Goal: Task Accomplishment & Management: Manage account settings

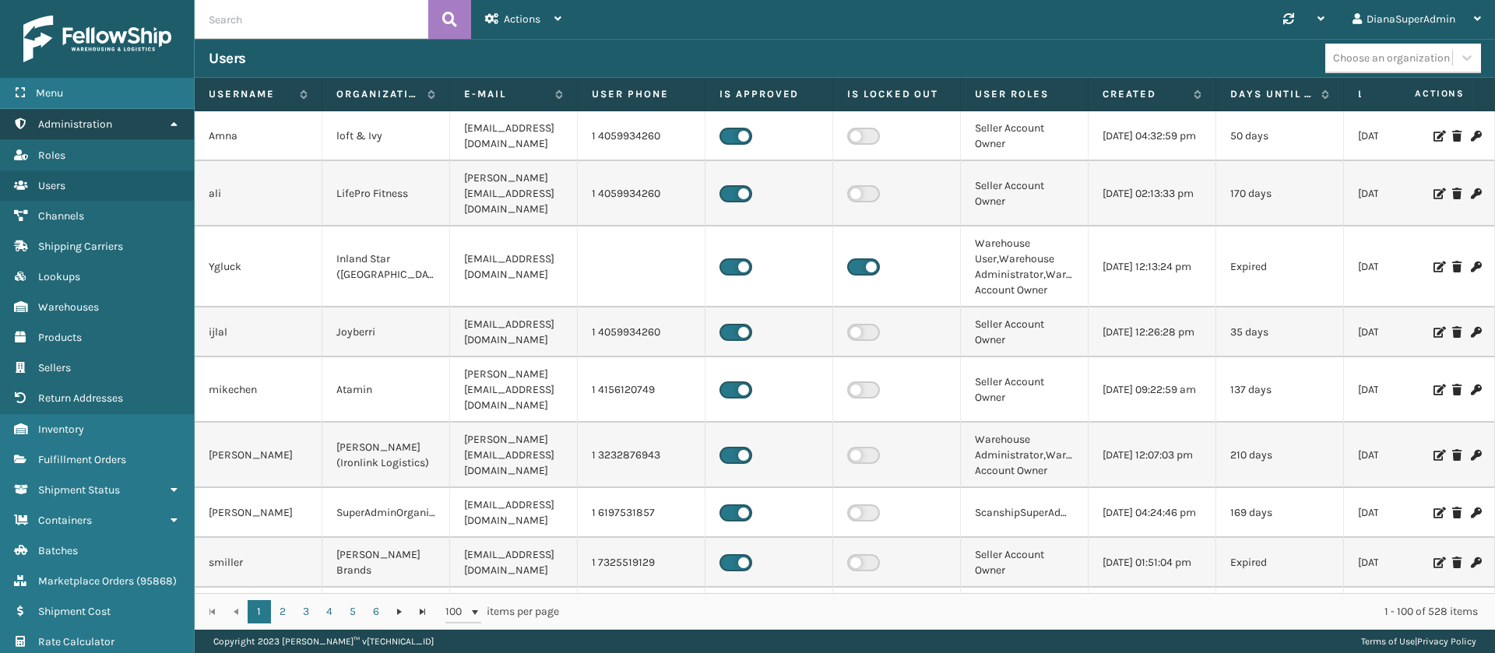
click at [134, 128] on link "Administration" at bounding box center [97, 124] width 194 height 30
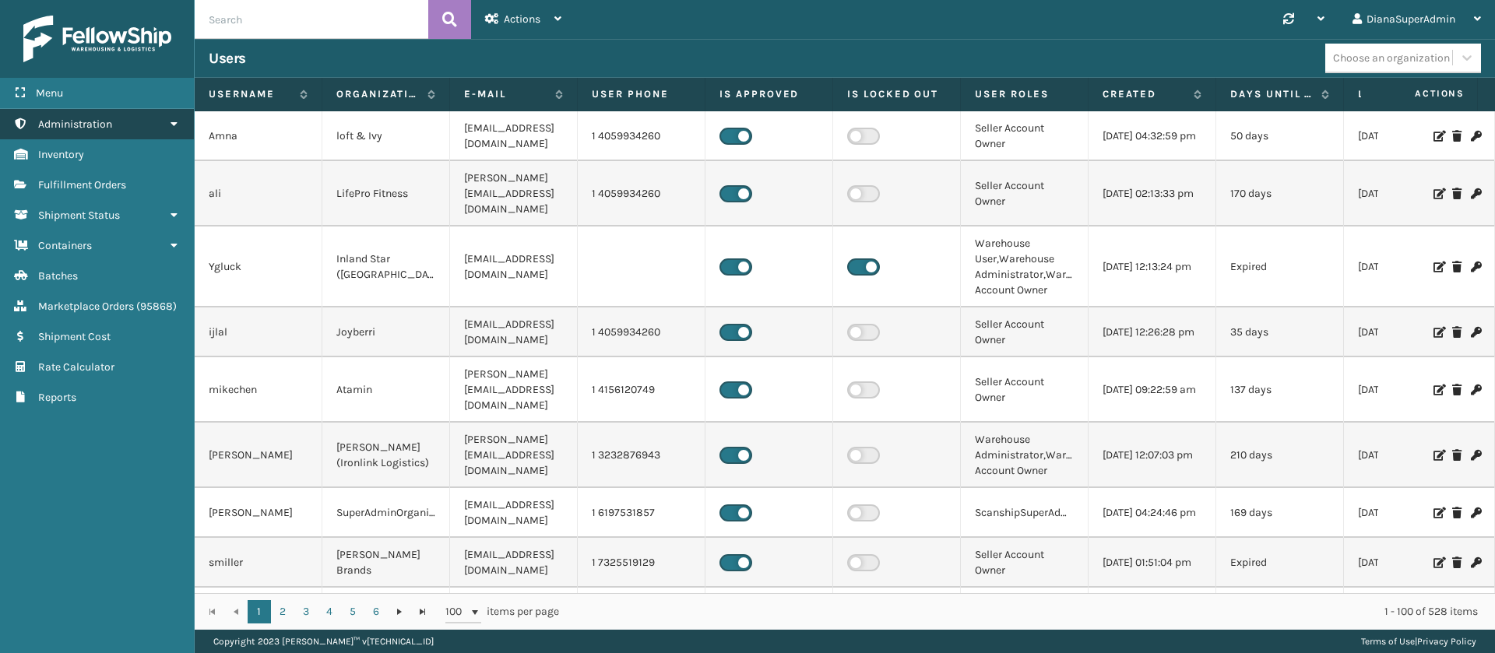
click at [134, 128] on link "Administration" at bounding box center [97, 124] width 194 height 30
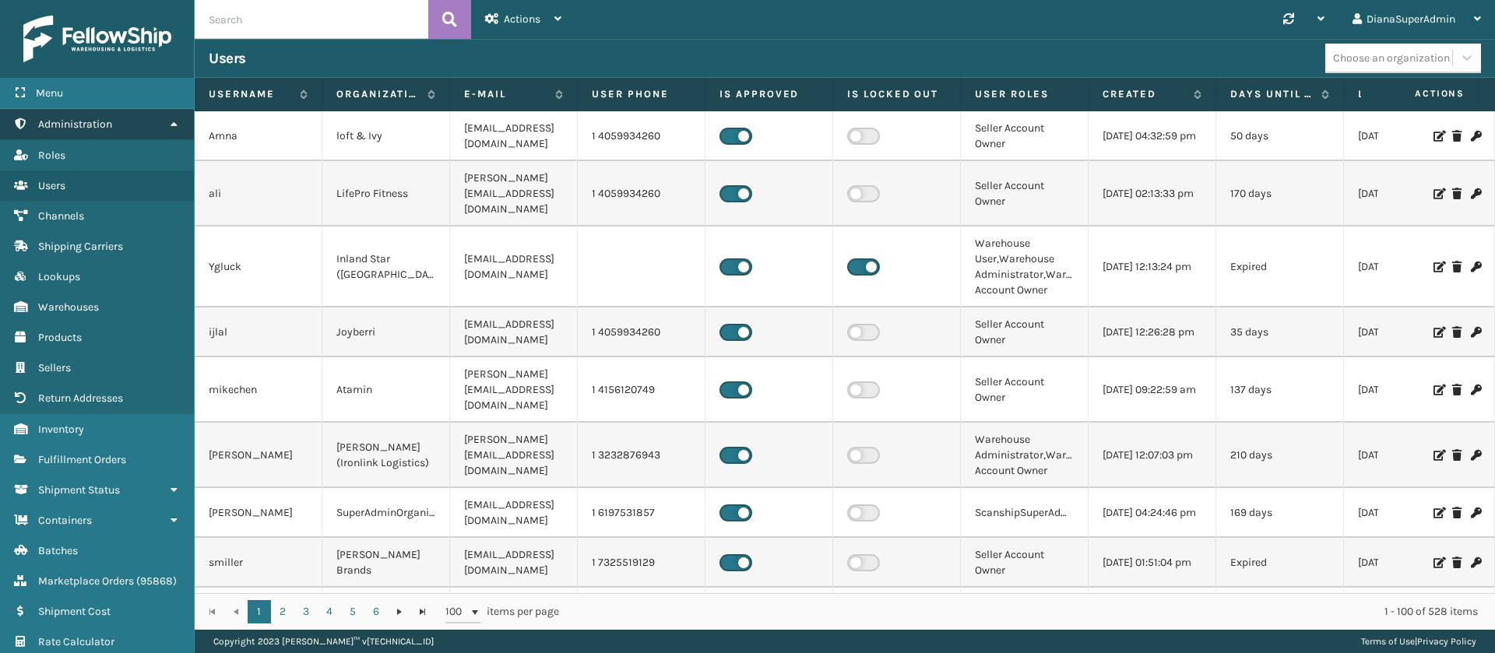
click at [134, 128] on link "Administration" at bounding box center [97, 124] width 194 height 30
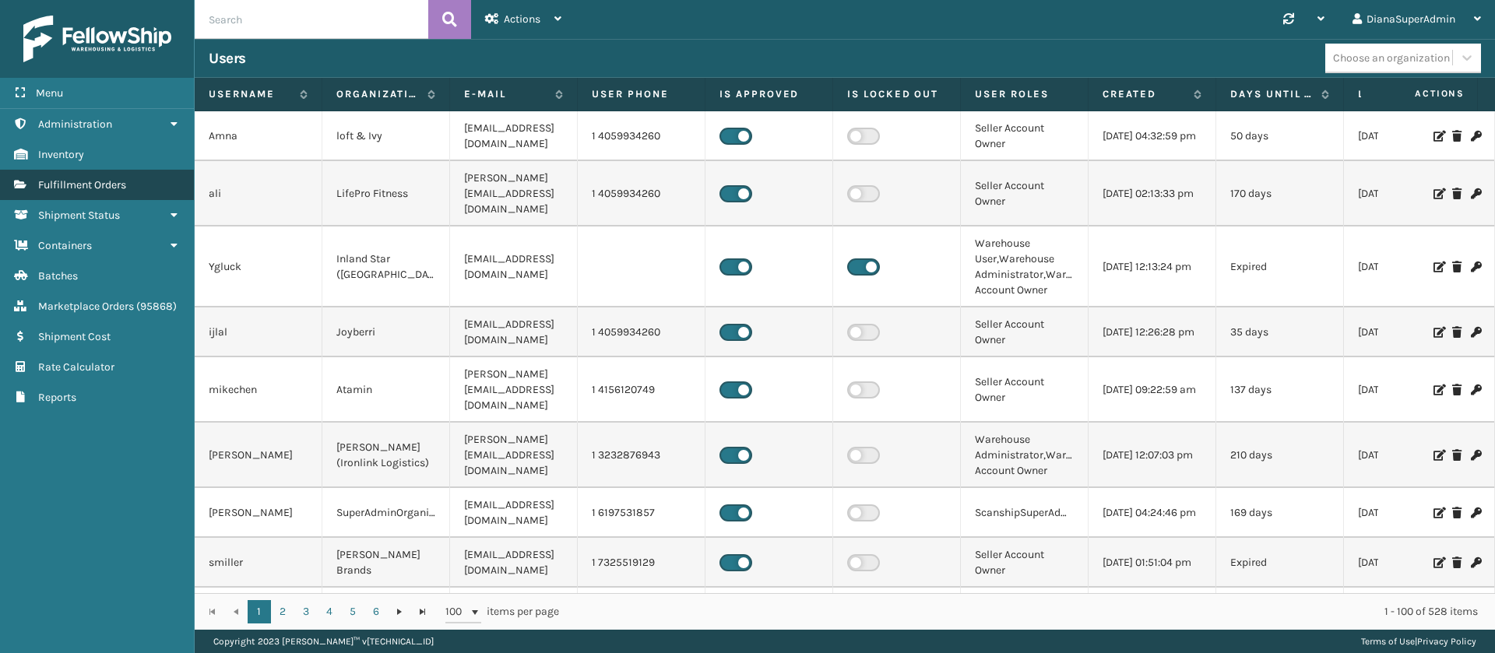
click at [135, 191] on link "Fulfillment Orders" at bounding box center [97, 185] width 194 height 30
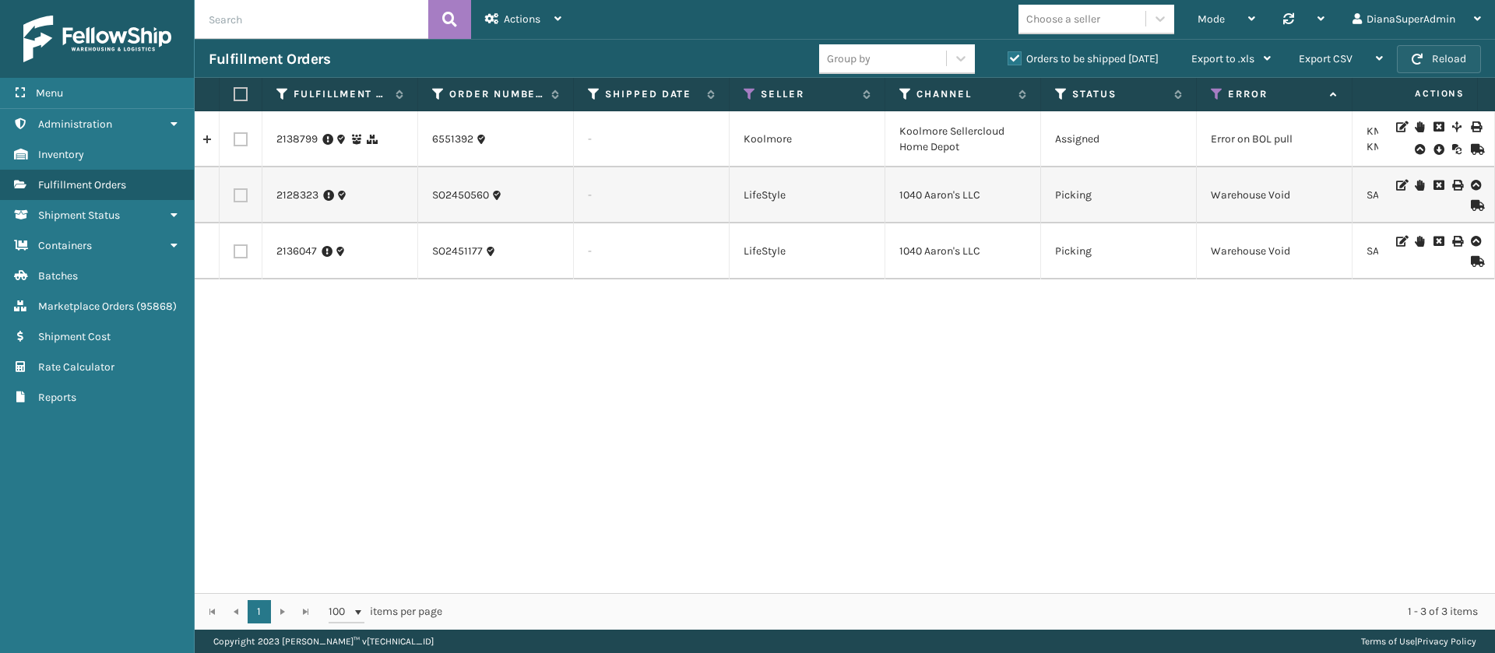
click at [1438, 62] on button "Reload" at bounding box center [1439, 59] width 84 height 28
click at [1450, 65] on button "Reload" at bounding box center [1439, 59] width 84 height 28
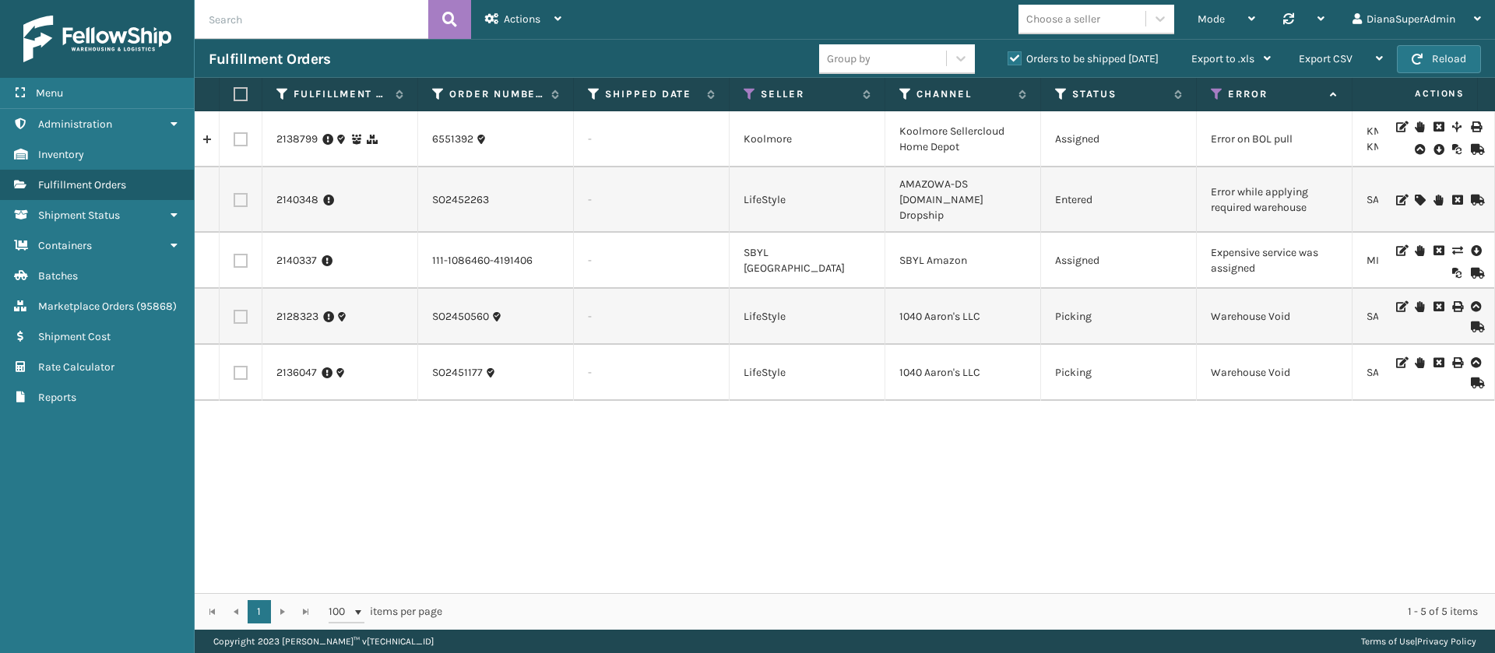
click at [1453, 245] on icon at bounding box center [1457, 250] width 9 height 11
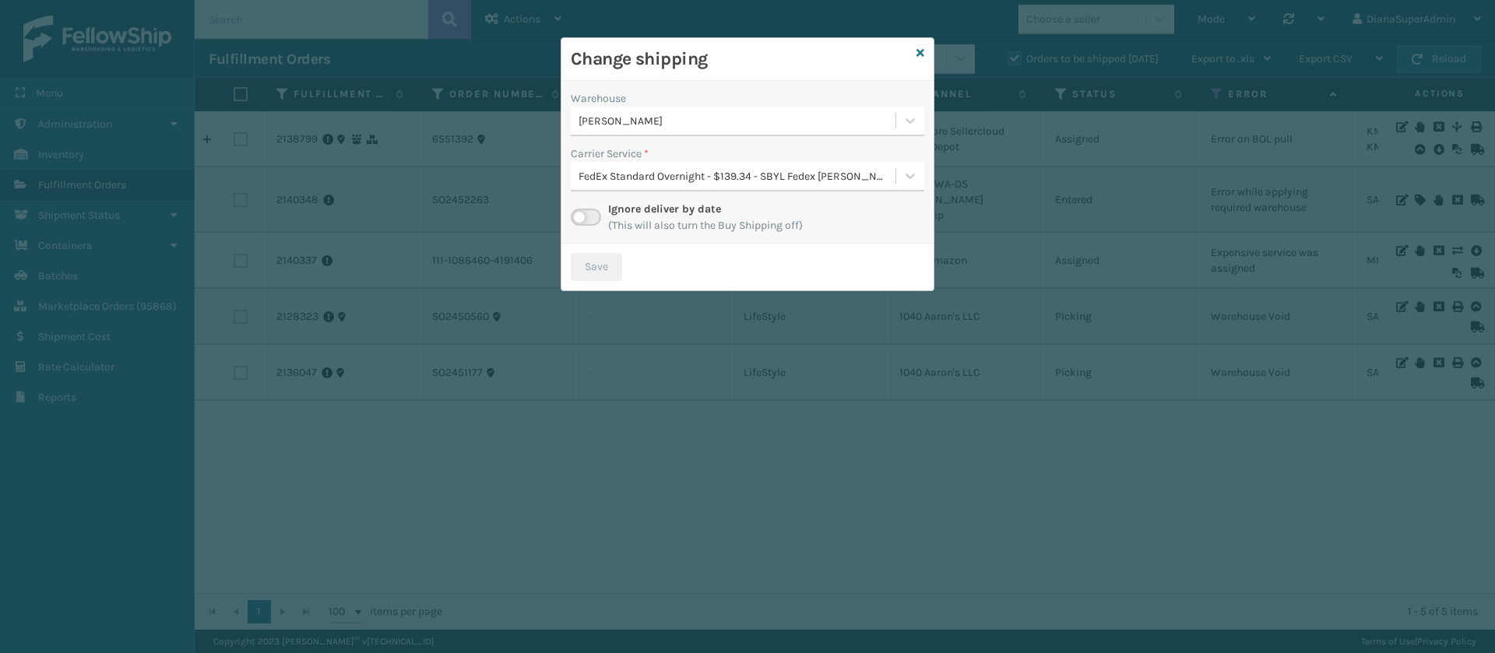
click at [581, 214] on label at bounding box center [586, 217] width 30 height 17
click at [581, 214] on input "checkbox" at bounding box center [576, 214] width 10 height 10
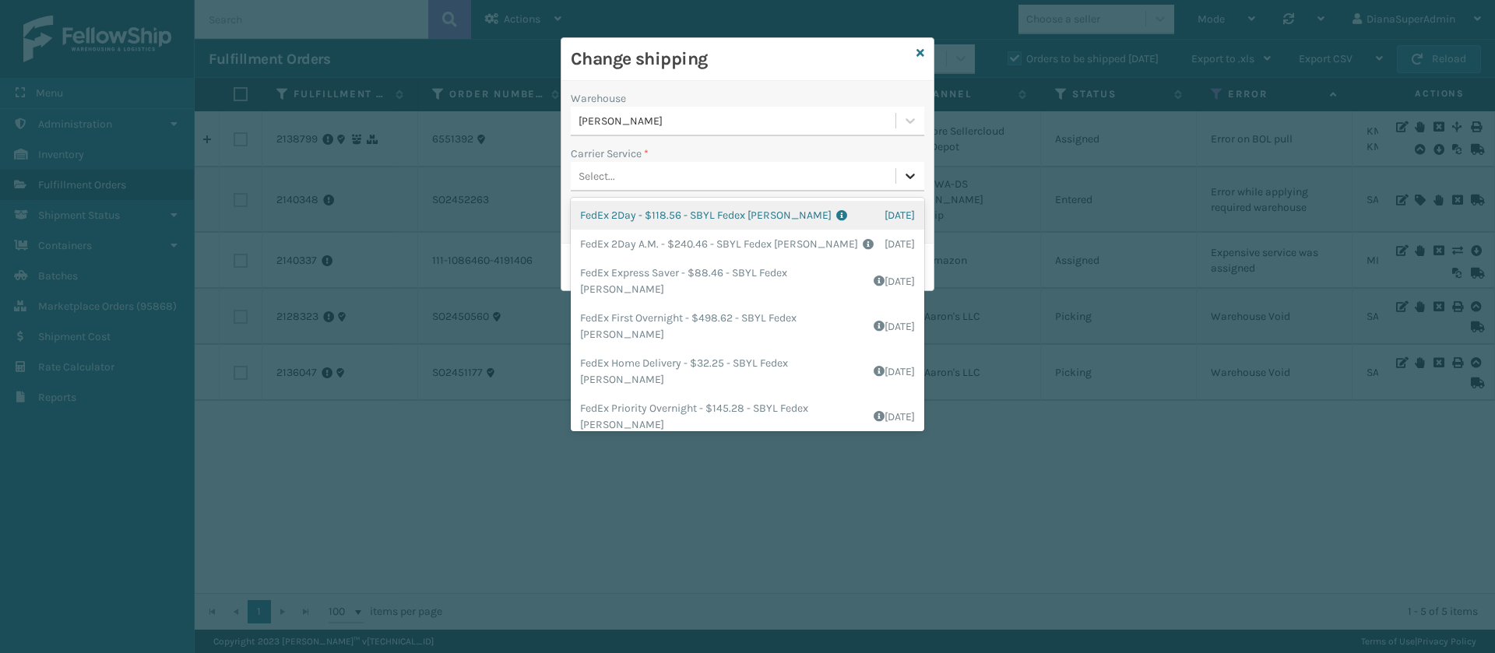
click at [911, 174] on icon at bounding box center [911, 176] width 16 height 16
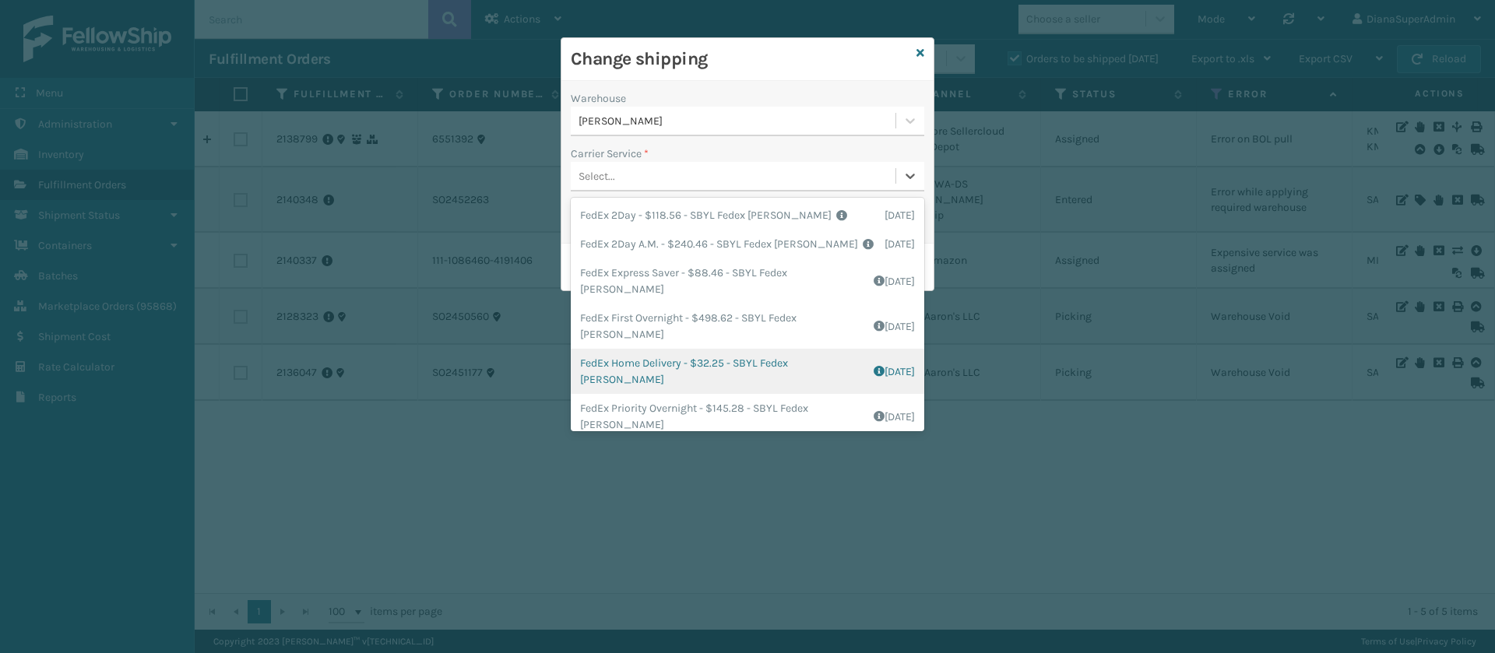
click at [646, 369] on div "FedEx Home Delivery - $32.25 - SBYL Fedex [PERSON_NAME] Shipping Cost $18.25 Su…" at bounding box center [748, 371] width 354 height 45
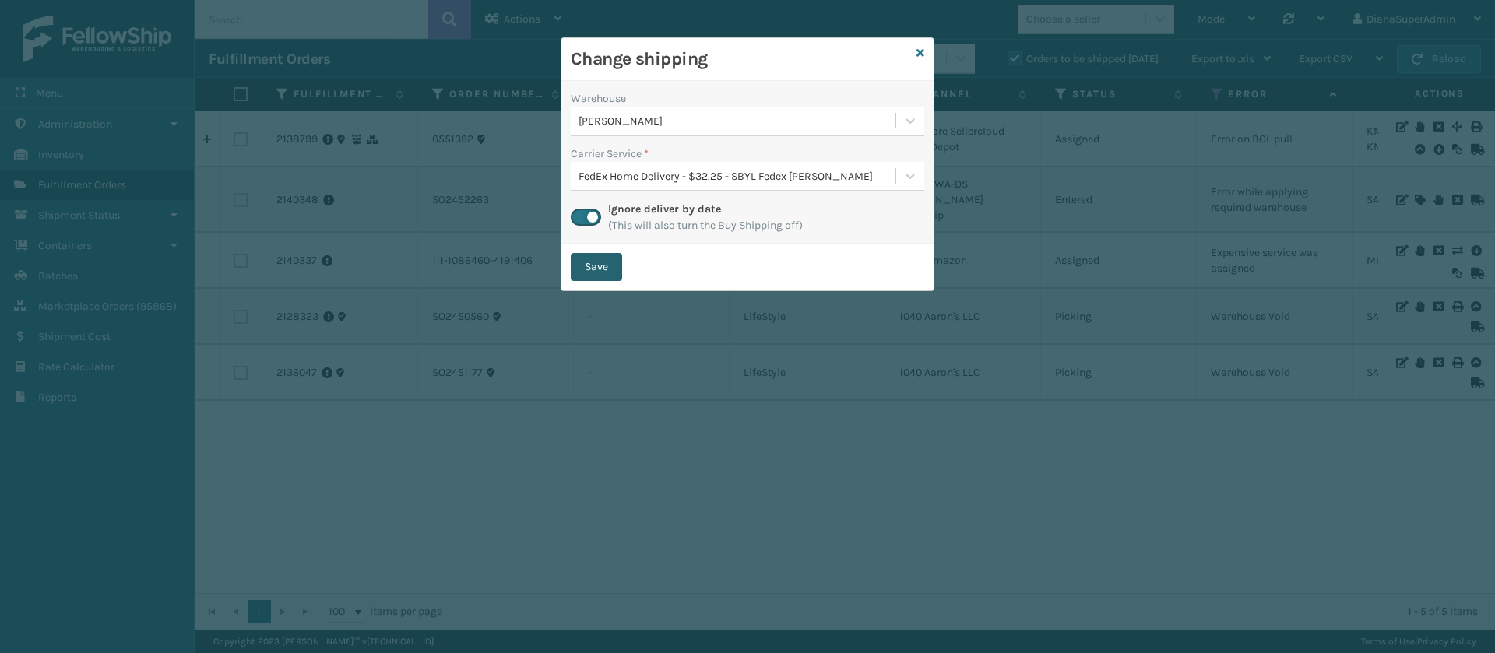
click at [611, 253] on button "Save" at bounding box center [596, 267] width 51 height 28
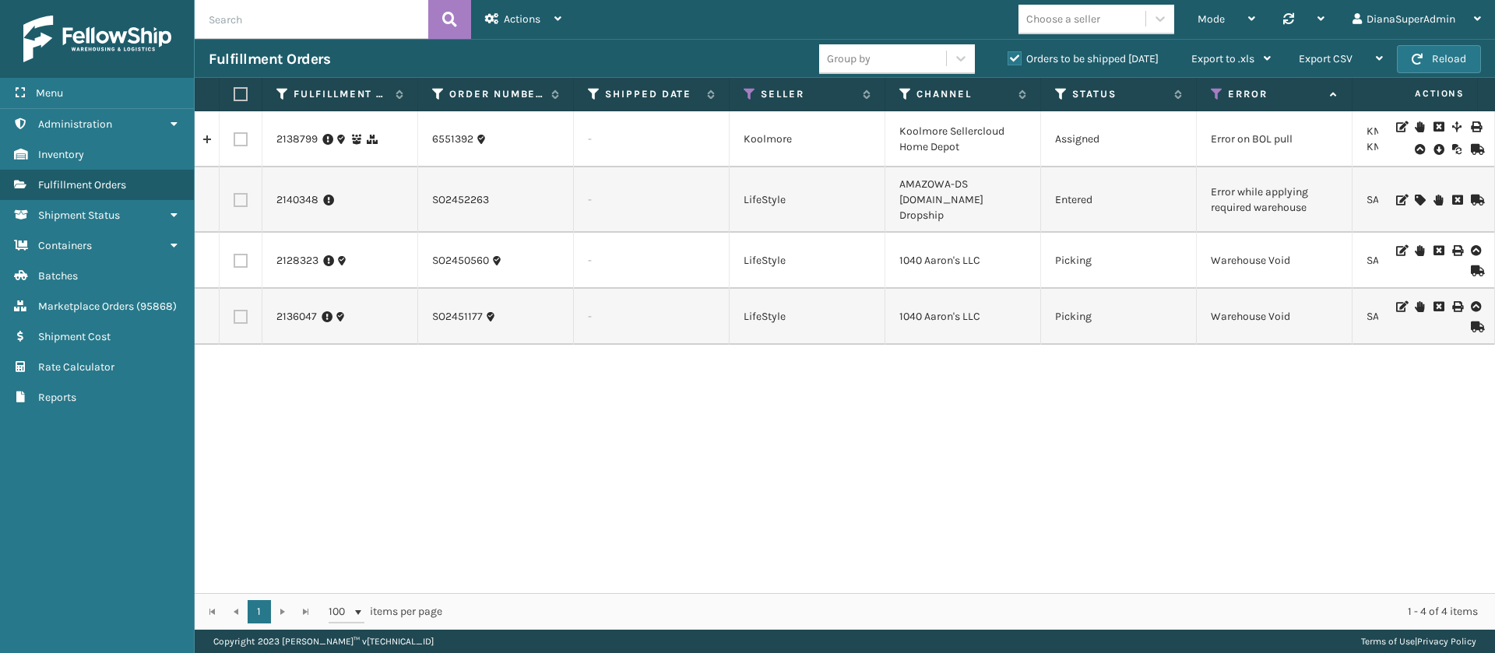
click at [1415, 195] on icon at bounding box center [1419, 200] width 9 height 11
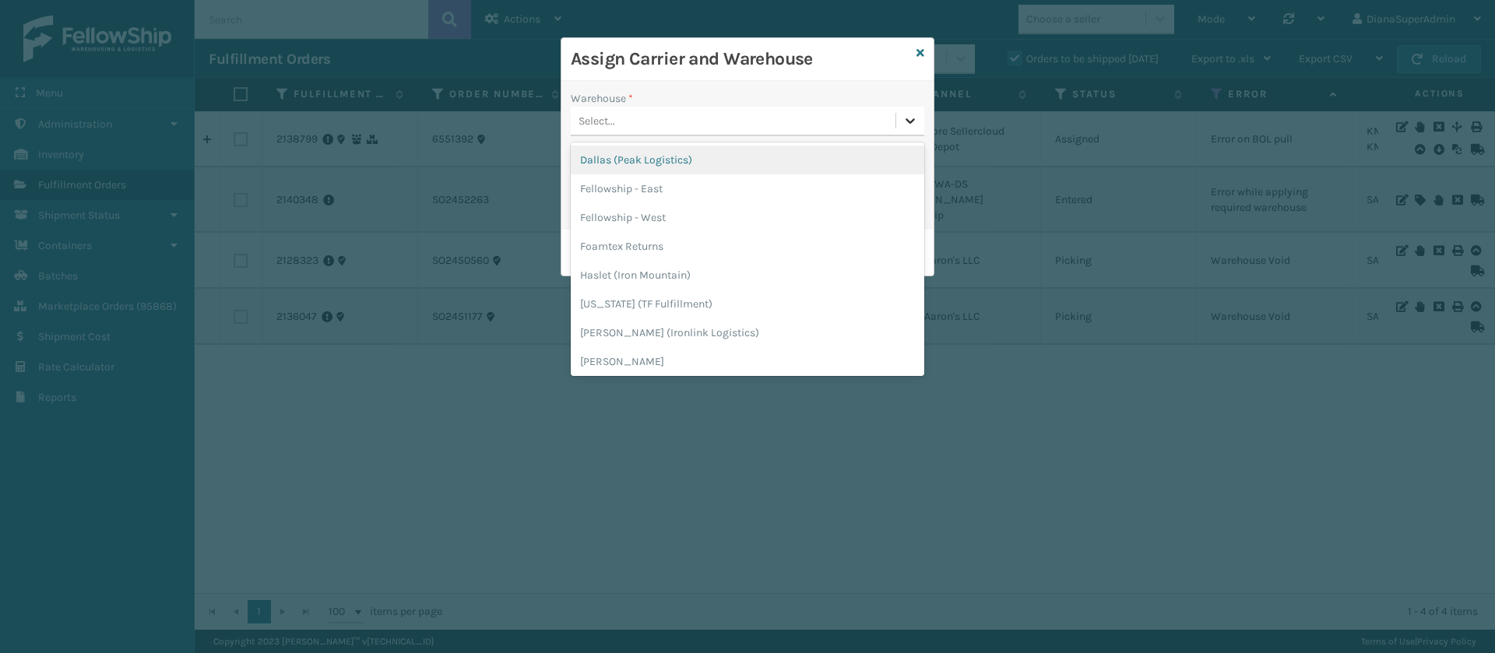
click at [915, 122] on icon at bounding box center [911, 121] width 16 height 16
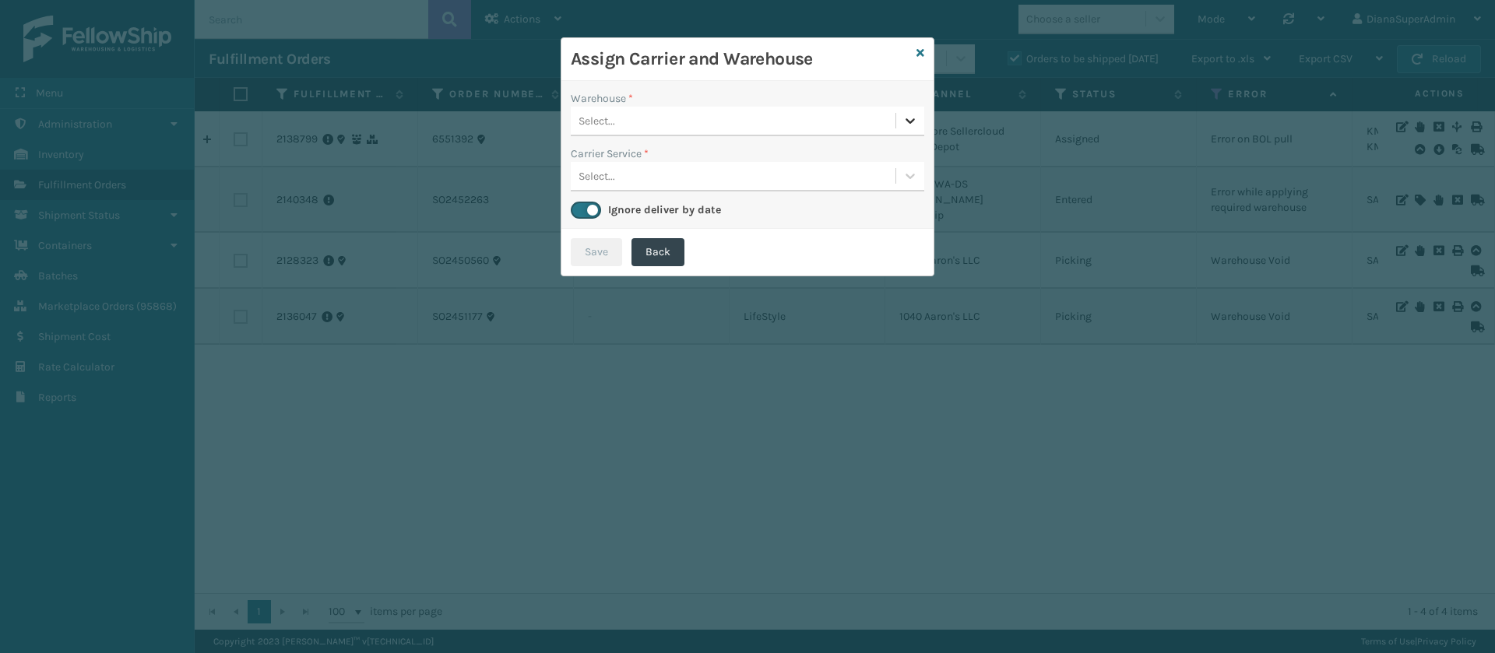
click at [915, 122] on icon at bounding box center [911, 121] width 16 height 16
click at [917, 52] on icon at bounding box center [921, 53] width 8 height 11
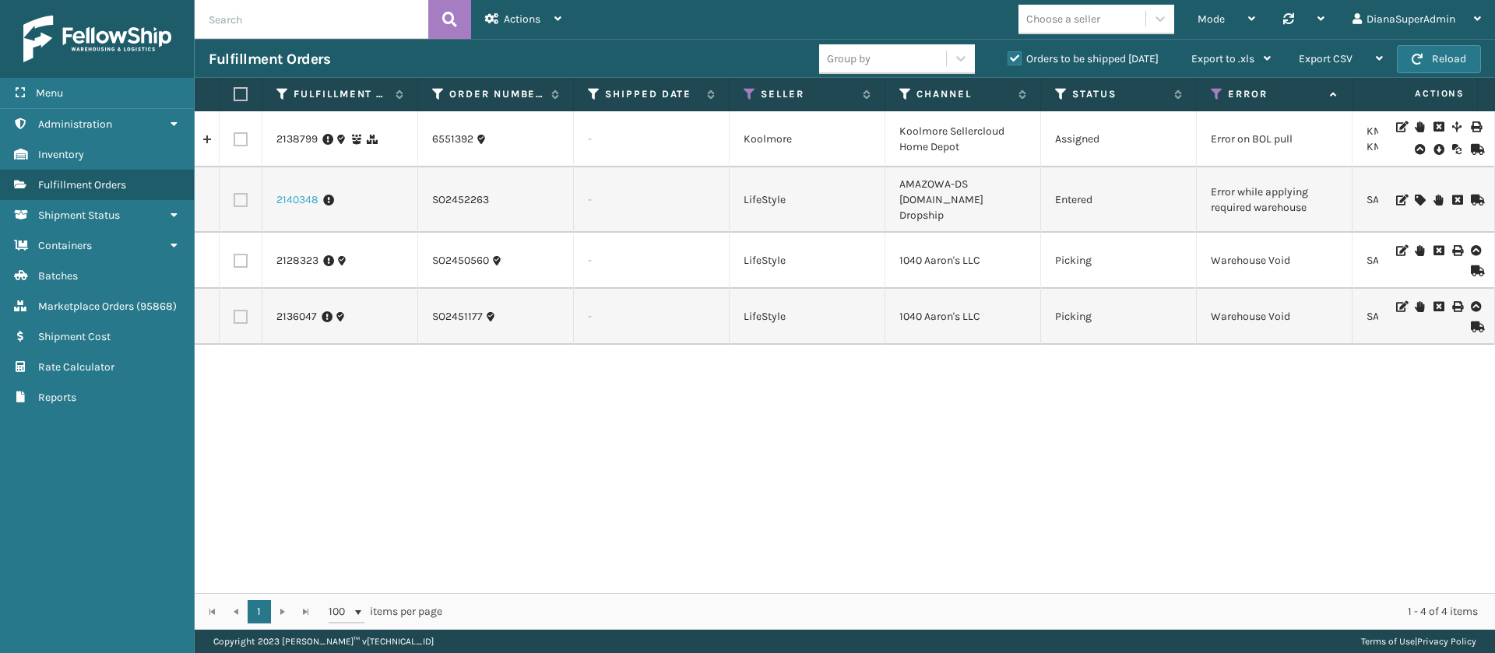
click at [287, 192] on link "2140348" at bounding box center [297, 200] width 42 height 16
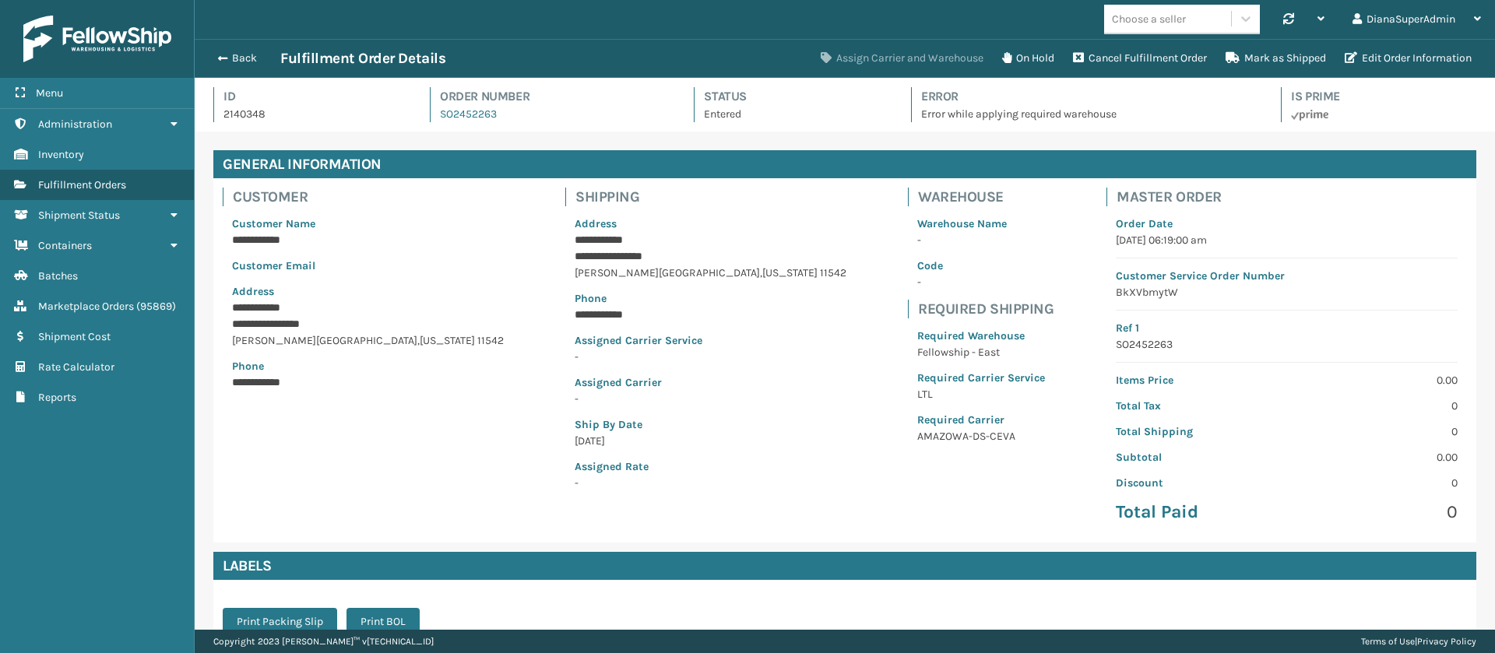
click at [907, 64] on button "Assign Carrier and Warehouse" at bounding box center [902, 58] width 181 height 31
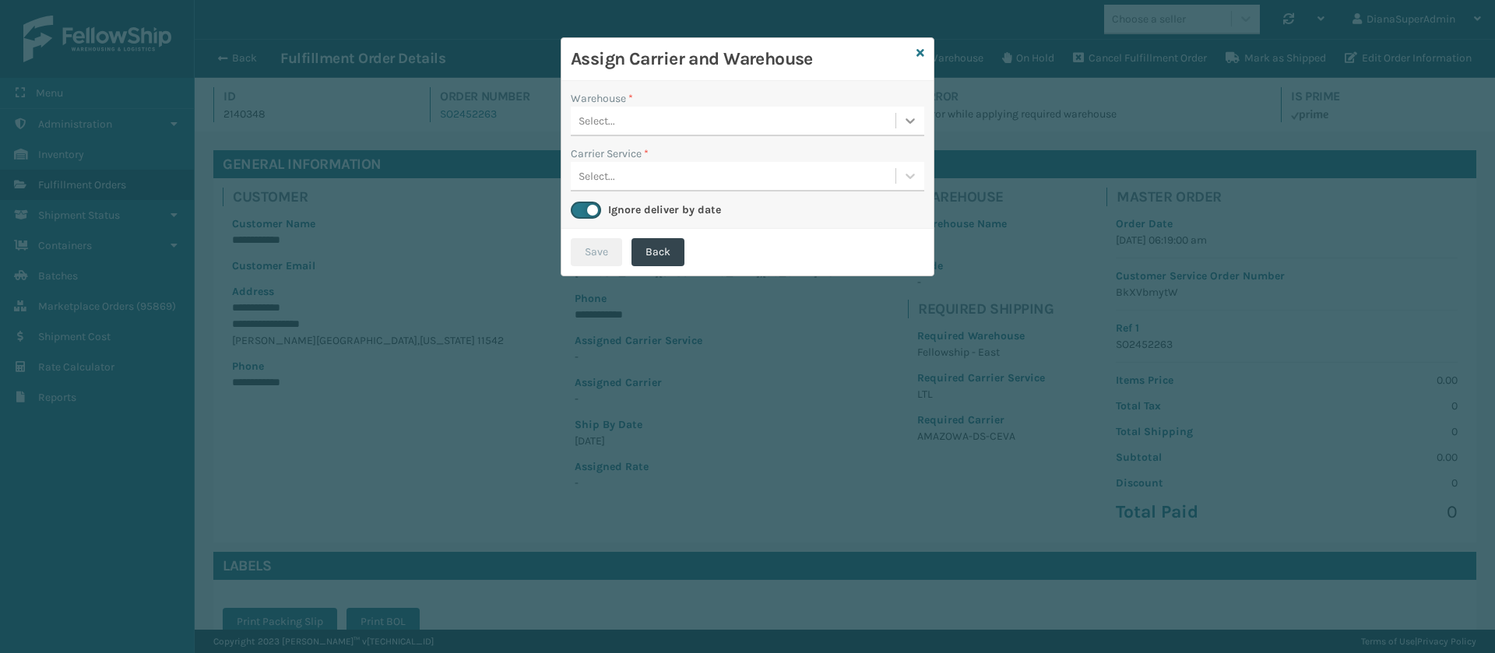
click at [907, 113] on icon at bounding box center [911, 121] width 16 height 16
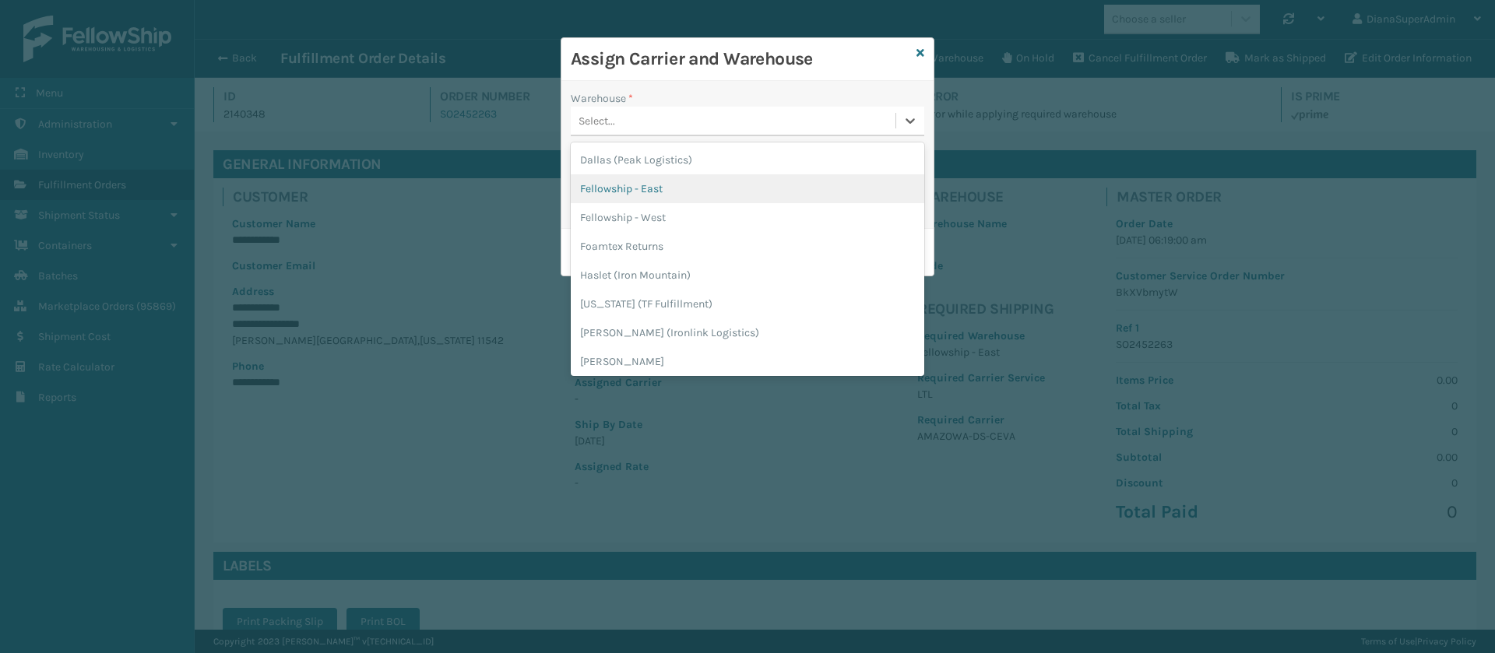
click at [692, 185] on div "Fellowship - East" at bounding box center [748, 188] width 354 height 29
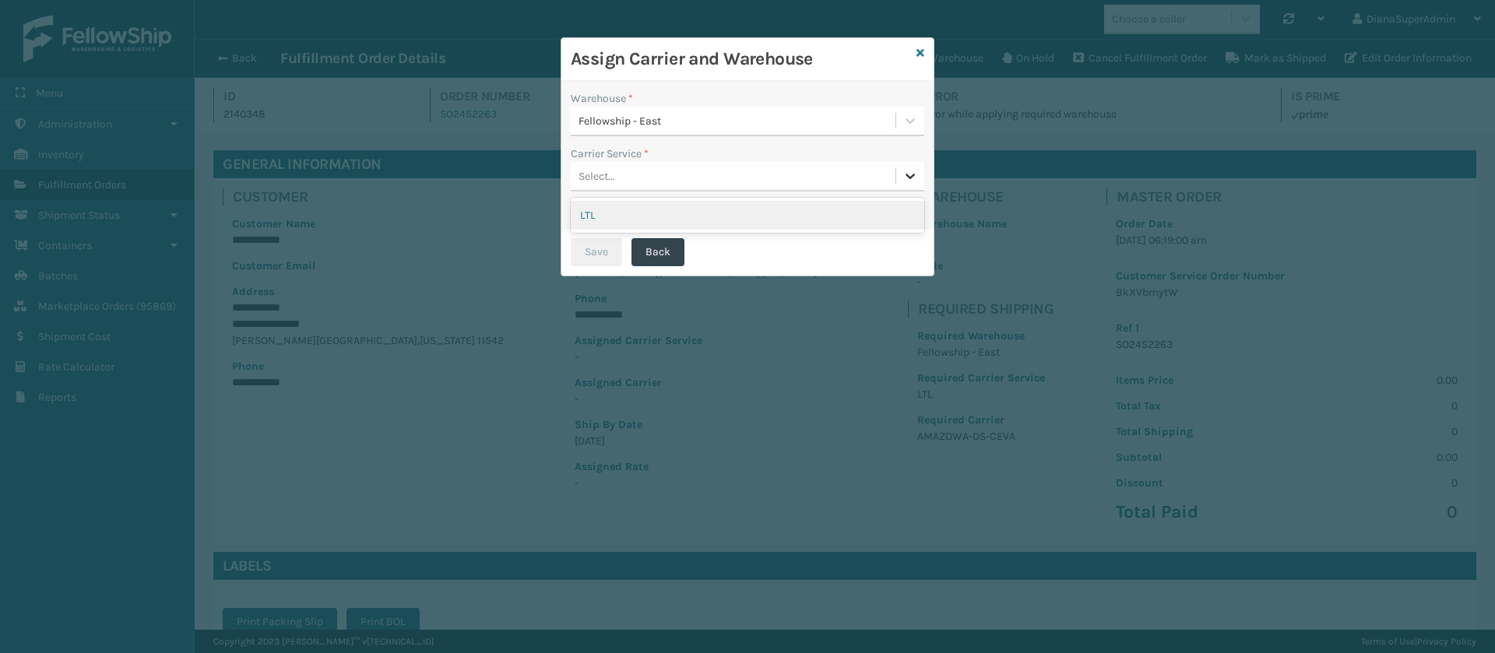
click at [900, 182] on div at bounding box center [910, 176] width 28 height 28
click at [796, 219] on div "LTL" at bounding box center [748, 215] width 354 height 29
click at [581, 250] on button "Save" at bounding box center [596, 252] width 51 height 28
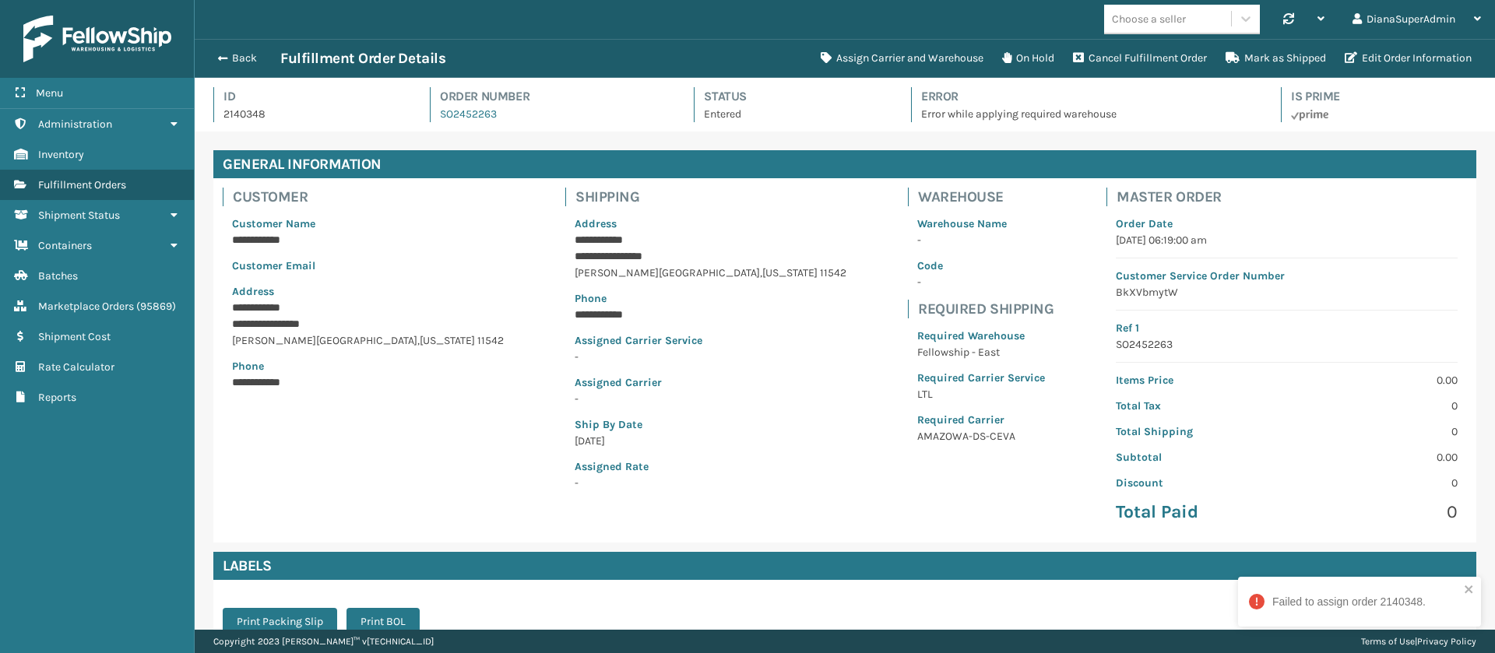
scroll to position [37, 1301]
click at [241, 61] on button "Back" at bounding box center [245, 58] width 72 height 14
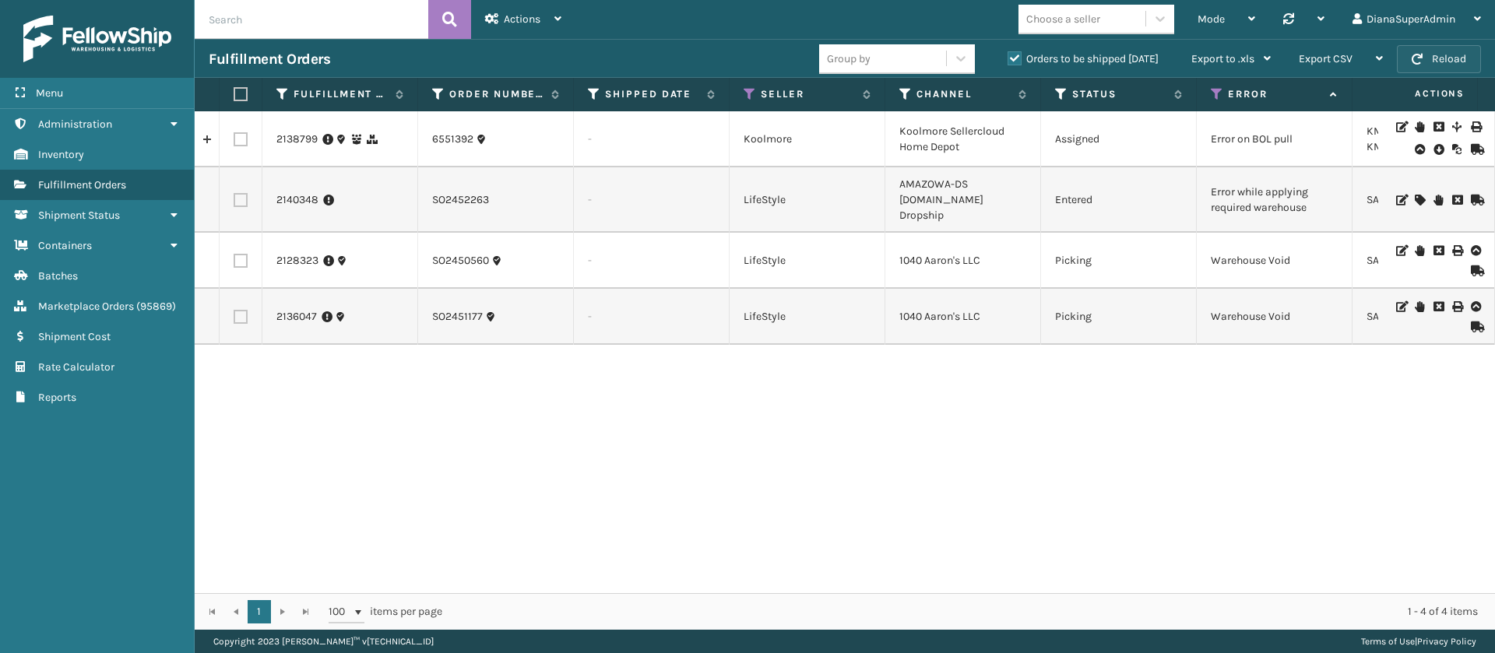
click at [1436, 55] on button "Reload" at bounding box center [1439, 59] width 84 height 28
click at [1439, 54] on button "Reload" at bounding box center [1439, 59] width 84 height 28
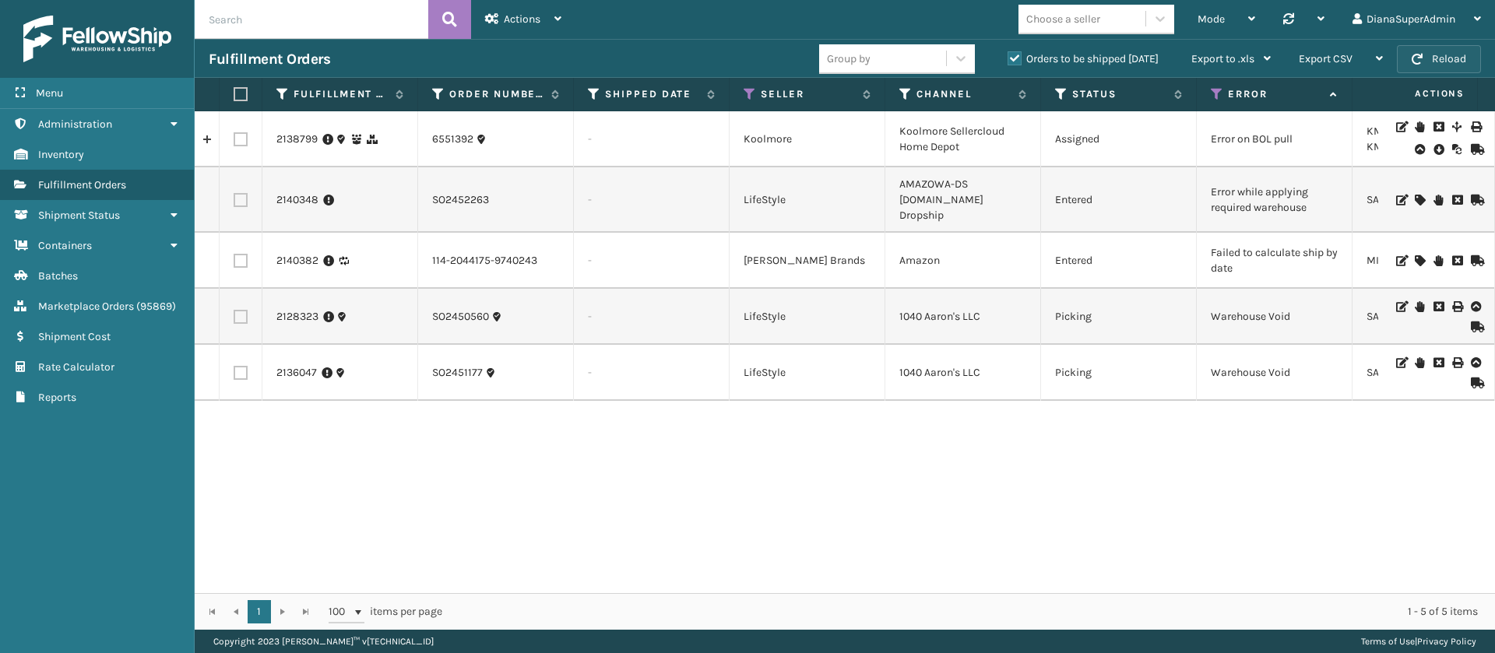
click at [1450, 48] on button "Reload" at bounding box center [1439, 59] width 84 height 28
click at [1222, 91] on icon at bounding box center [1217, 94] width 12 height 14
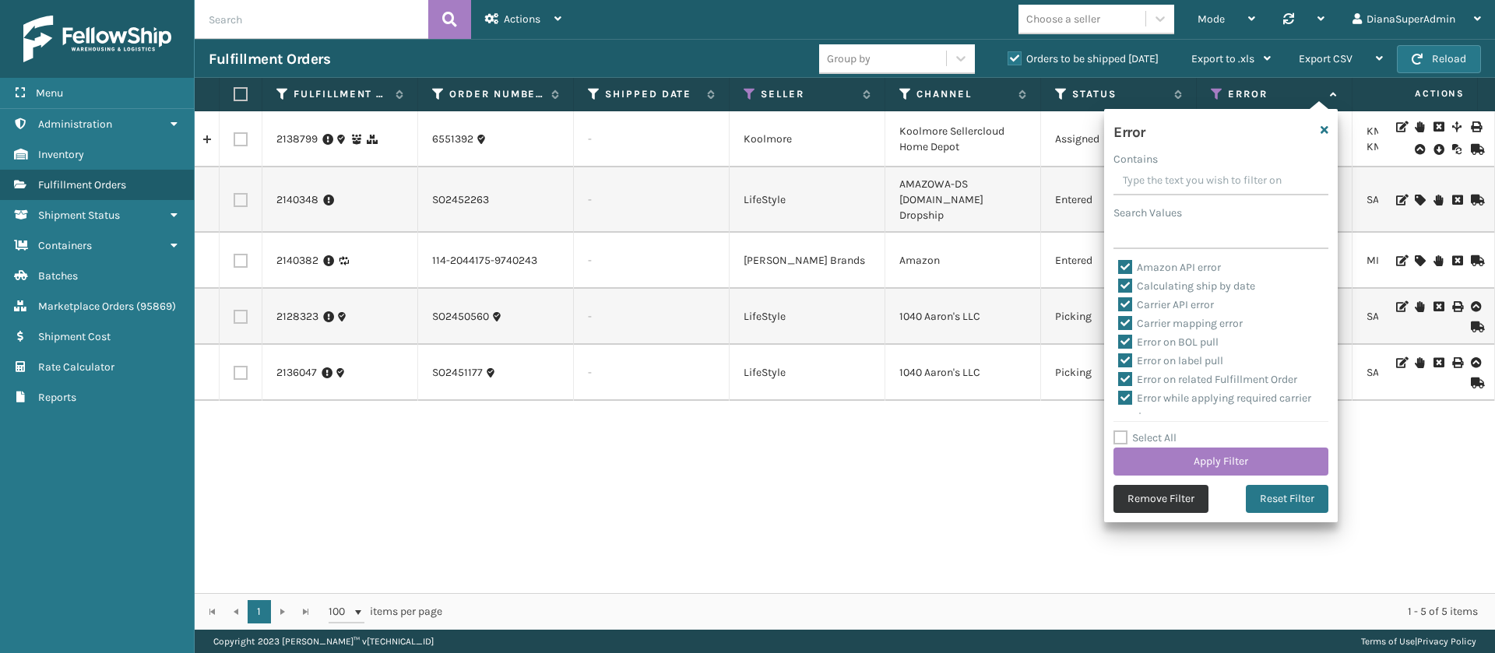
click at [1148, 502] on button "Remove Filter" at bounding box center [1161, 499] width 95 height 28
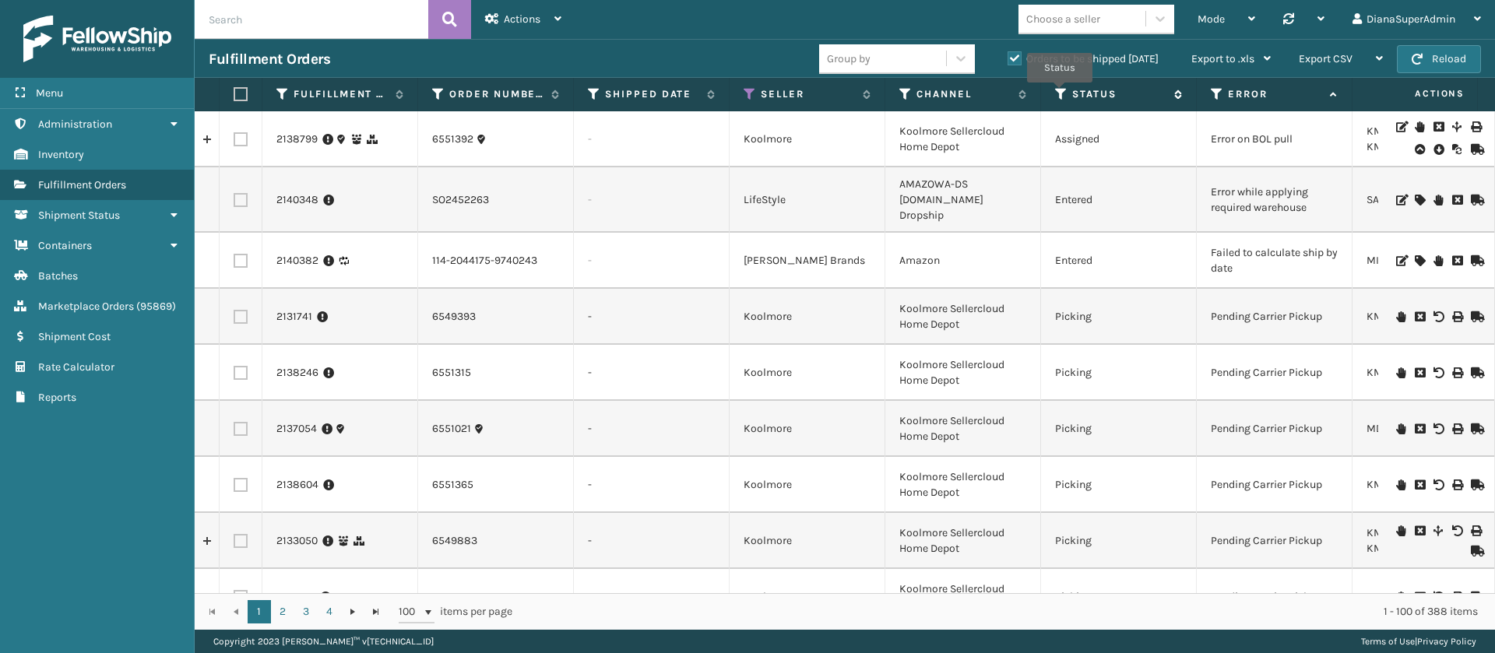
click at [1060, 93] on icon at bounding box center [1061, 94] width 12 height 14
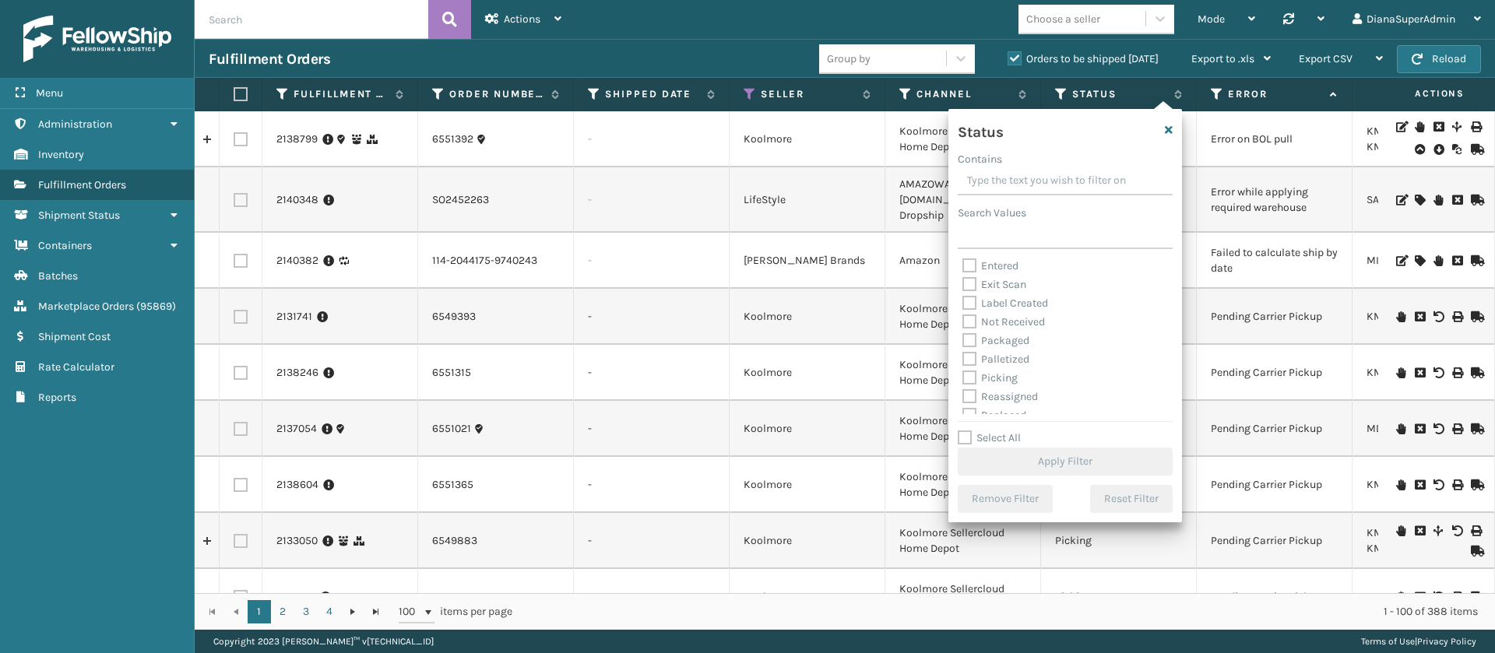
scroll to position [40, 0]
click at [964, 296] on label "Label Created" at bounding box center [1006, 302] width 86 height 13
click at [963, 296] on input "Label Created" at bounding box center [963, 299] width 1 height 10
checkbox input "true"
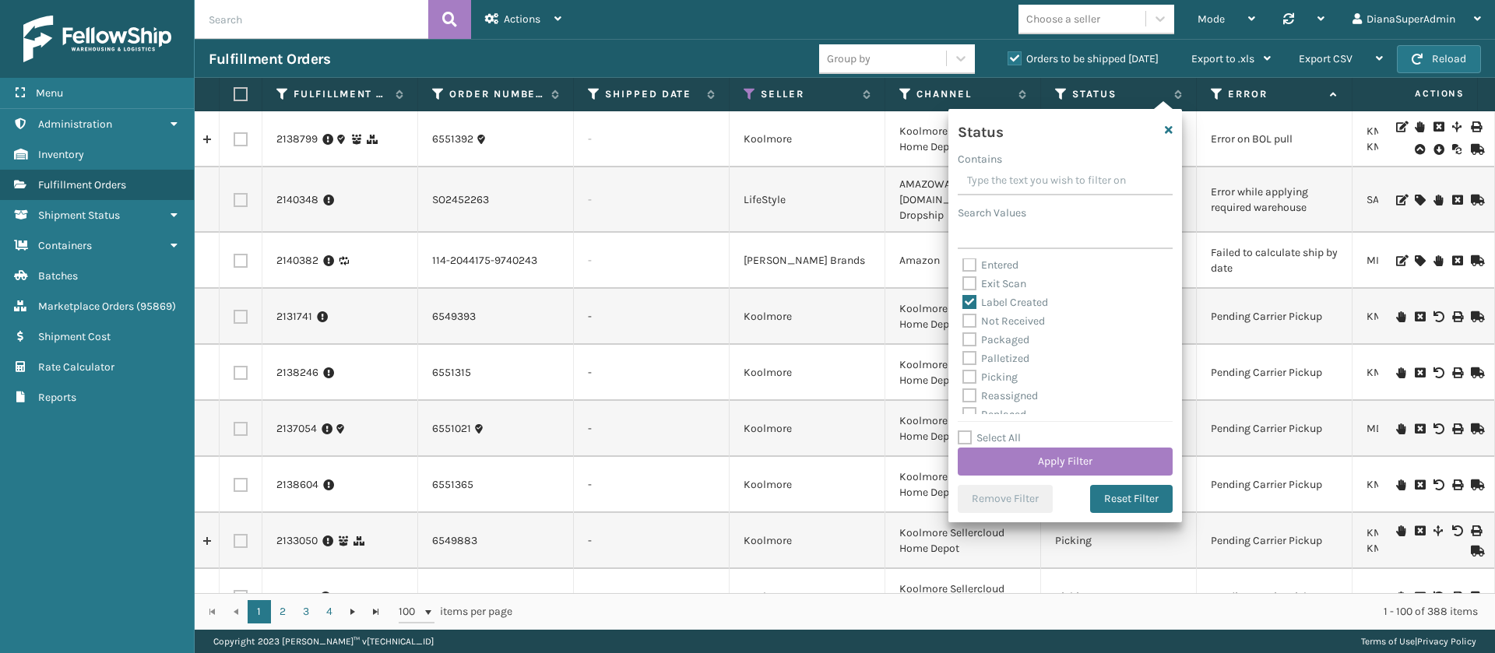
click at [968, 334] on label "Packaged" at bounding box center [996, 339] width 67 height 13
click at [963, 334] on input "Packaged" at bounding box center [963, 336] width 1 height 10
checkbox input "true"
click at [969, 357] on label "Palletized" at bounding box center [996, 358] width 67 height 13
click at [963, 357] on input "Palletized" at bounding box center [963, 355] width 1 height 10
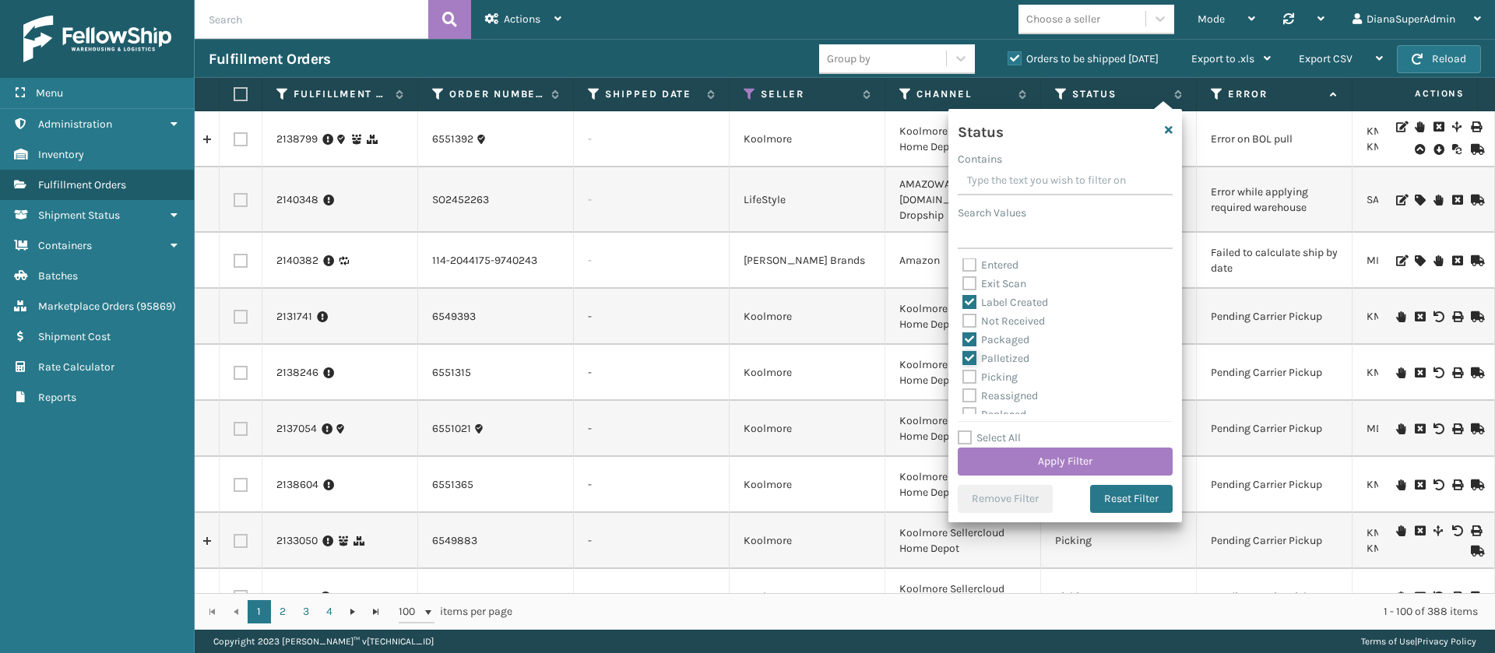
checkbox input "true"
click at [971, 373] on label "Picking" at bounding box center [990, 377] width 55 height 13
click at [963, 373] on input "Picking" at bounding box center [963, 373] width 1 height 10
checkbox input "true"
click at [1056, 459] on button "Apply Filter" at bounding box center [1065, 462] width 215 height 28
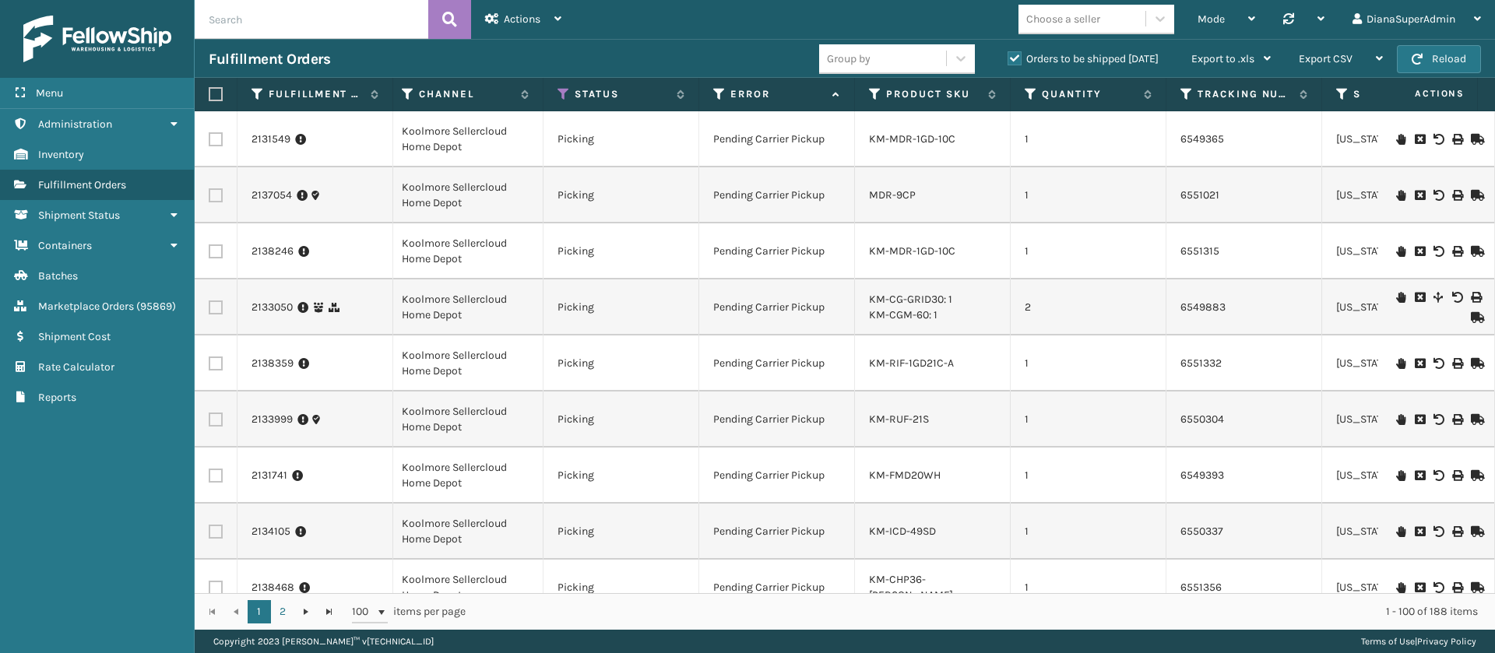
scroll to position [0, 502]
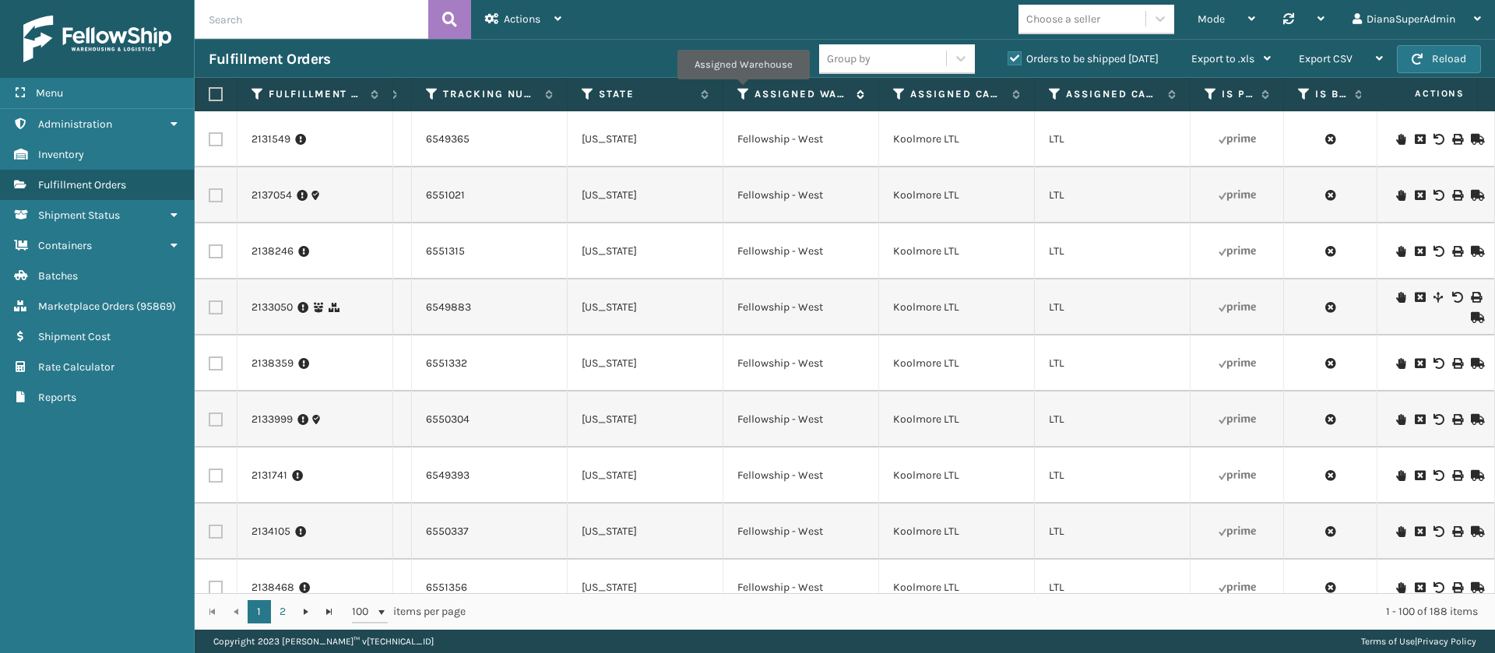
click at [743, 90] on icon at bounding box center [744, 94] width 12 height 14
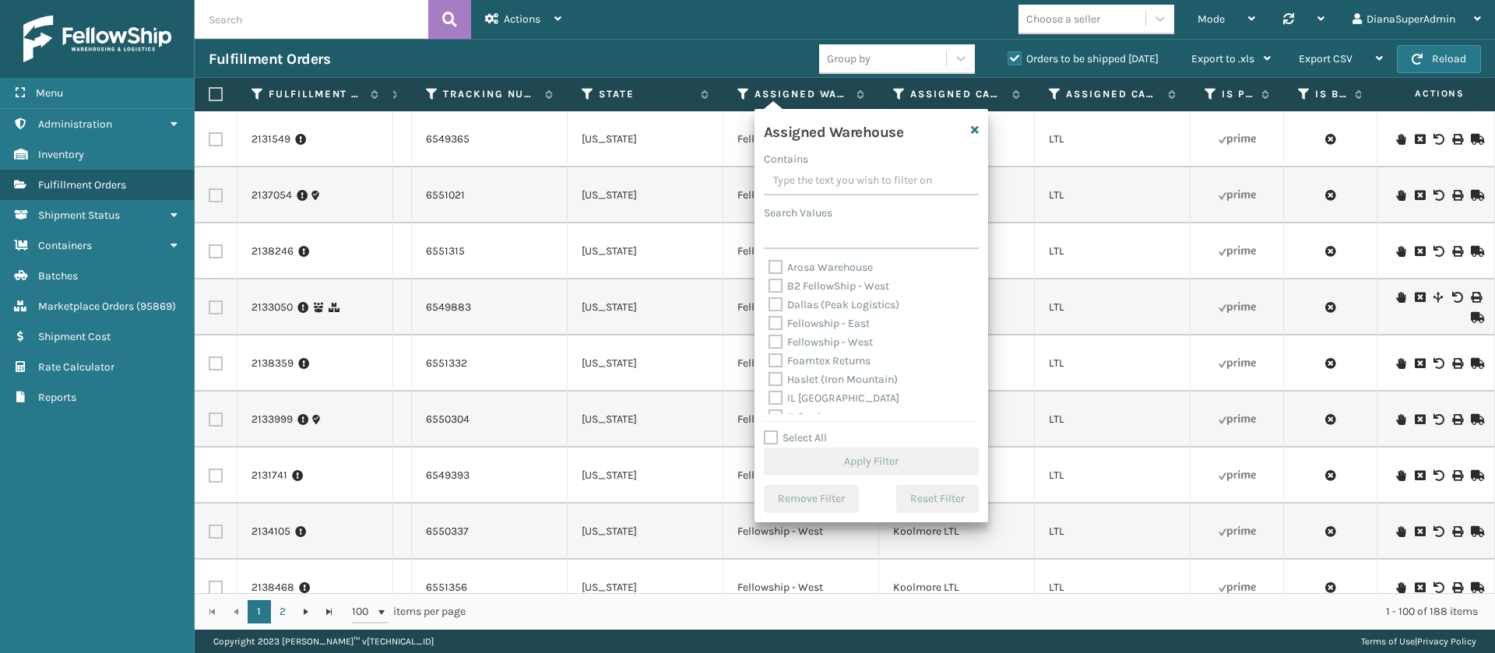
click at [777, 321] on label "Fellowship - East" at bounding box center [819, 323] width 101 height 13
click at [770, 321] on input "Fellowship - East" at bounding box center [769, 320] width 1 height 10
checkbox input "true"
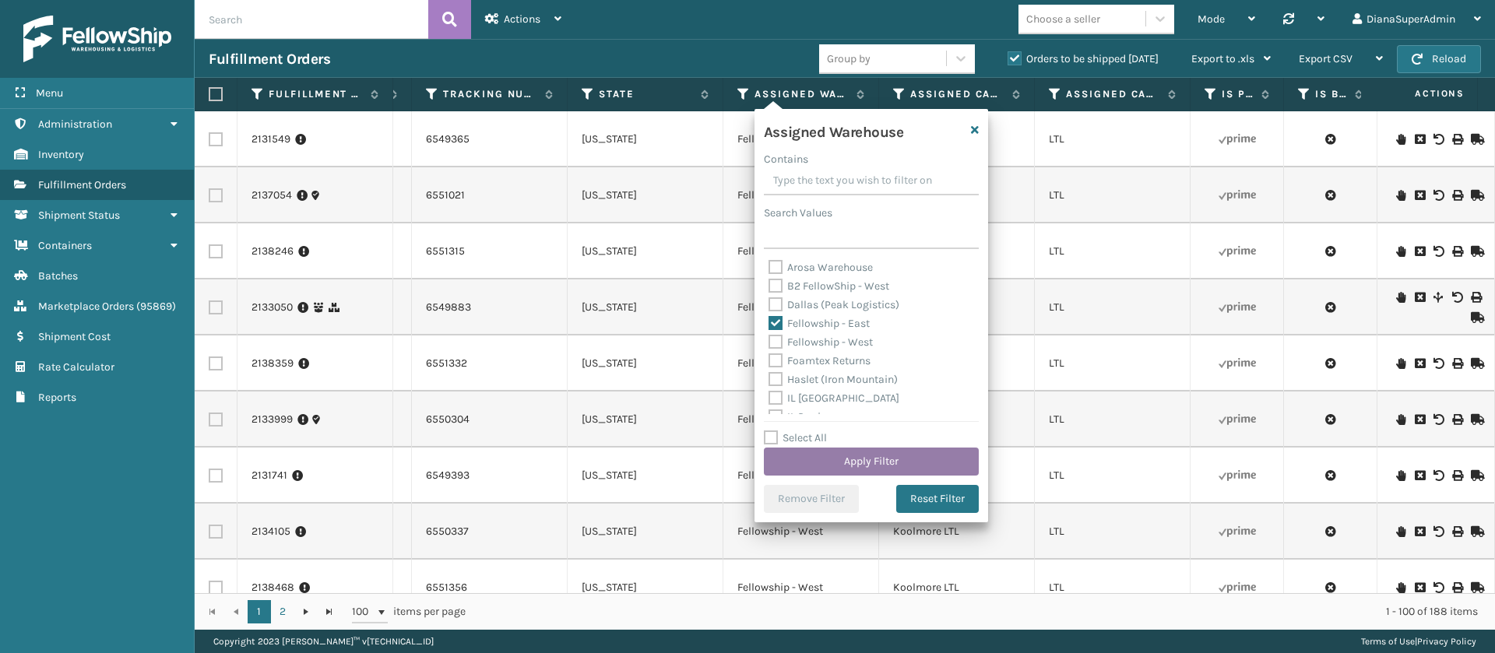
click at [907, 464] on button "Apply Filter" at bounding box center [871, 462] width 215 height 28
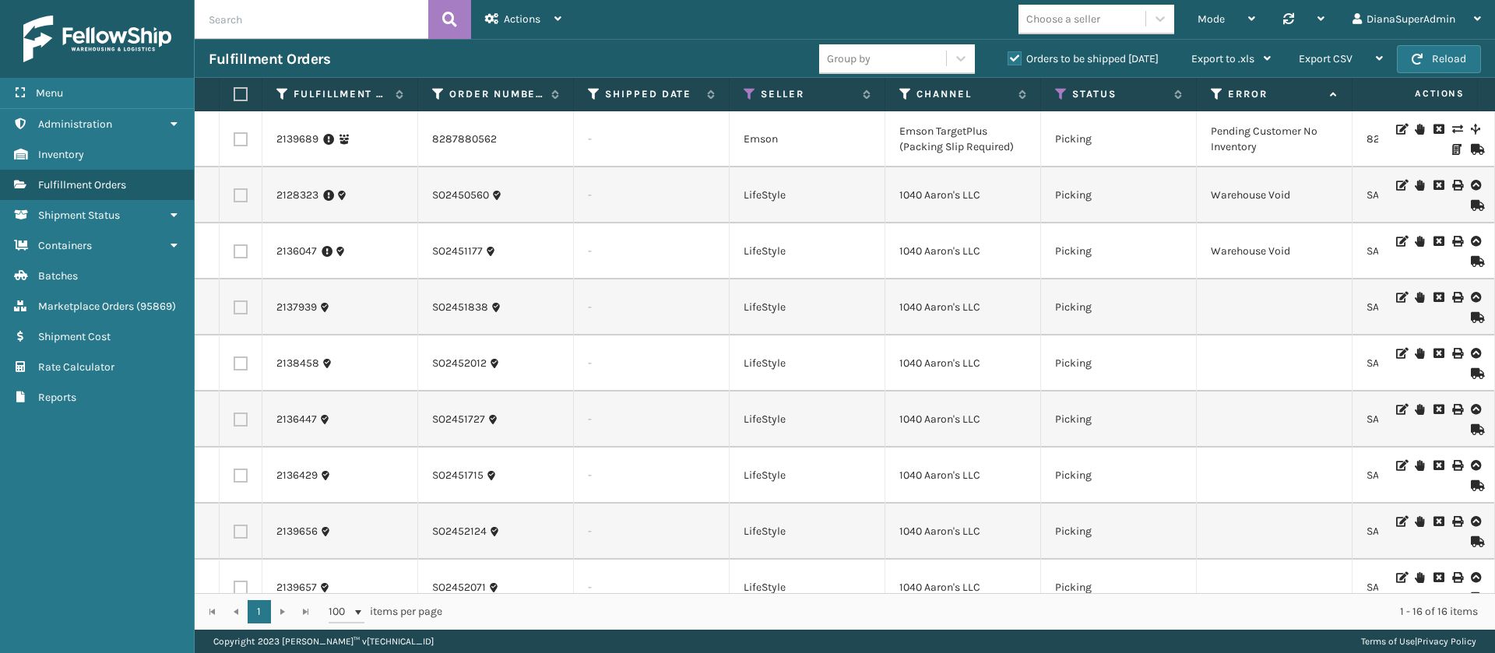
scroll to position [0, 446]
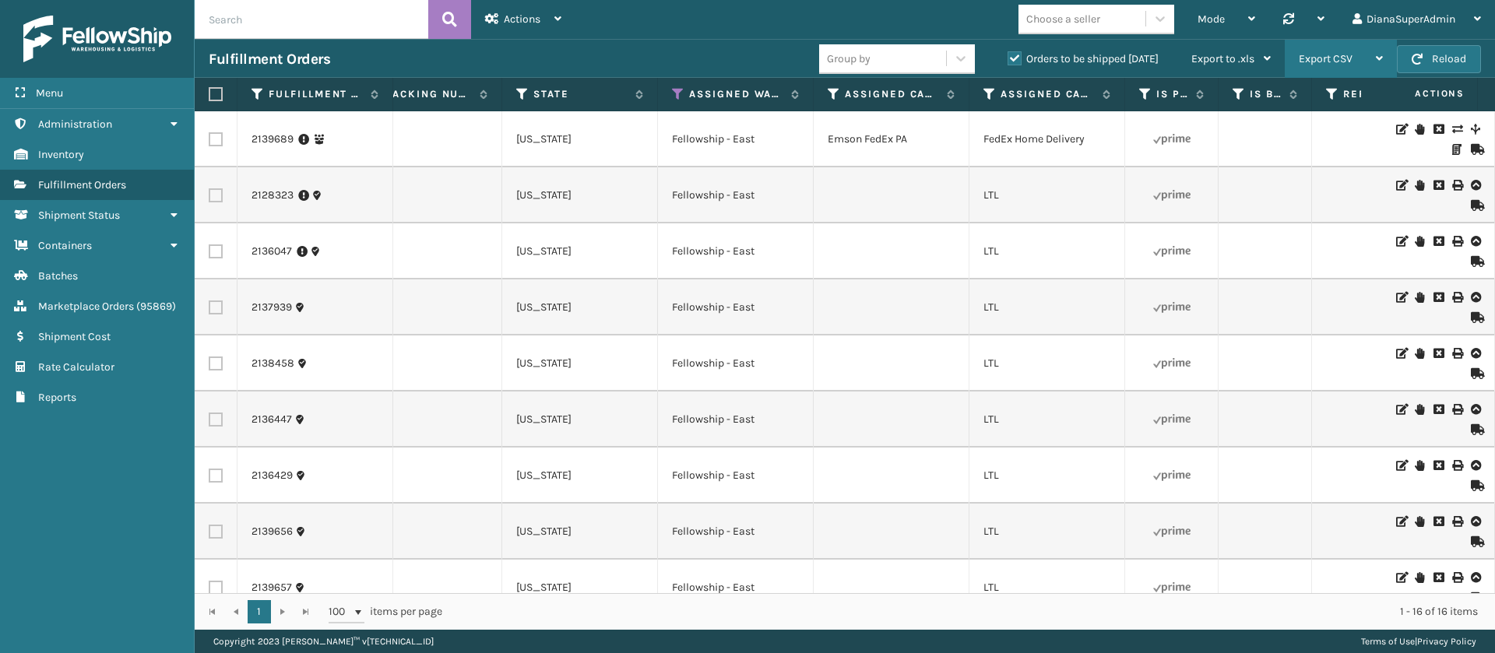
click at [1361, 63] on div "Export CSV" at bounding box center [1341, 59] width 84 height 39
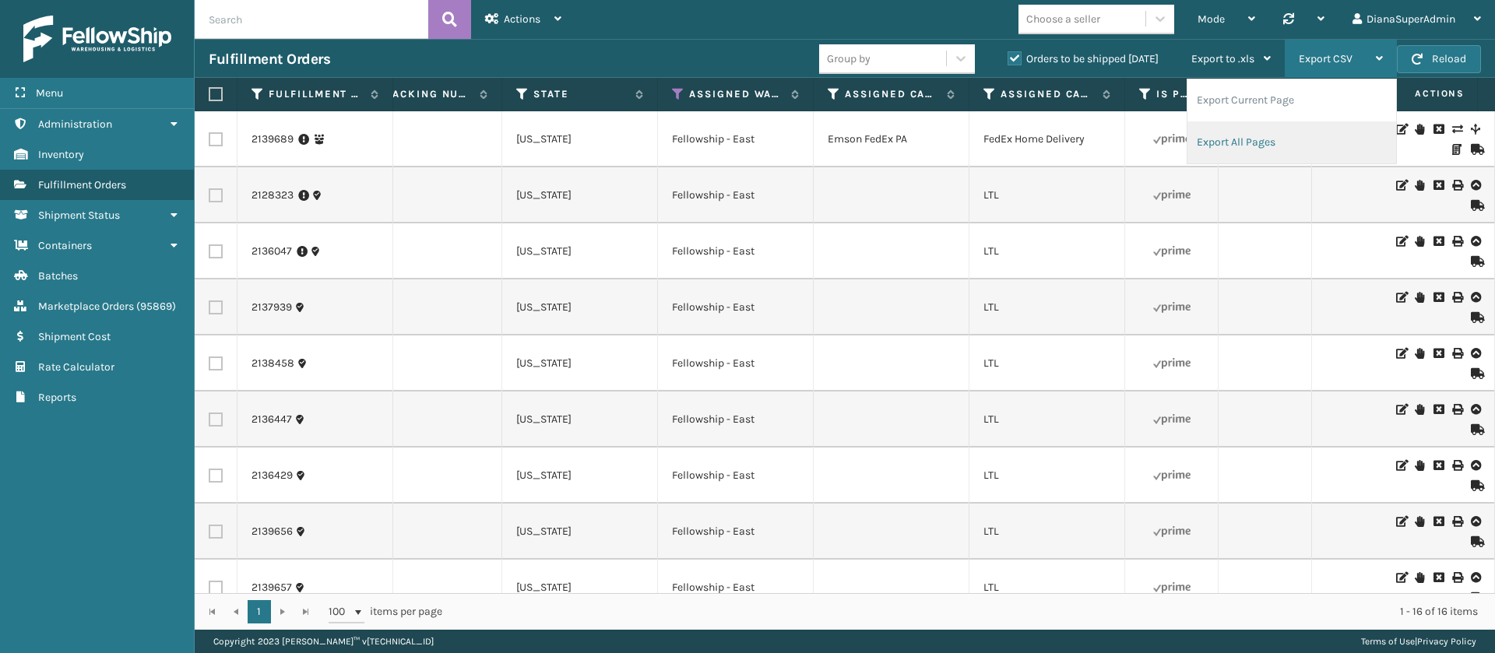
click at [1287, 139] on li "Export All Pages" at bounding box center [1292, 143] width 209 height 42
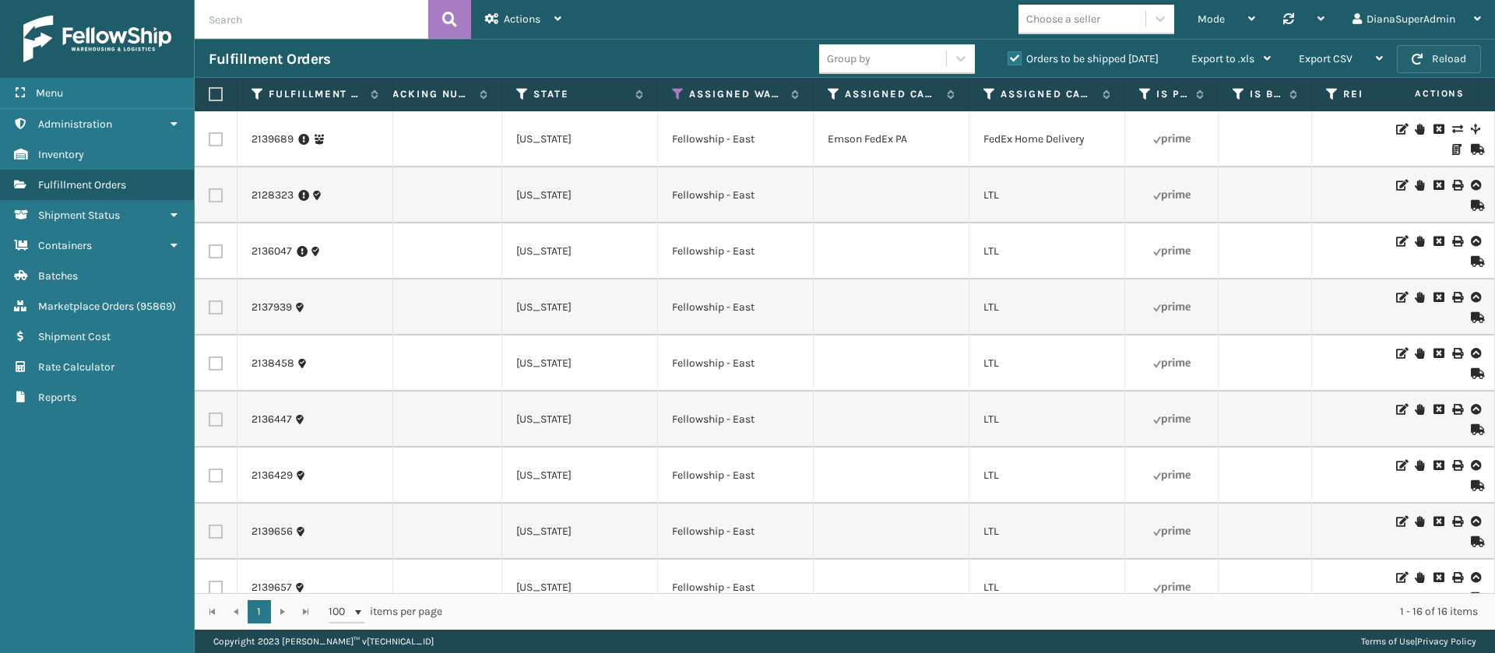
click at [1435, 55] on button "Reload" at bounding box center [1439, 59] width 84 height 28
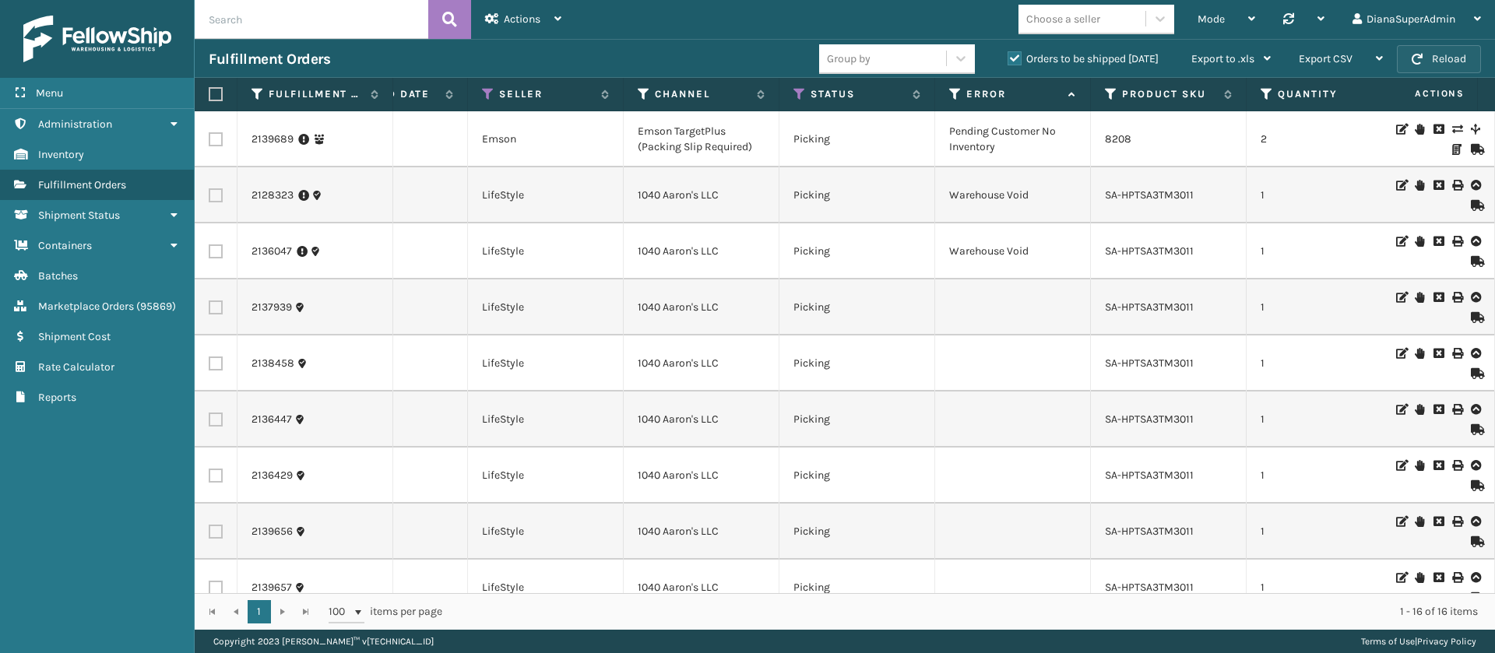
click at [1459, 47] on button "Reload" at bounding box center [1439, 59] width 84 height 28
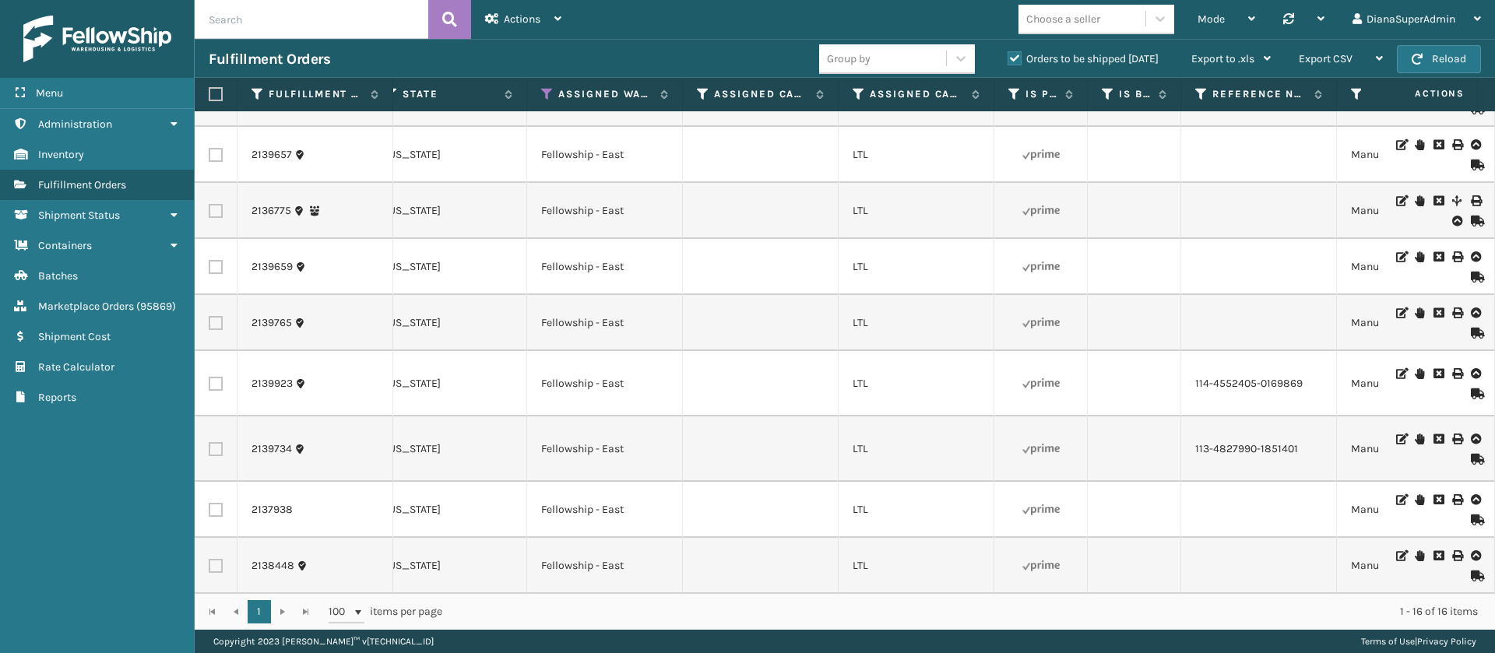
scroll to position [0, 1449]
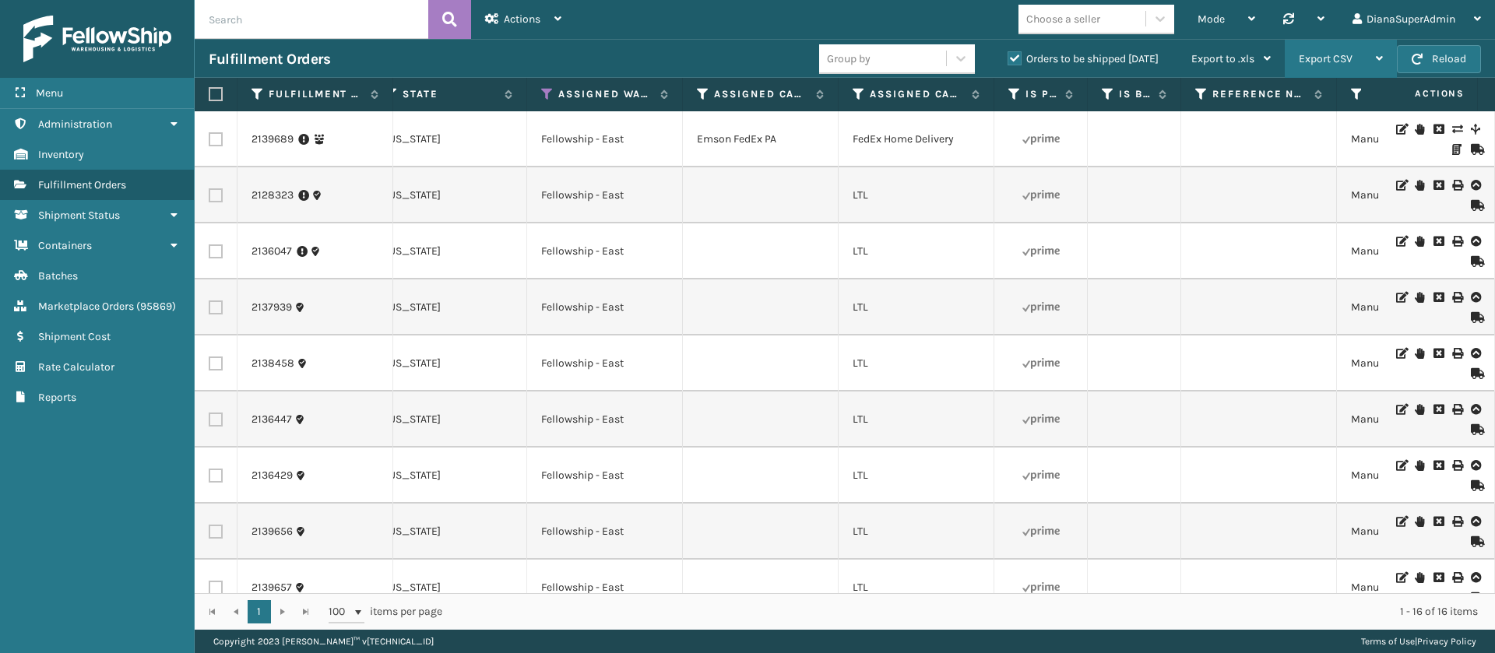
click at [1356, 63] on div "Export CSV" at bounding box center [1341, 59] width 84 height 39
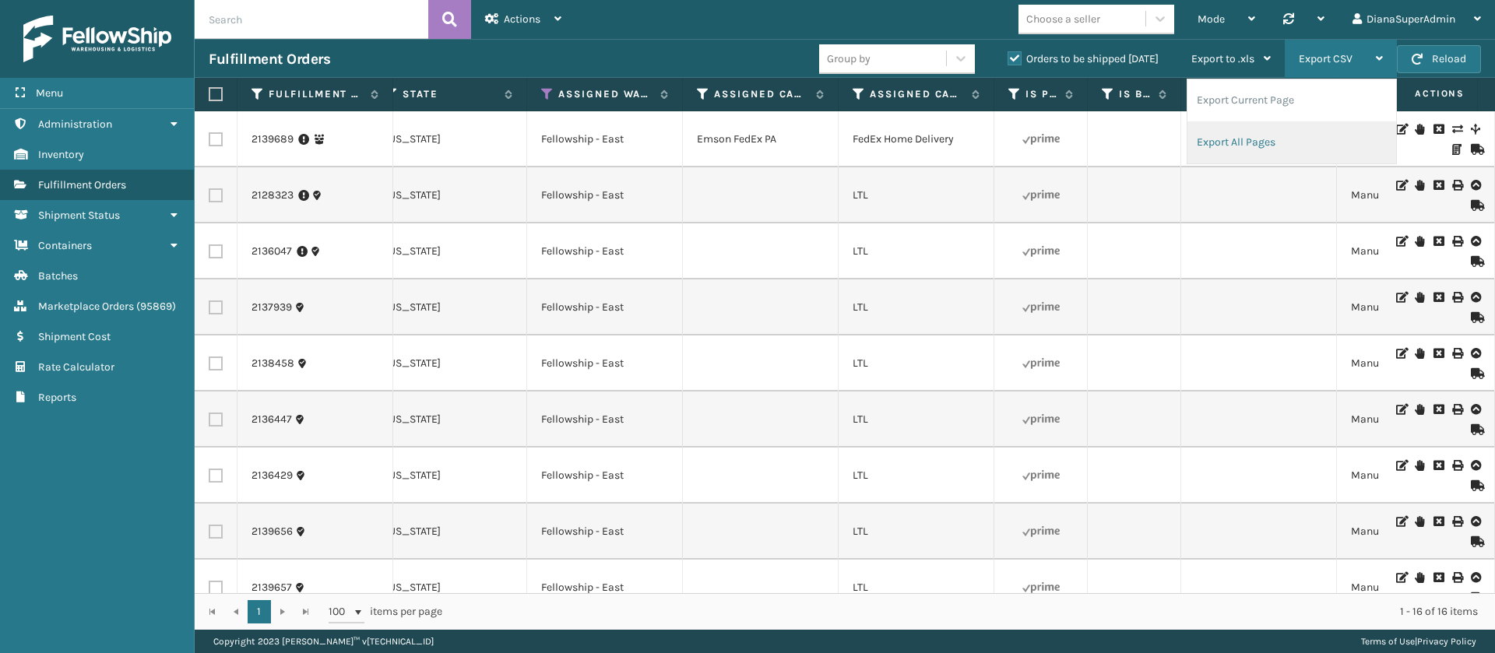
click at [1296, 146] on li "Export All Pages" at bounding box center [1292, 143] width 209 height 42
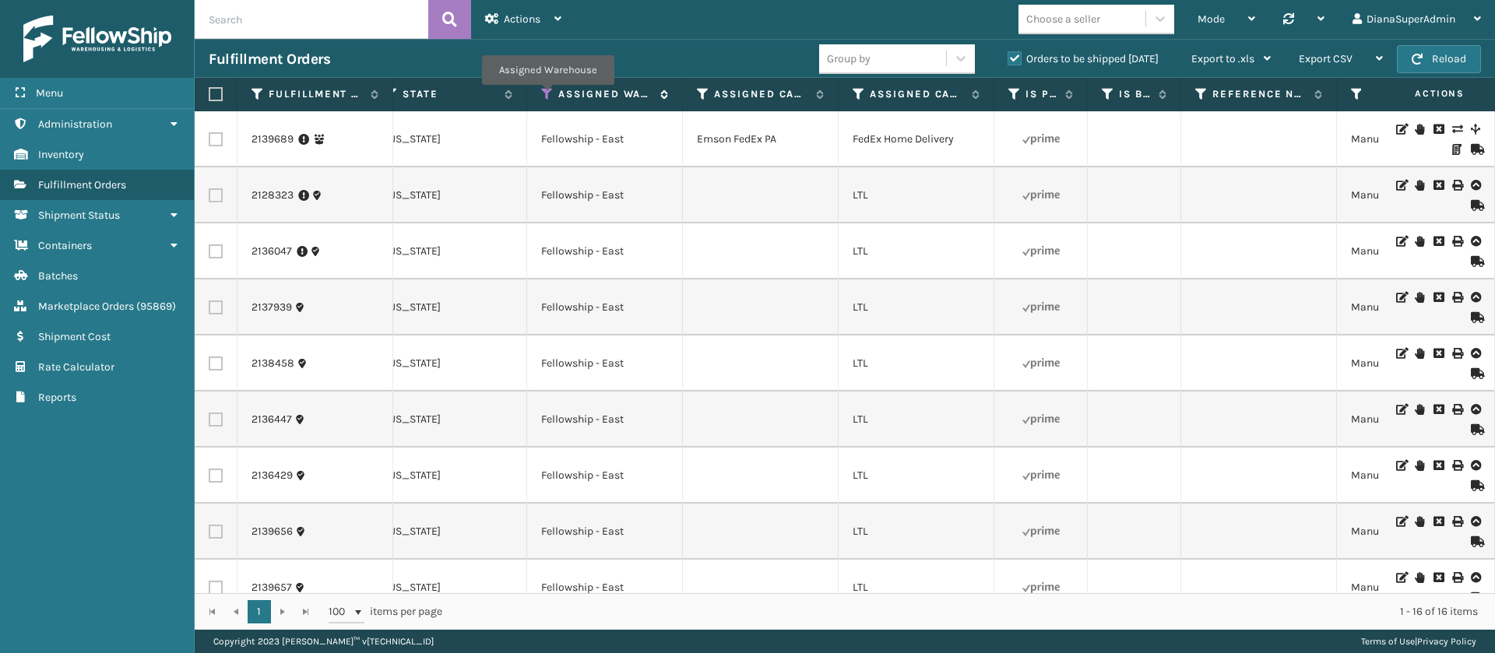
click at [547, 96] on icon at bounding box center [547, 94] width 12 height 14
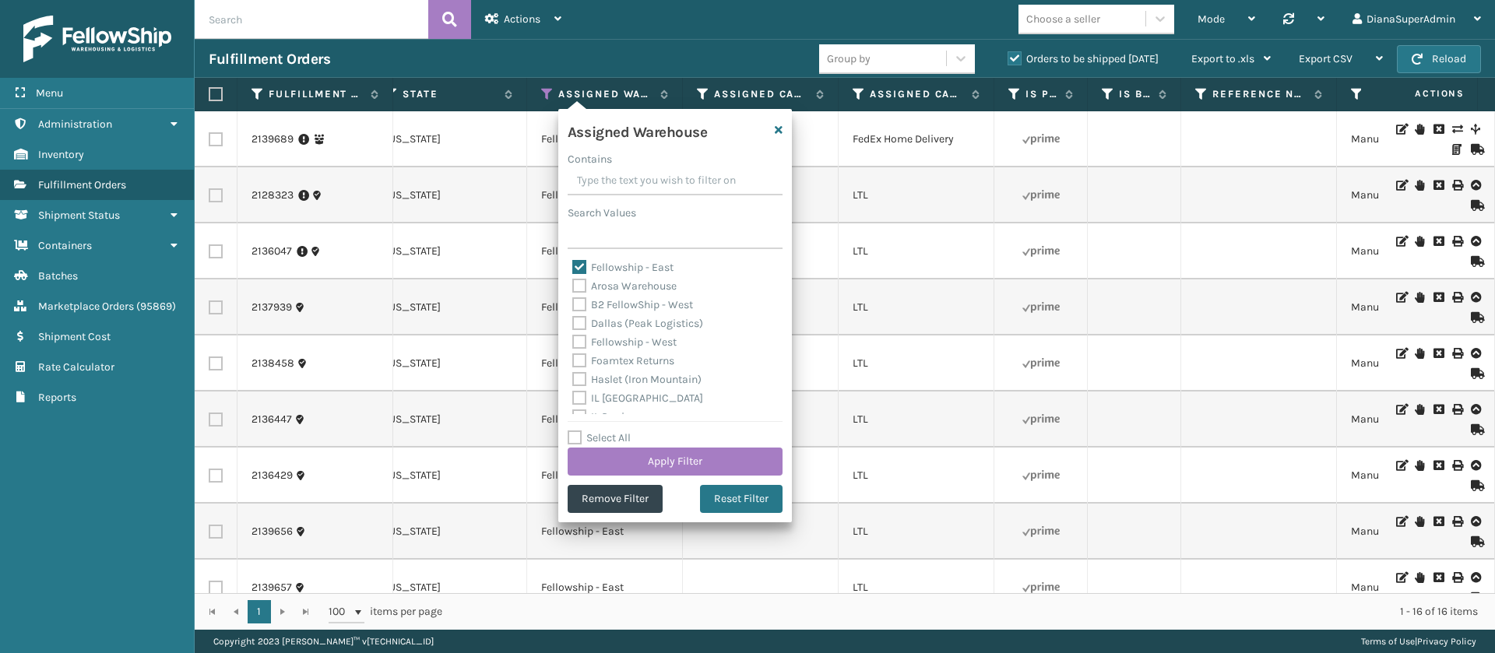
click at [574, 269] on label "Fellowship - East" at bounding box center [622, 267] width 101 height 13
click at [573, 269] on input "Fellowship - East" at bounding box center [572, 264] width 1 height 10
checkbox input "false"
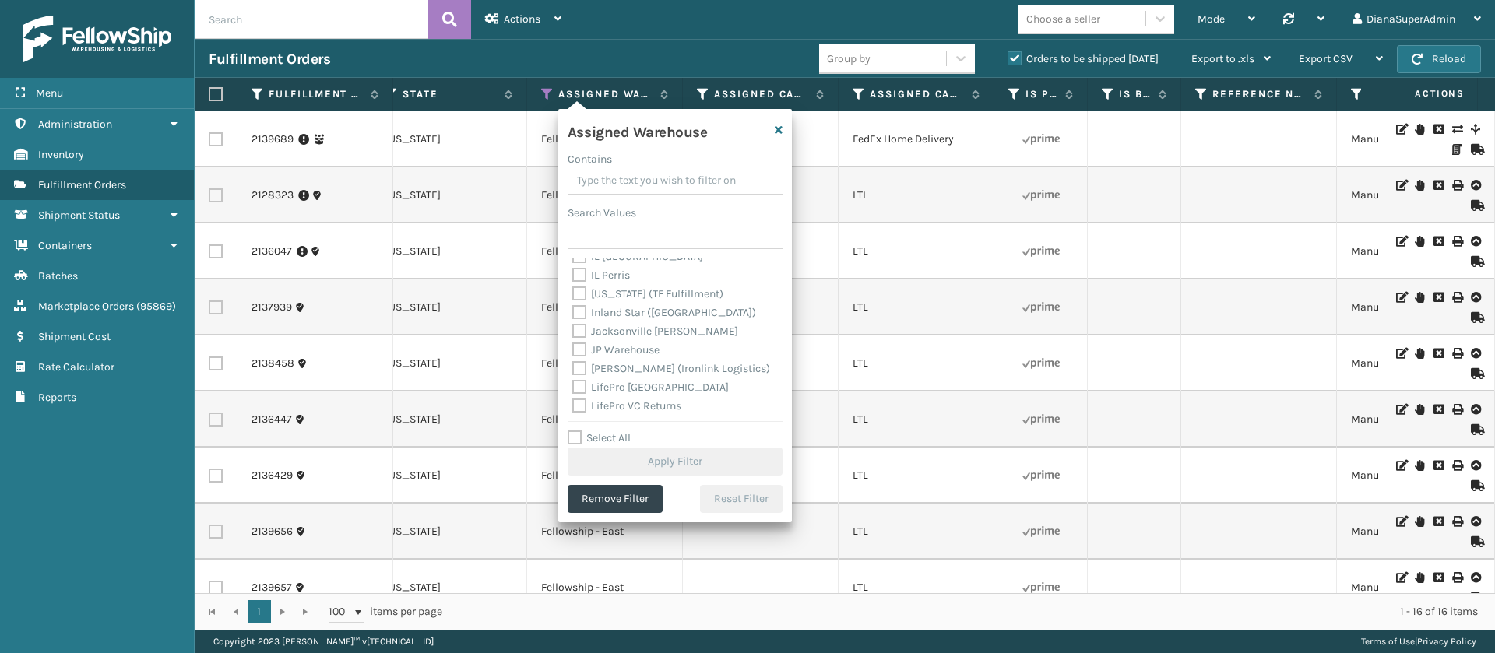
scroll to position [143, 0]
click at [575, 365] on label "[PERSON_NAME] (Ironlink Logistics)" at bounding box center [671, 367] width 198 height 13
click at [573, 365] on input "[PERSON_NAME] (Ironlink Logistics)" at bounding box center [572, 364] width 1 height 10
checkbox input "true"
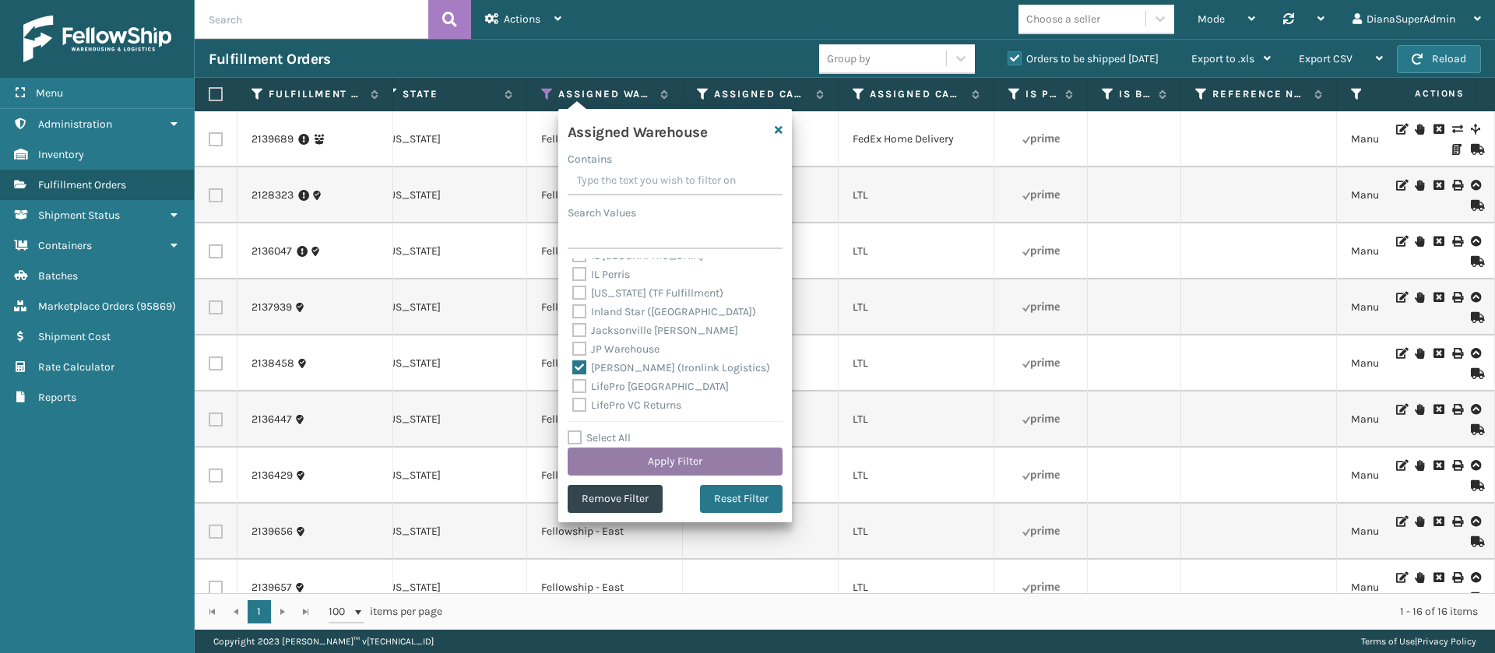
click at [656, 455] on button "Apply Filter" at bounding box center [675, 462] width 215 height 28
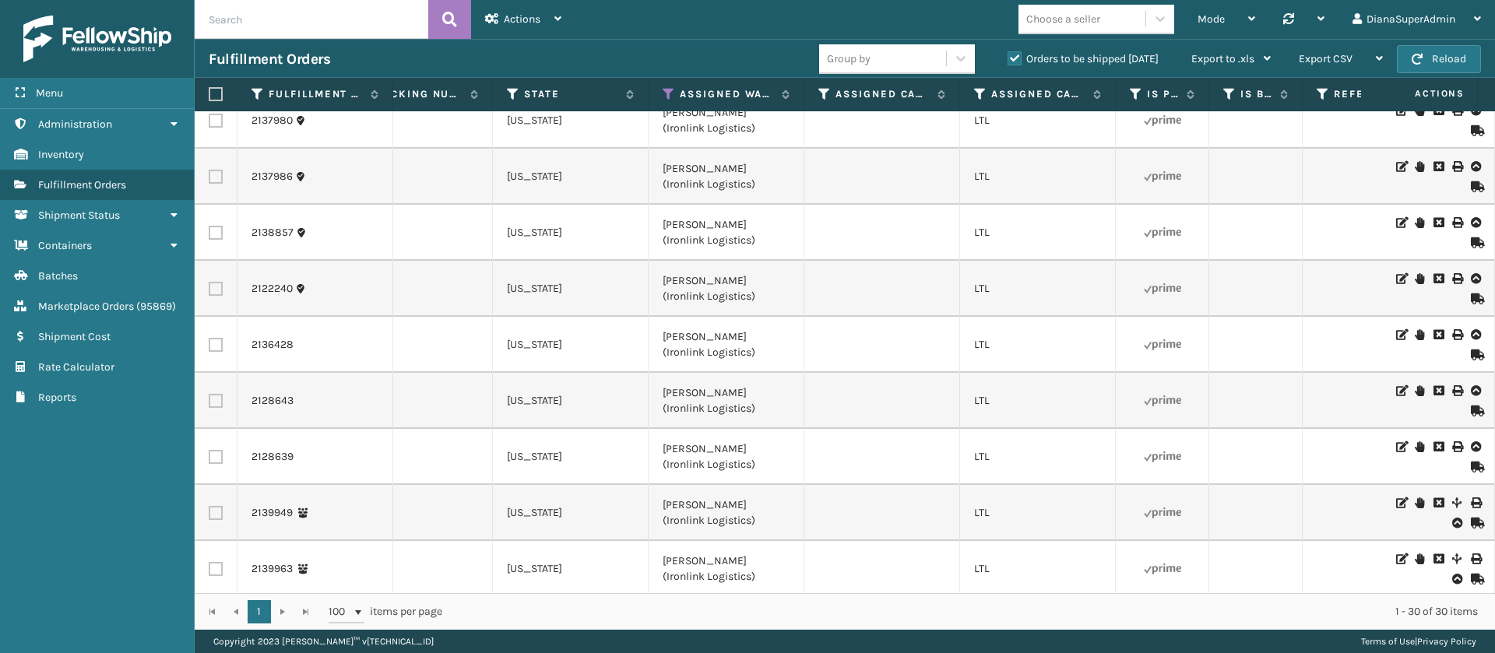
scroll to position [0, 1327]
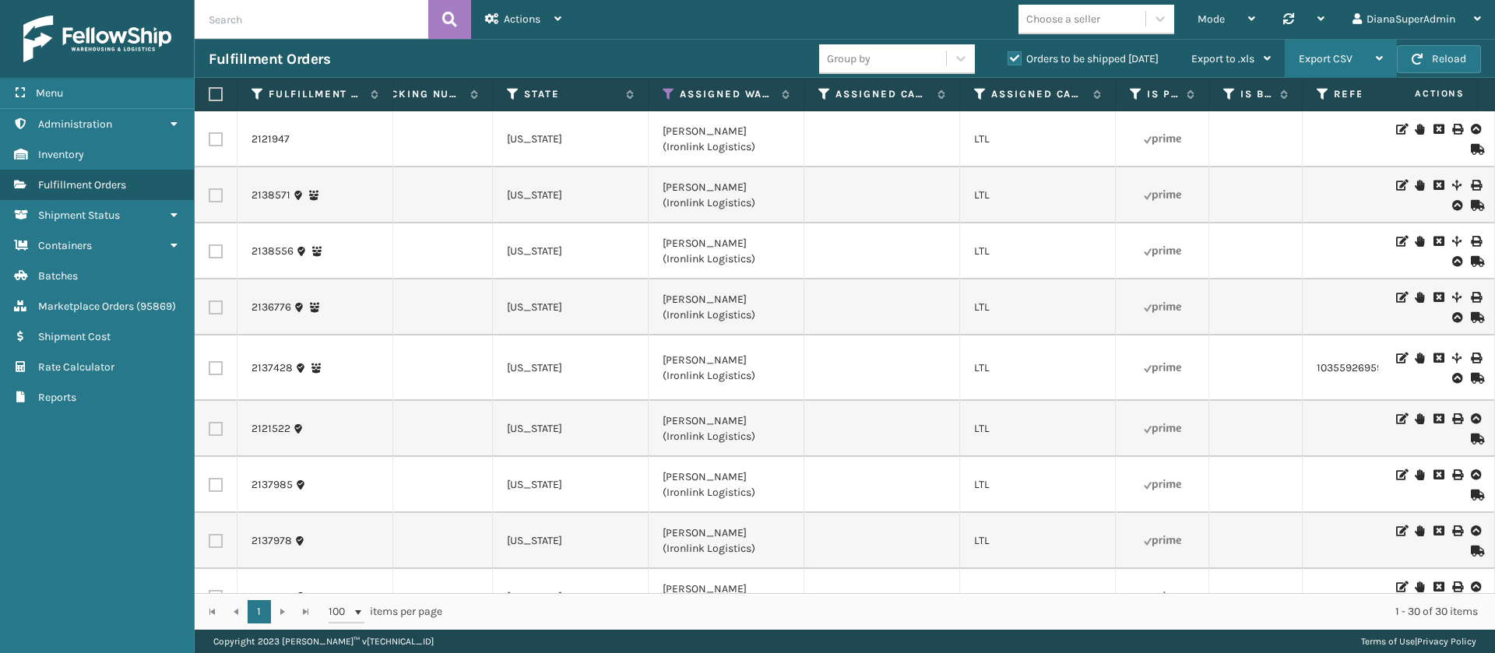
click at [1365, 41] on div "Export CSV" at bounding box center [1341, 59] width 84 height 39
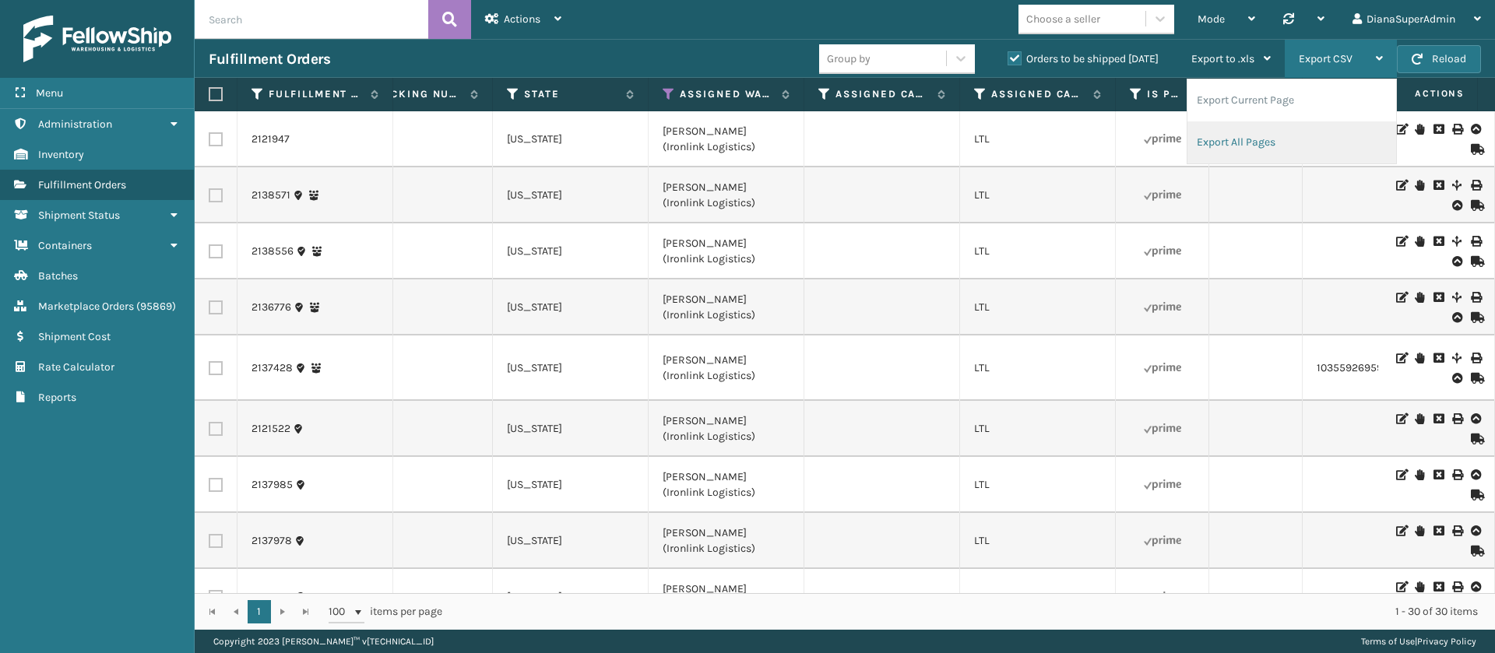
click at [1248, 133] on li "Export All Pages" at bounding box center [1292, 143] width 209 height 42
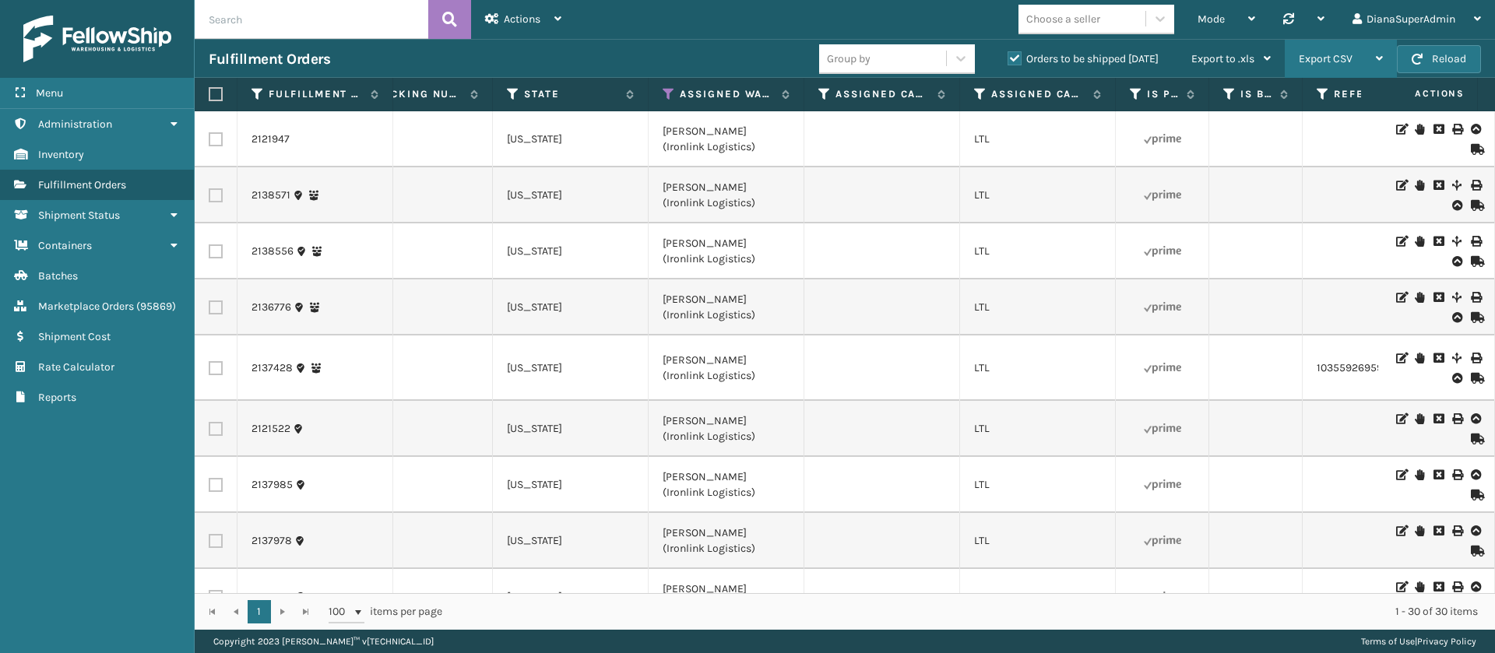
click at [1358, 53] on div "Export CSV" at bounding box center [1341, 59] width 84 height 39
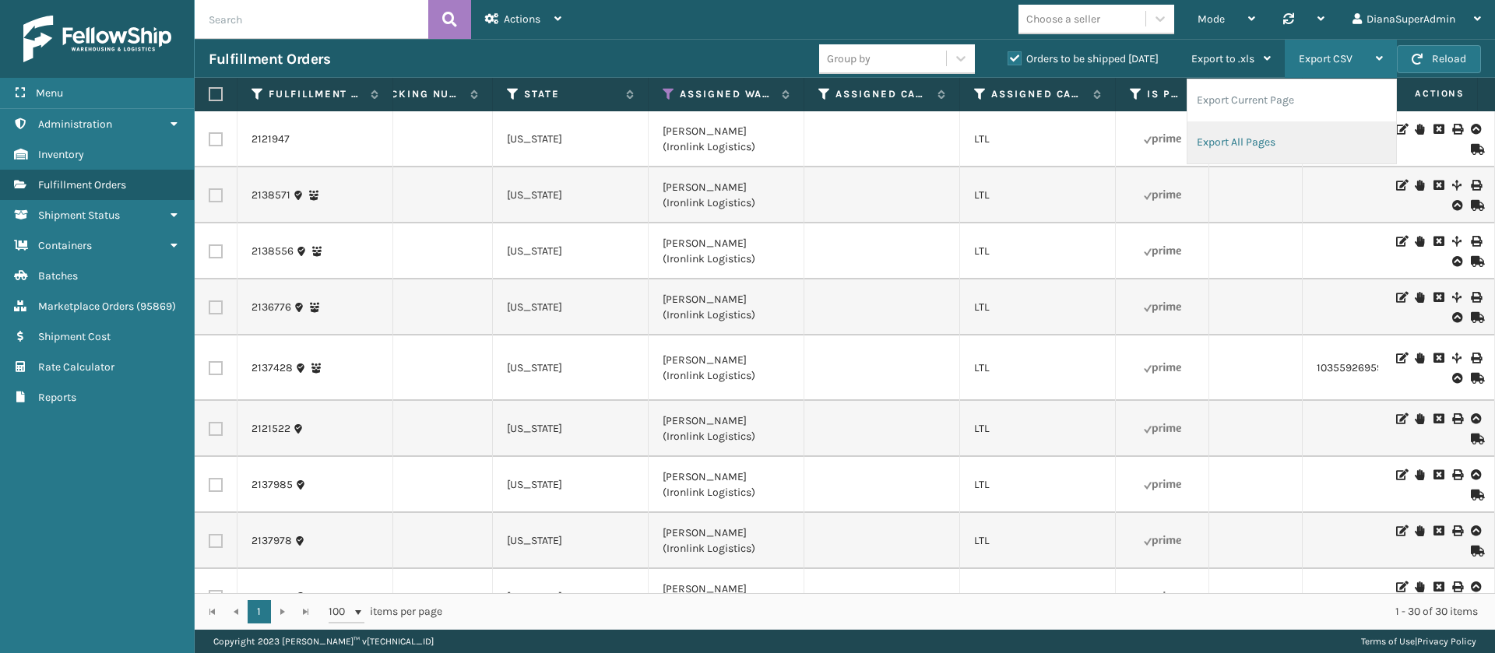
click at [1239, 150] on li "Export All Pages" at bounding box center [1292, 143] width 209 height 42
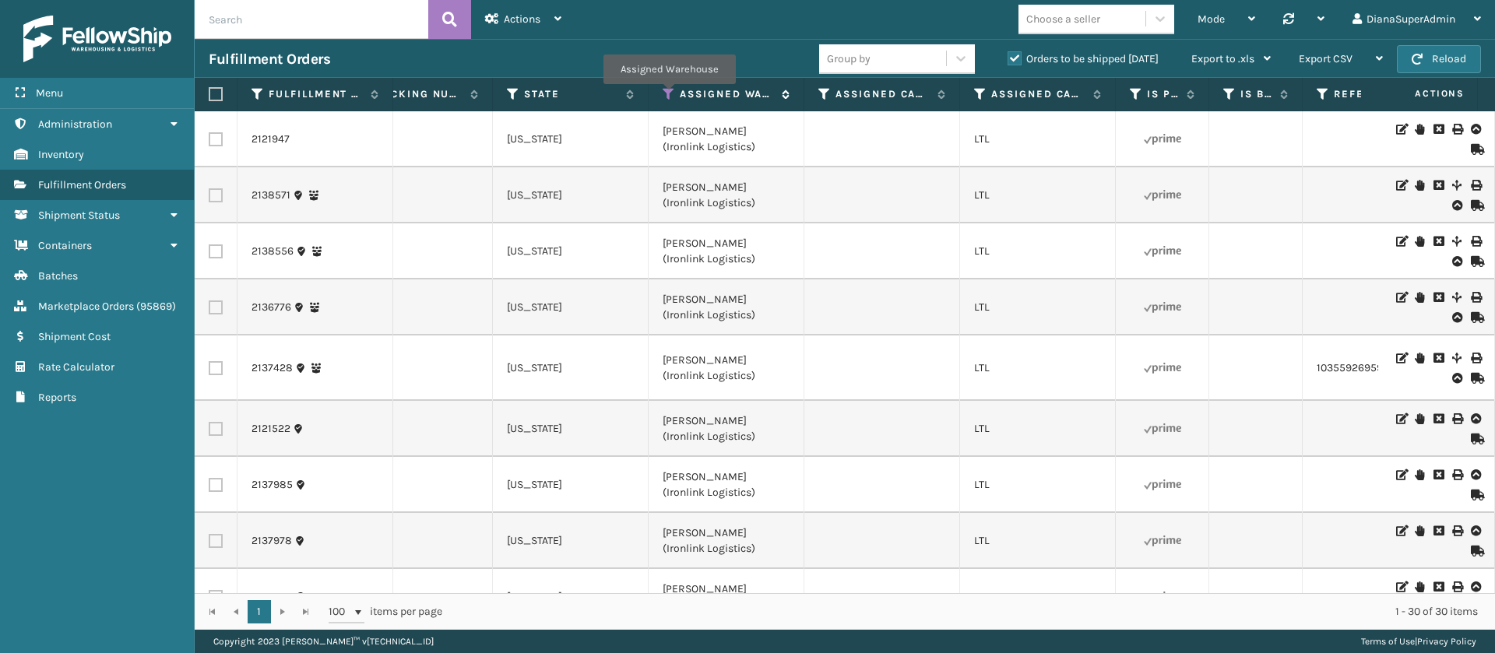
click at [669, 95] on icon at bounding box center [669, 94] width 12 height 14
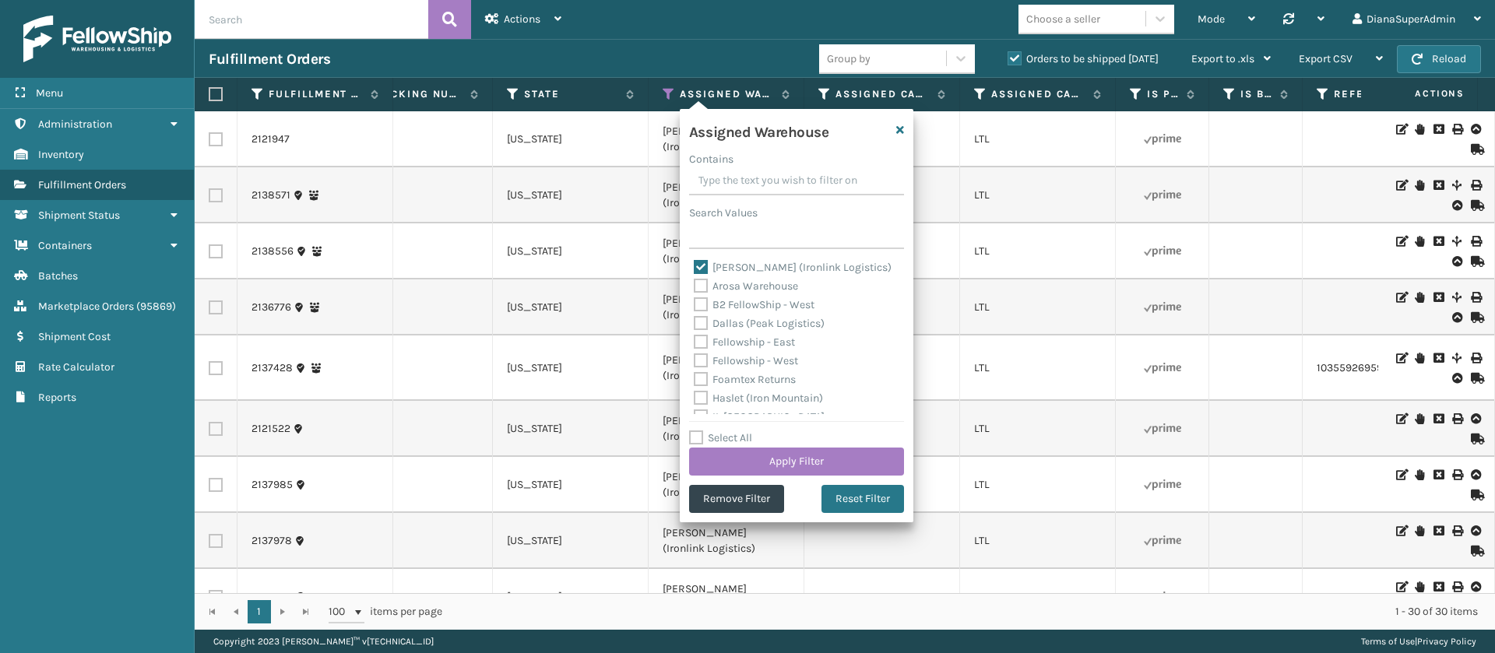
click at [703, 261] on label "[PERSON_NAME] (Ironlink Logistics)" at bounding box center [793, 267] width 198 height 13
click at [695, 261] on input "[PERSON_NAME] (Ironlink Logistics)" at bounding box center [694, 264] width 1 height 10
checkbox input "false"
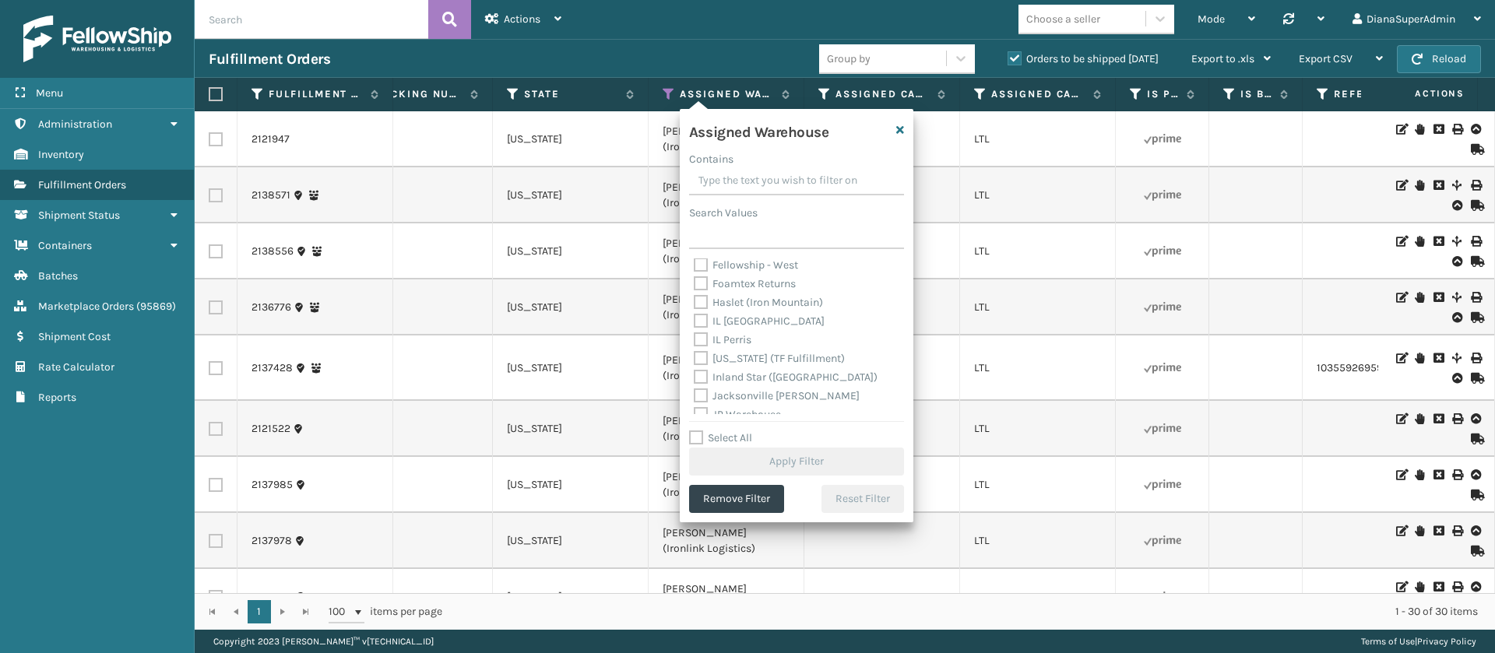
scroll to position [102, 0]
click at [700, 357] on label "[US_STATE] (TF Fulfillment)" at bounding box center [769, 352] width 151 height 13
click at [695, 354] on input "[US_STATE] (TF Fulfillment)" at bounding box center [694, 348] width 1 height 10
checkbox input "true"
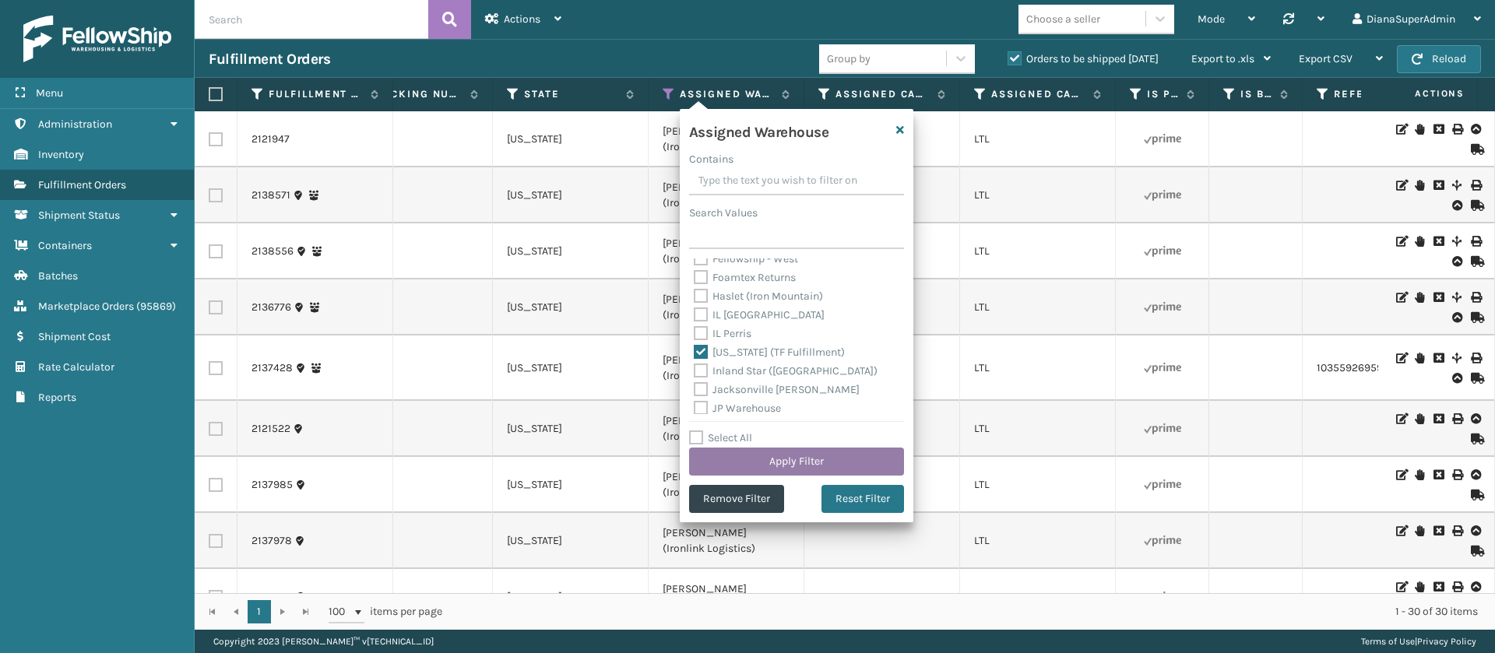
click at [781, 458] on button "Apply Filter" at bounding box center [796, 462] width 215 height 28
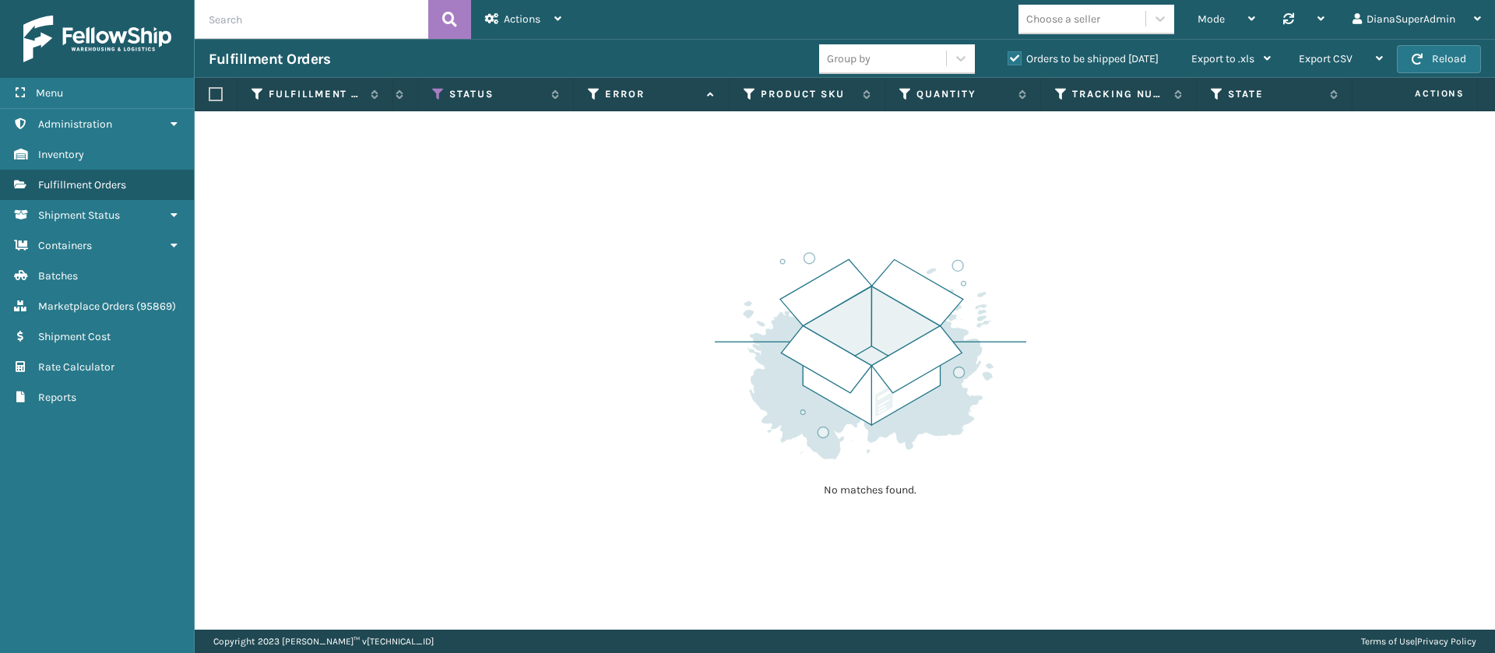
scroll to position [0, 901]
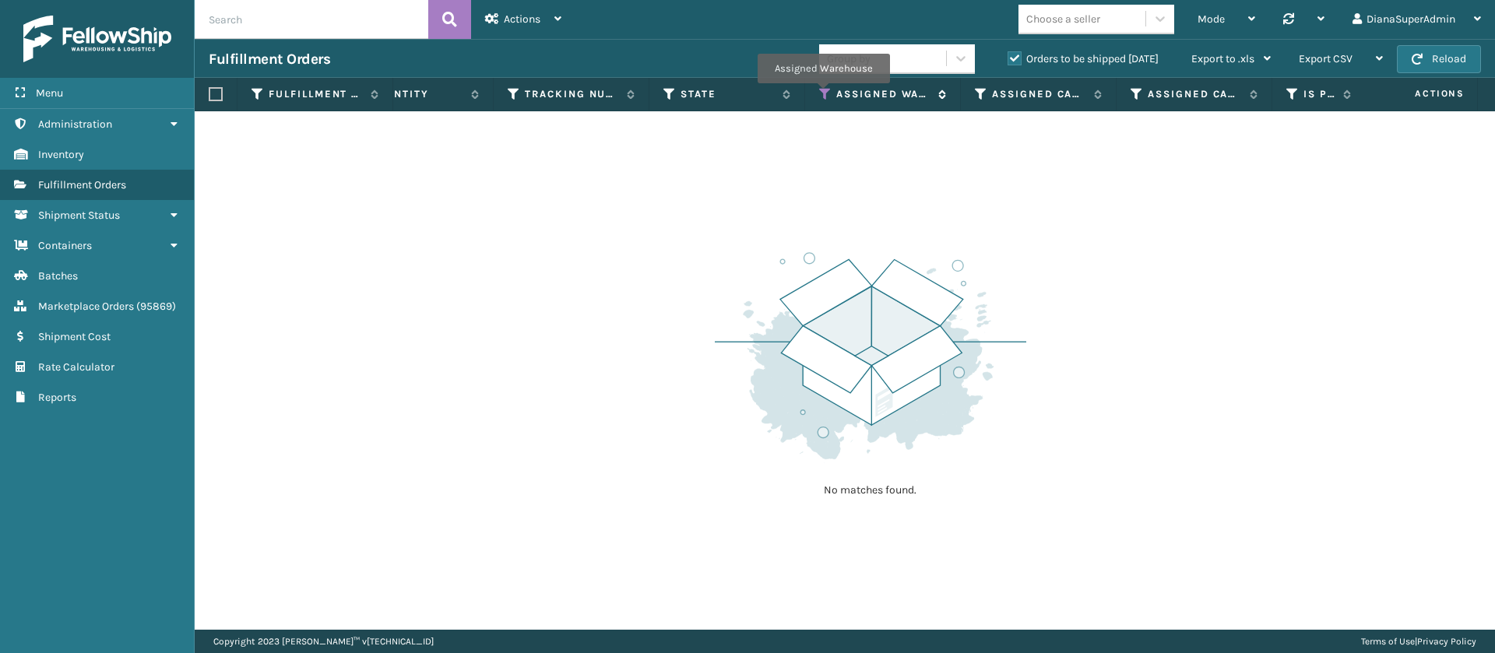
click at [822, 94] on icon at bounding box center [825, 94] width 12 height 14
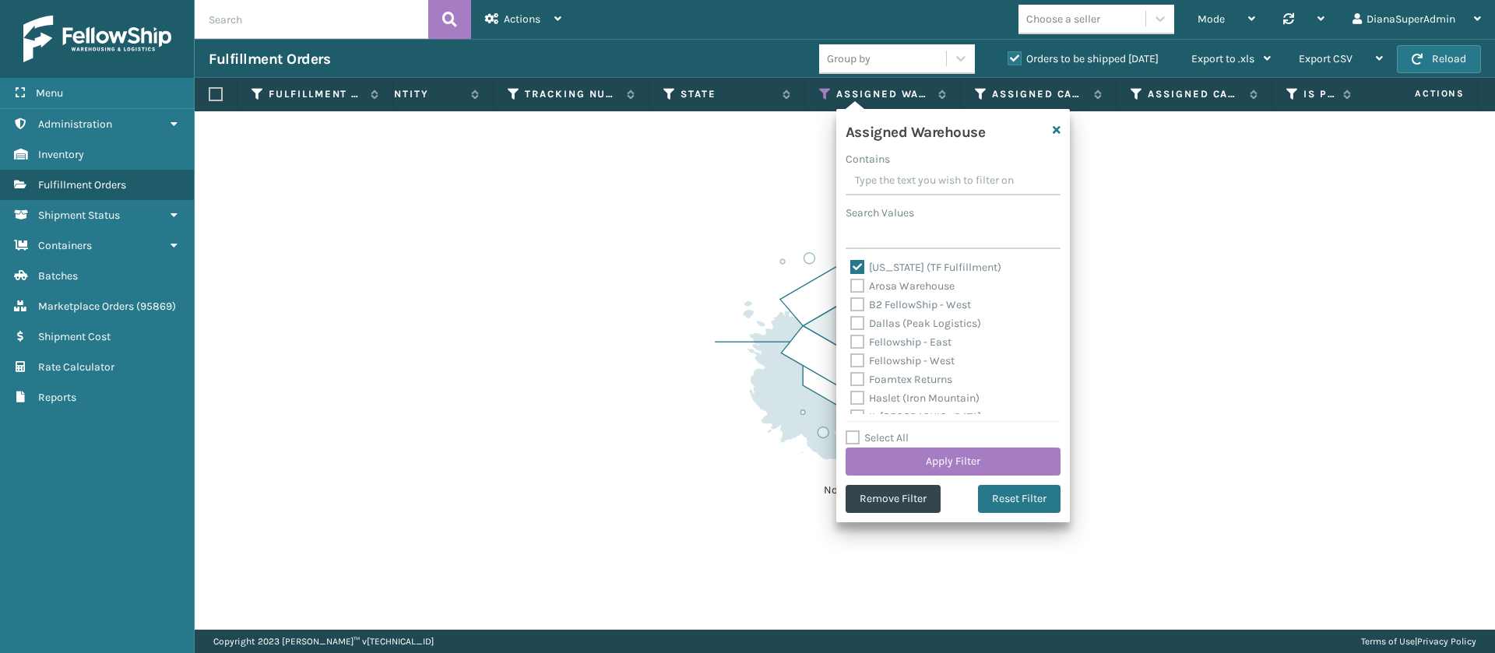
click at [854, 265] on label "[US_STATE] (TF Fulfillment)" at bounding box center [926, 267] width 151 height 13
click at [851, 265] on input "[US_STATE] (TF Fulfillment)" at bounding box center [851, 264] width 1 height 10
checkbox input "false"
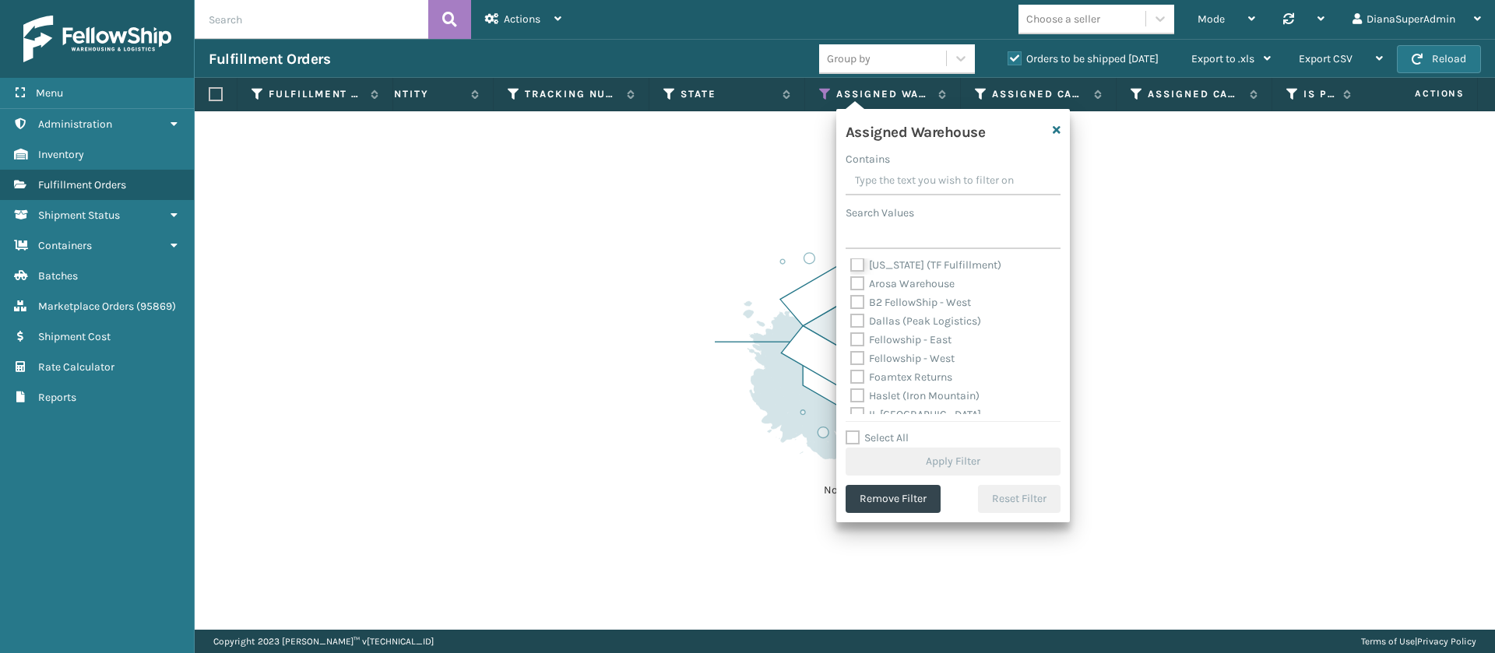
scroll to position [0, 0]
click at [858, 319] on label "Dallas (Peak Logistics)" at bounding box center [916, 323] width 131 height 13
click at [851, 319] on input "Dallas (Peak Logistics)" at bounding box center [851, 320] width 1 height 10
checkbox input "true"
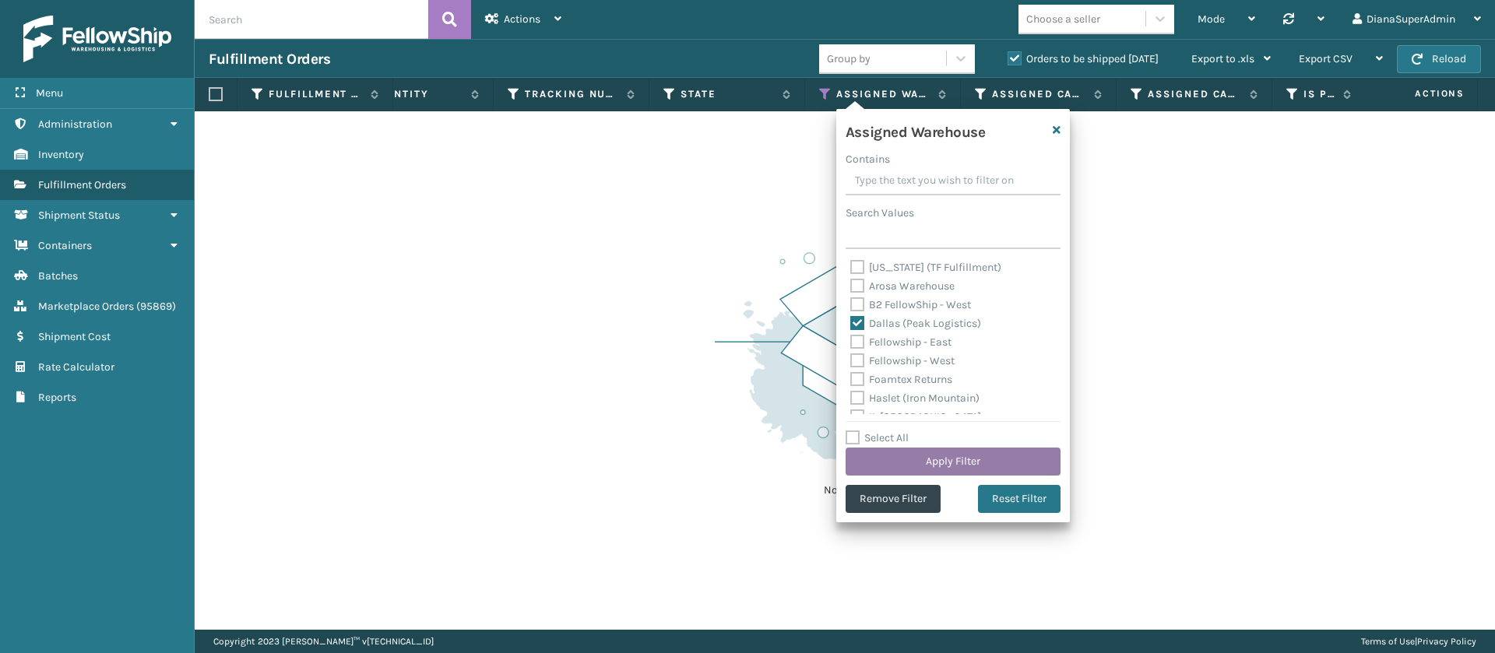
click at [927, 465] on button "Apply Filter" at bounding box center [953, 462] width 215 height 28
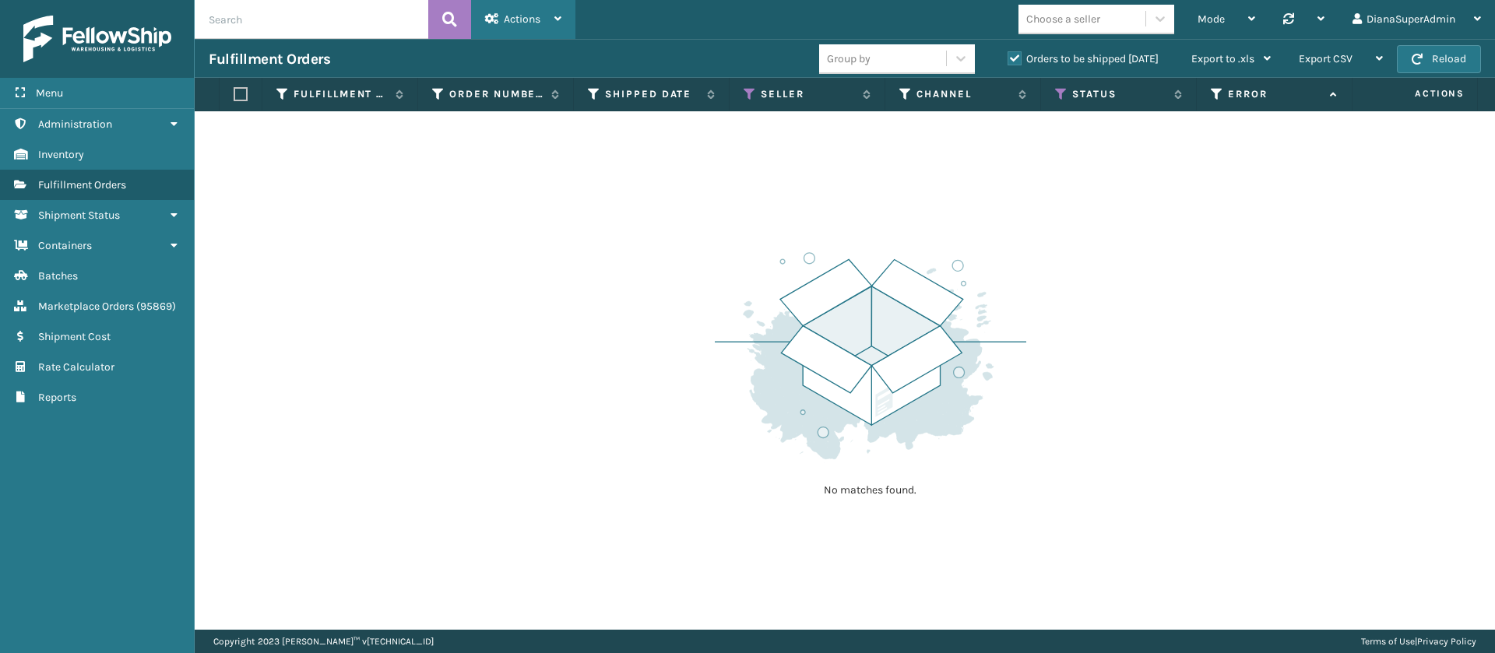
click at [541, 30] on div "Actions" at bounding box center [523, 19] width 76 height 39
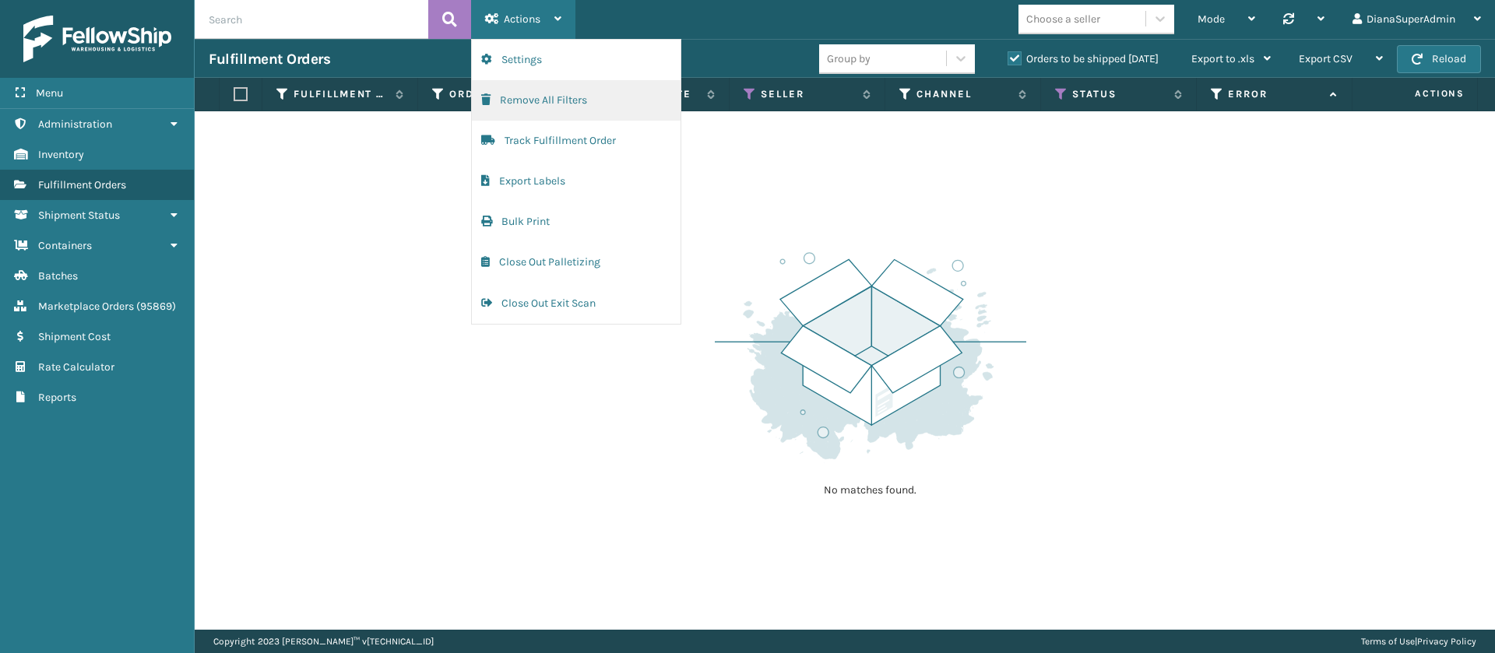
click at [558, 100] on button "Remove All Filters" at bounding box center [576, 100] width 209 height 41
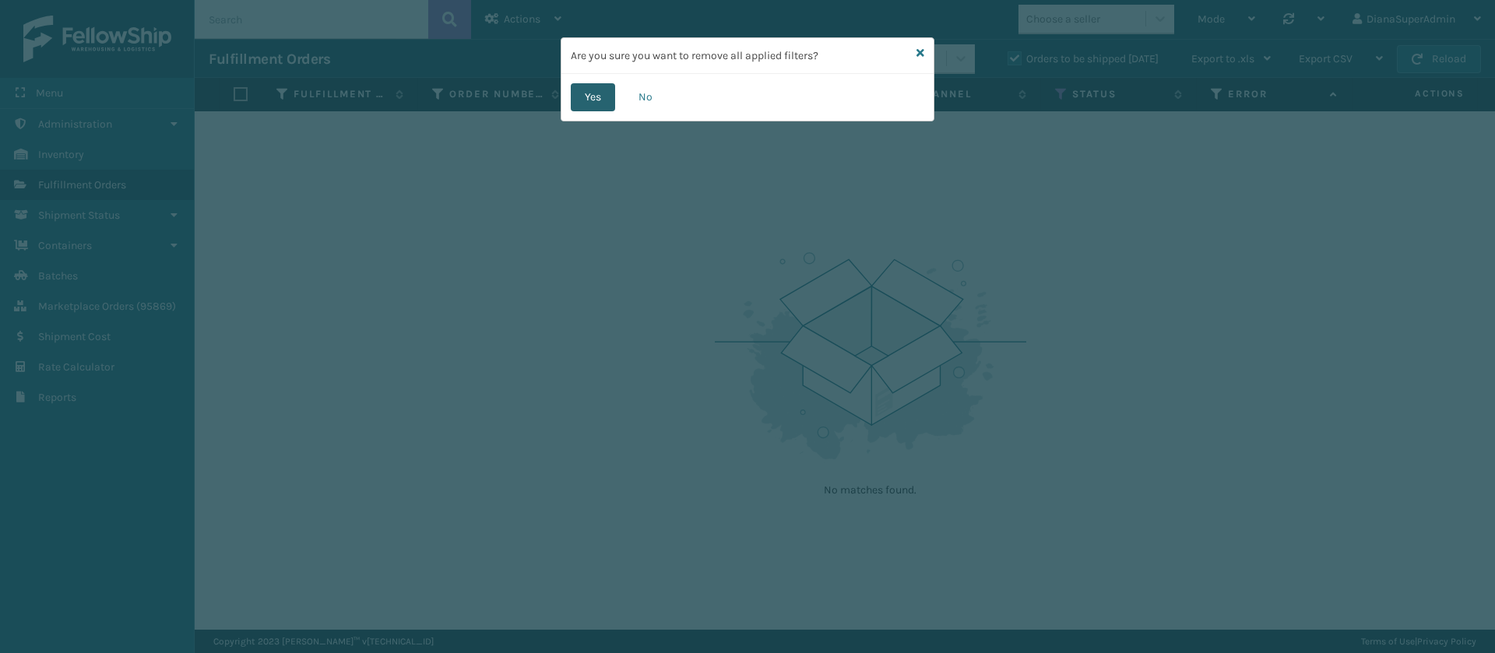
click at [597, 100] on button "Yes" at bounding box center [593, 97] width 44 height 28
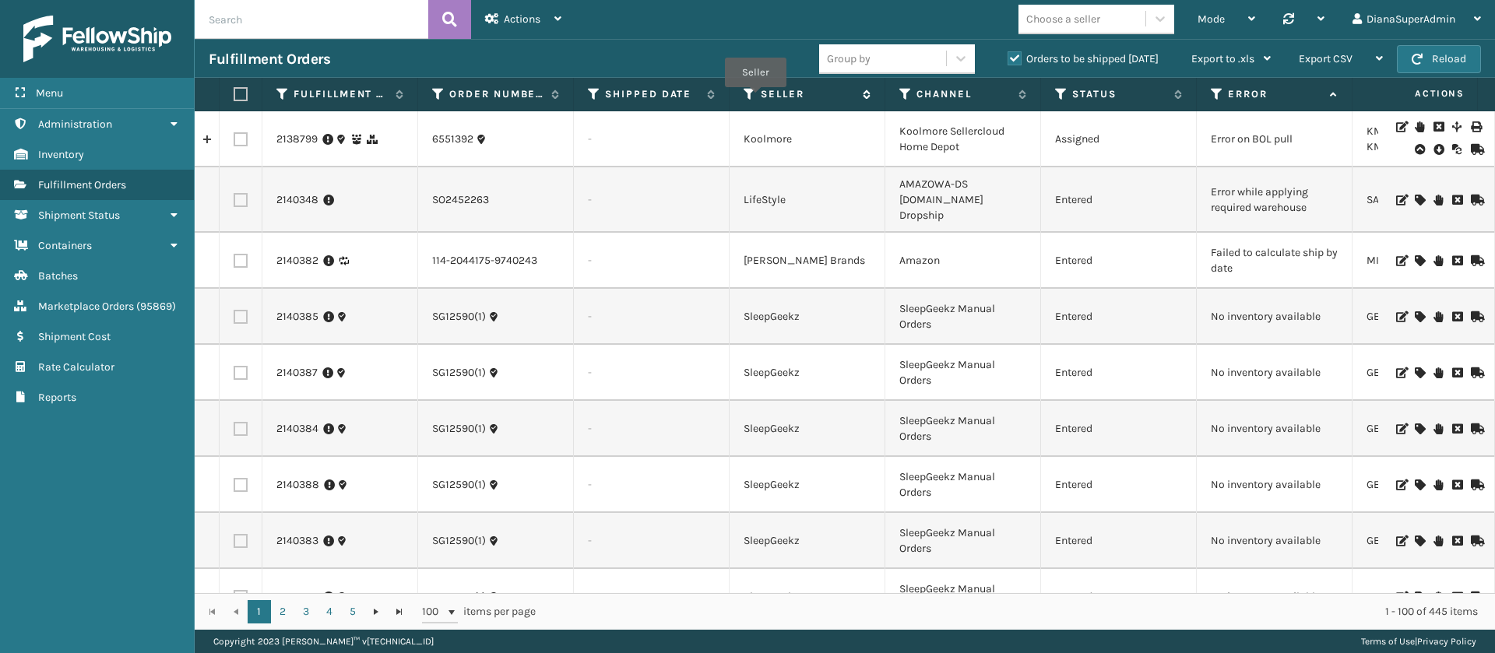
click at [755, 98] on icon at bounding box center [750, 94] width 12 height 14
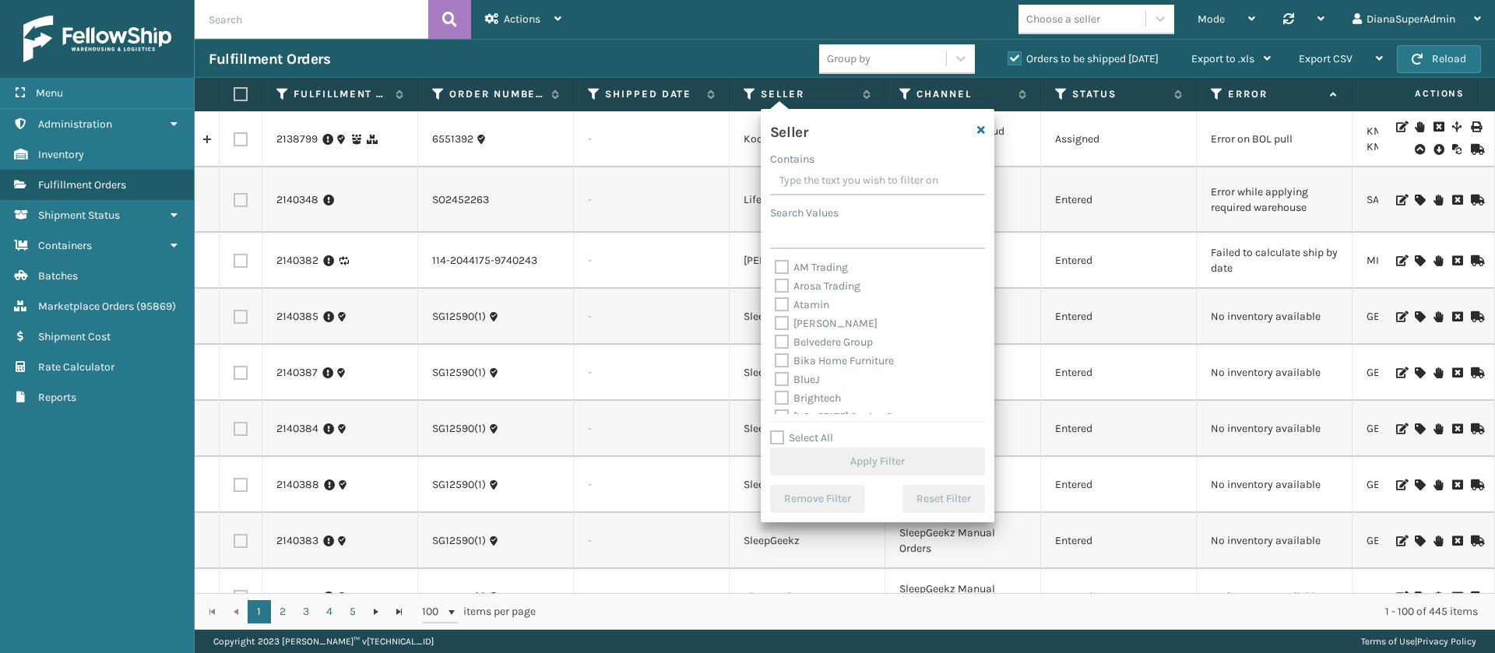
scroll to position [498, 0]
click at [774, 436] on label "Select All" at bounding box center [801, 437] width 63 height 13
click at [774, 431] on input "Select All" at bounding box center [887, 430] width 234 height 2
checkbox input "true"
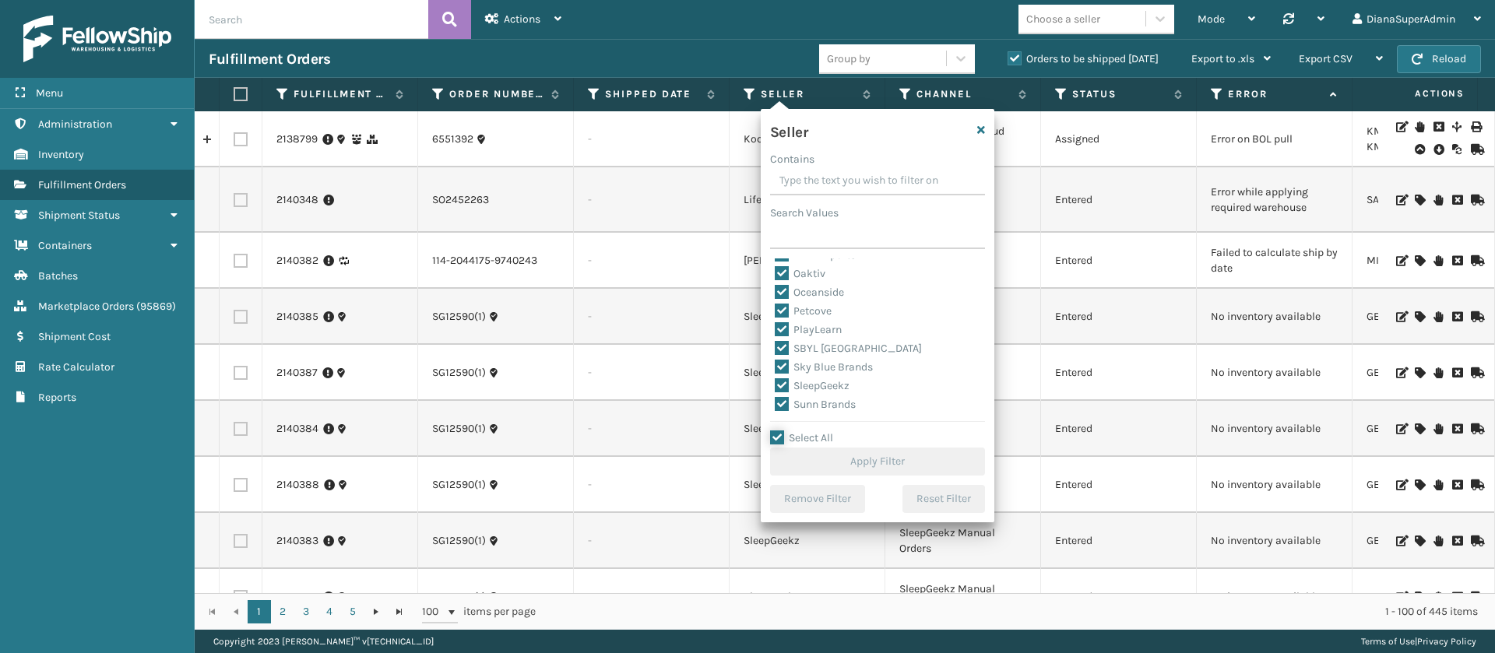
checkbox input "true"
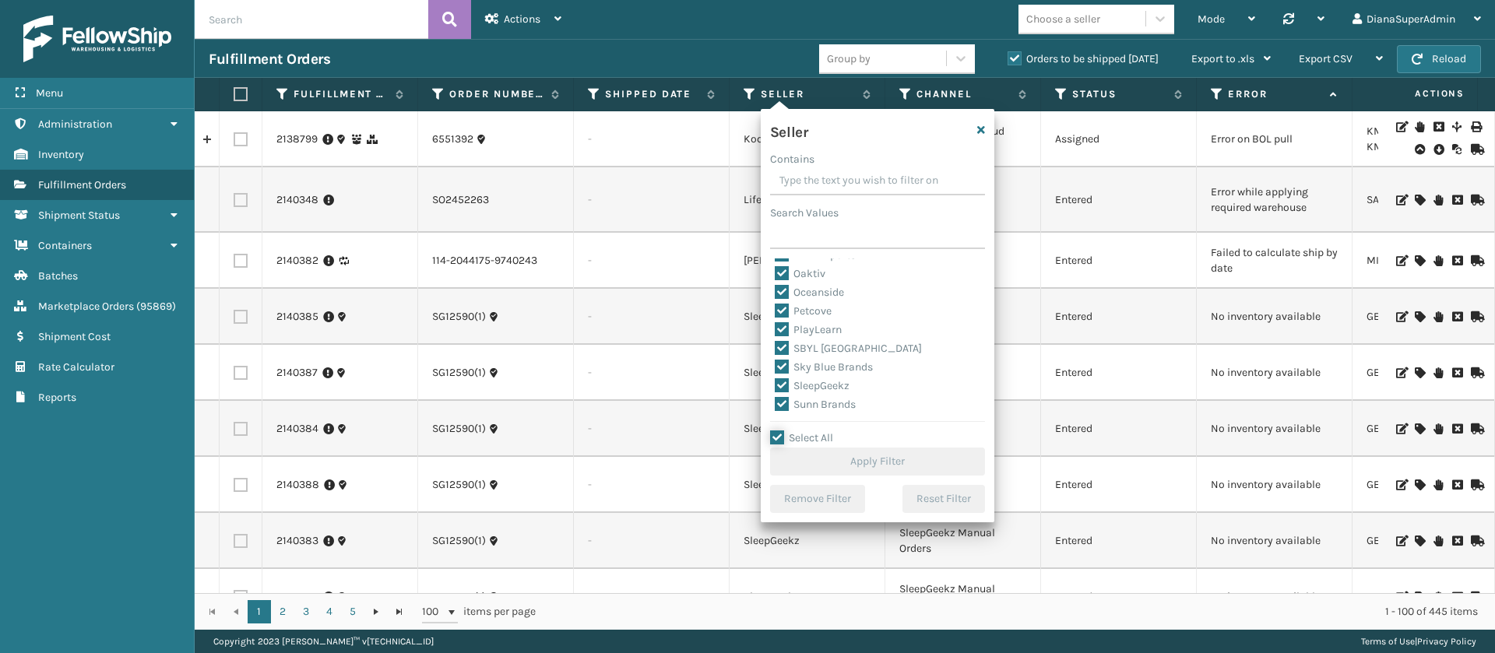
checkbox input "true"
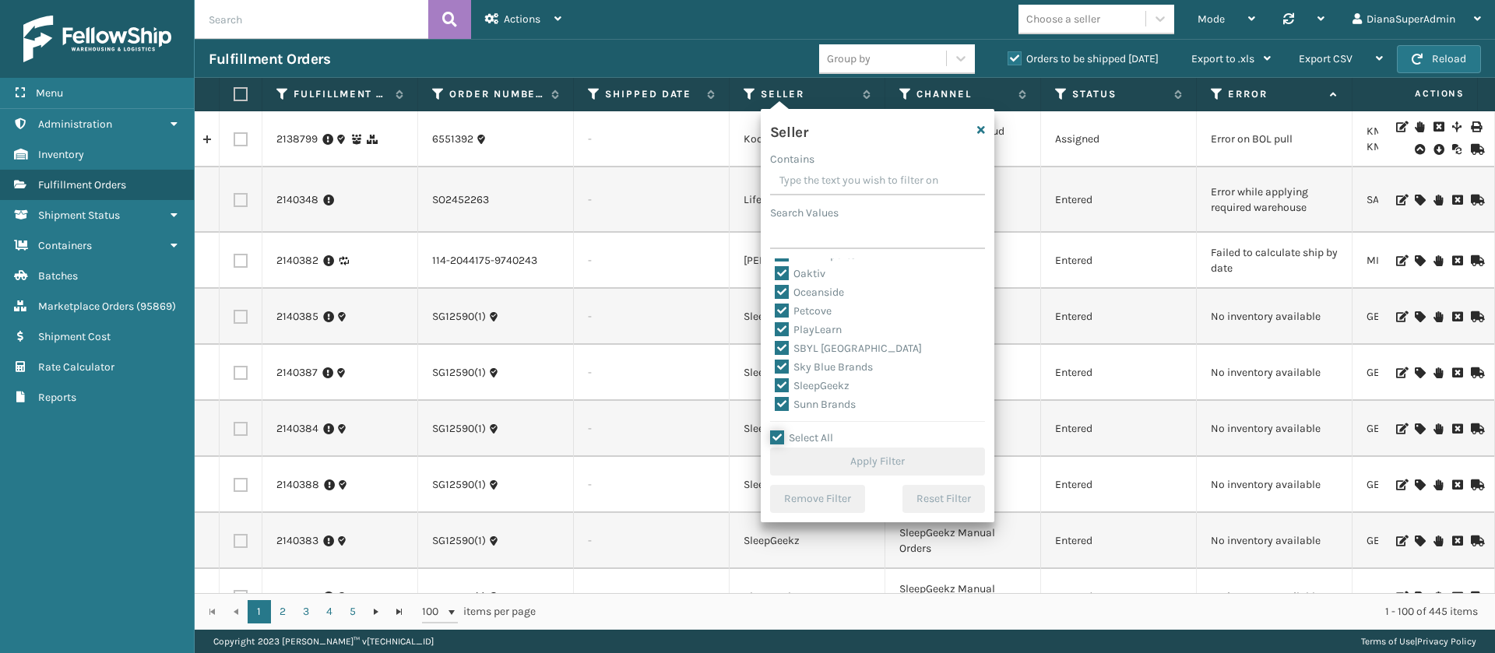
checkbox input "true"
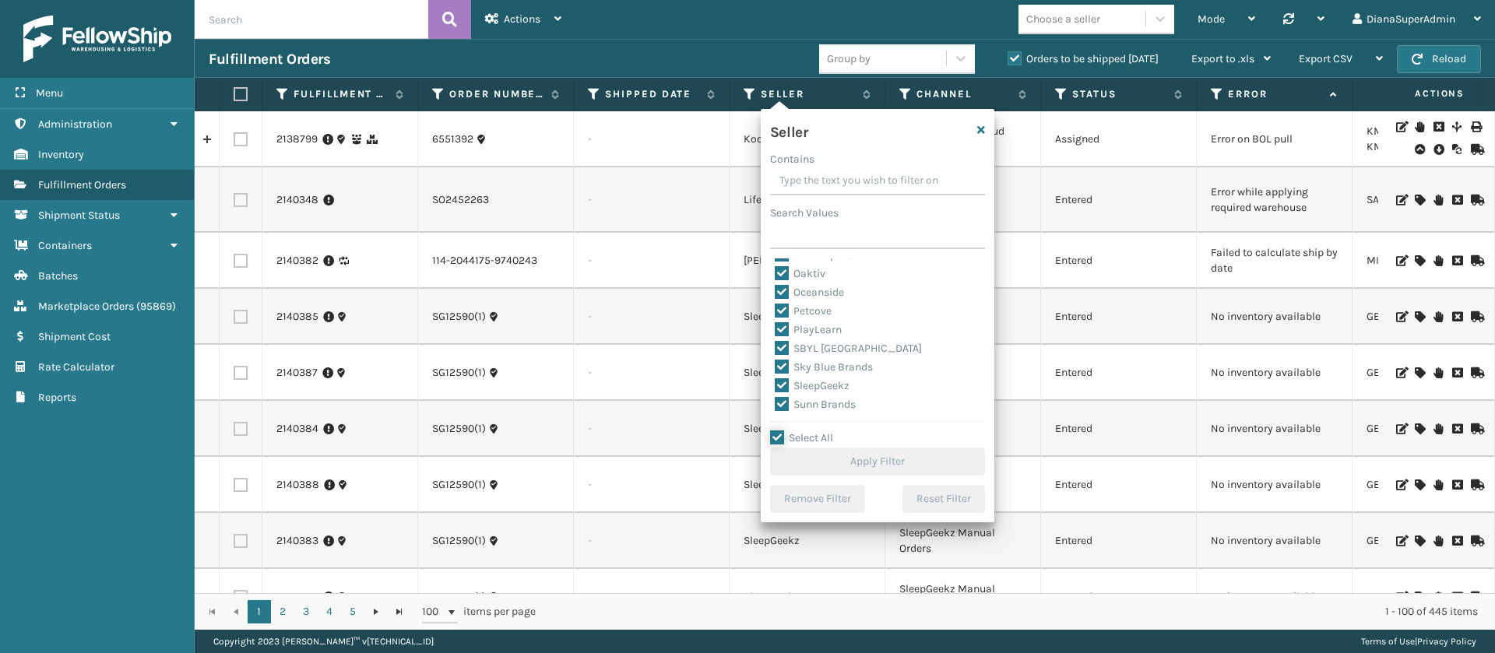
checkbox input "true"
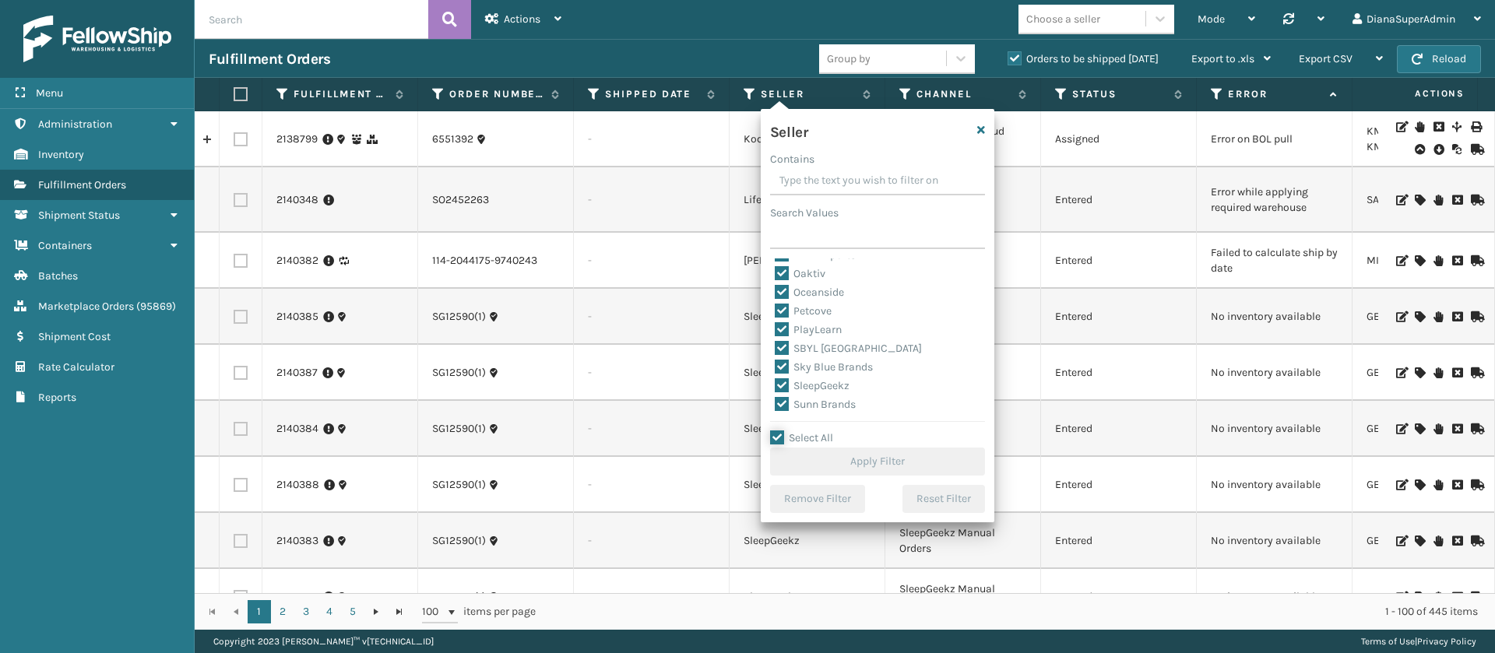
checkbox input "true"
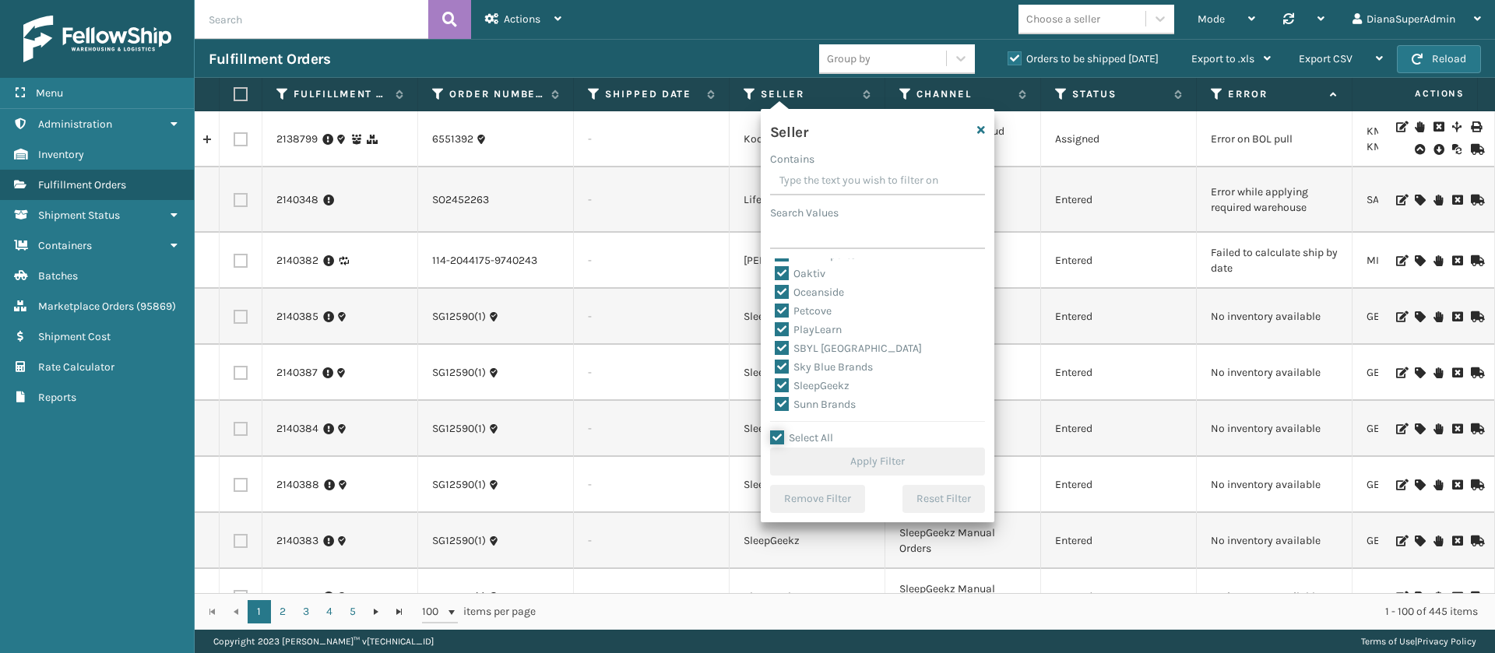
checkbox input "true"
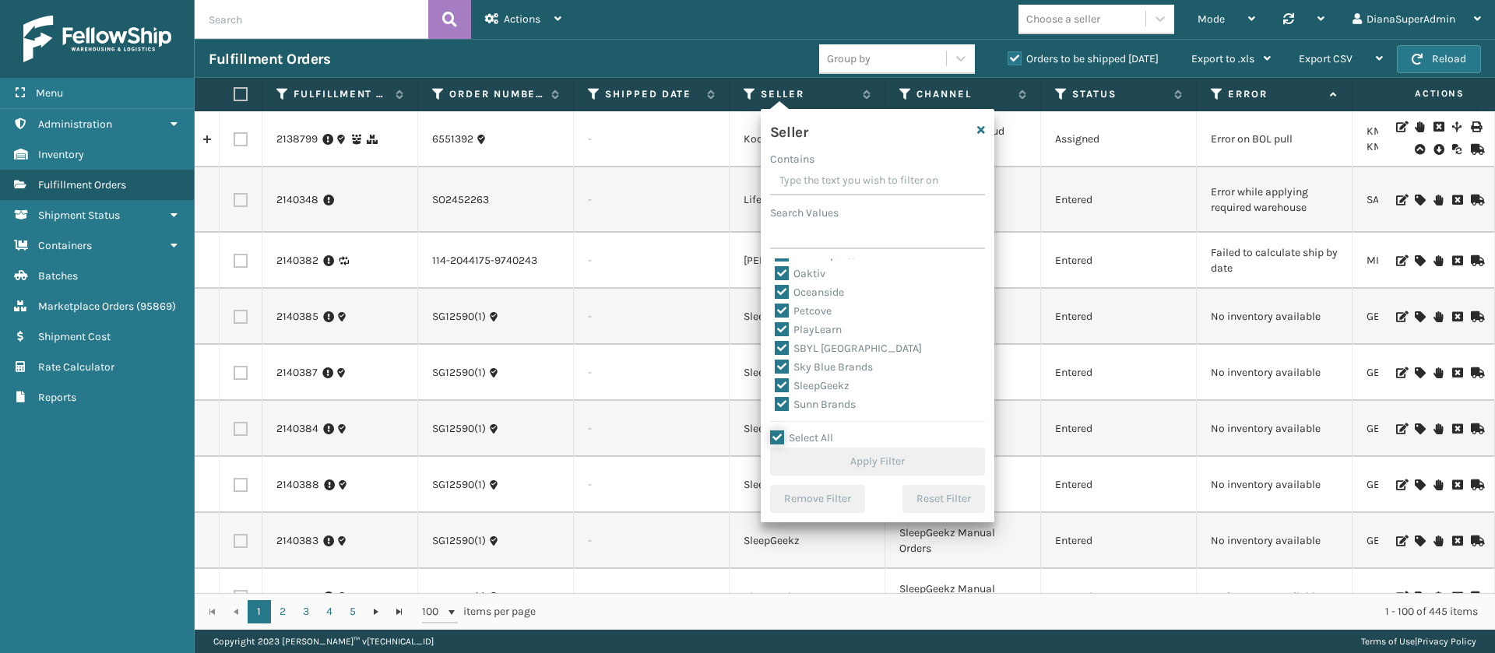
checkbox input "true"
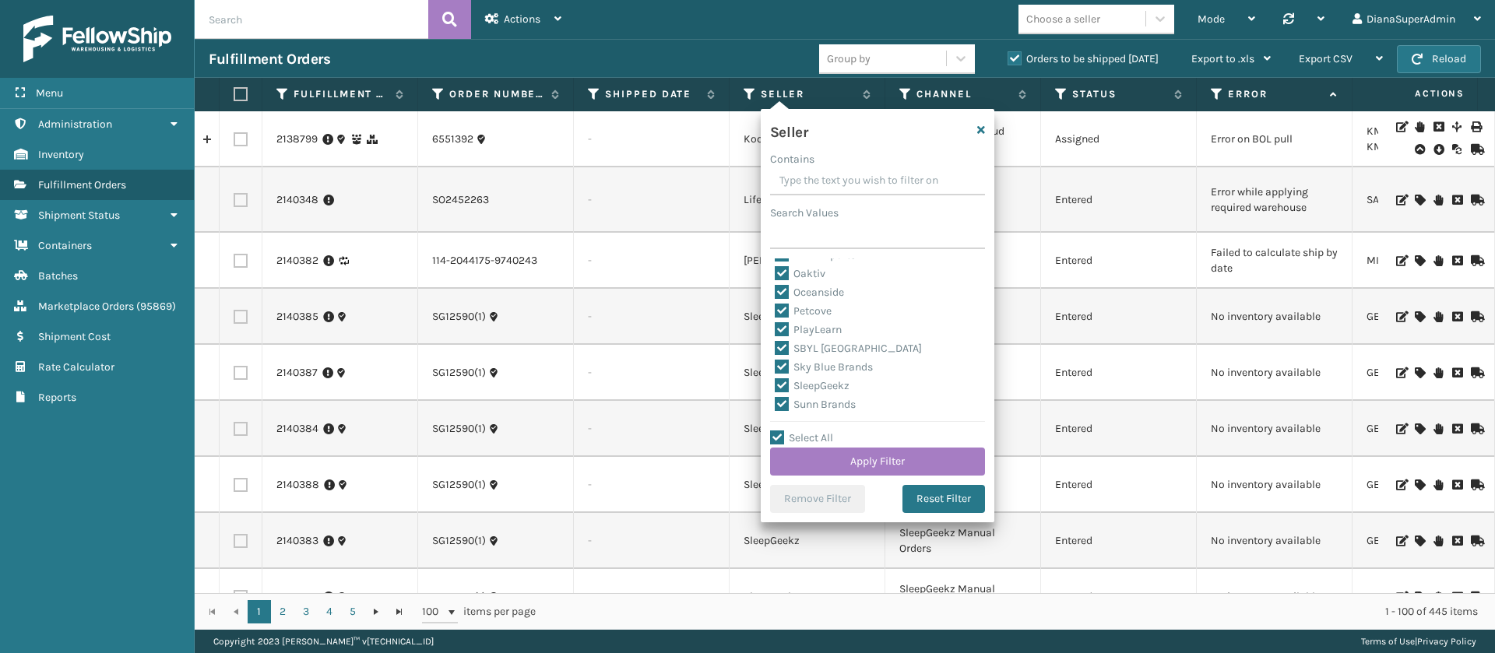
click at [783, 380] on label "SleepGeekz" at bounding box center [812, 385] width 75 height 13
click at [776, 380] on input "SleepGeekz" at bounding box center [775, 382] width 1 height 10
checkbox input "false"
click at [886, 455] on button "Apply Filter" at bounding box center [877, 462] width 215 height 28
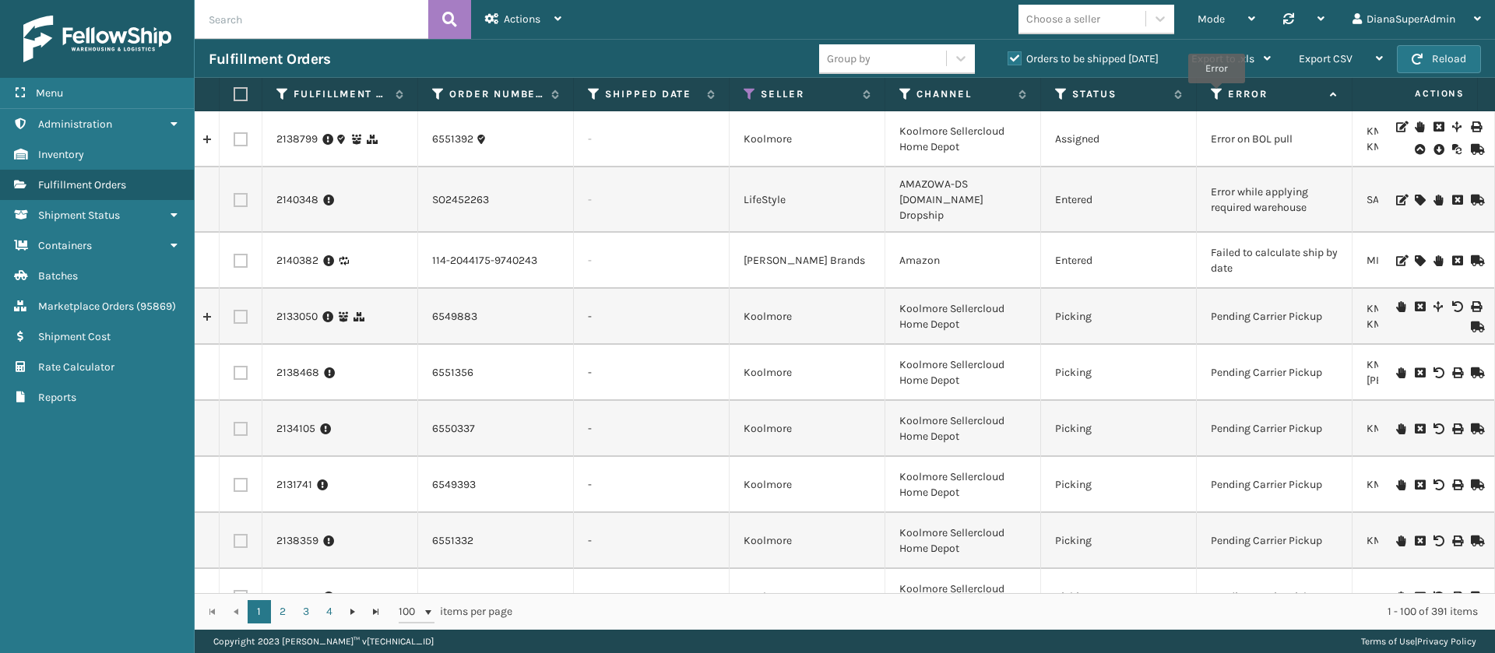
click at [1217, 94] on icon at bounding box center [1217, 94] width 12 height 14
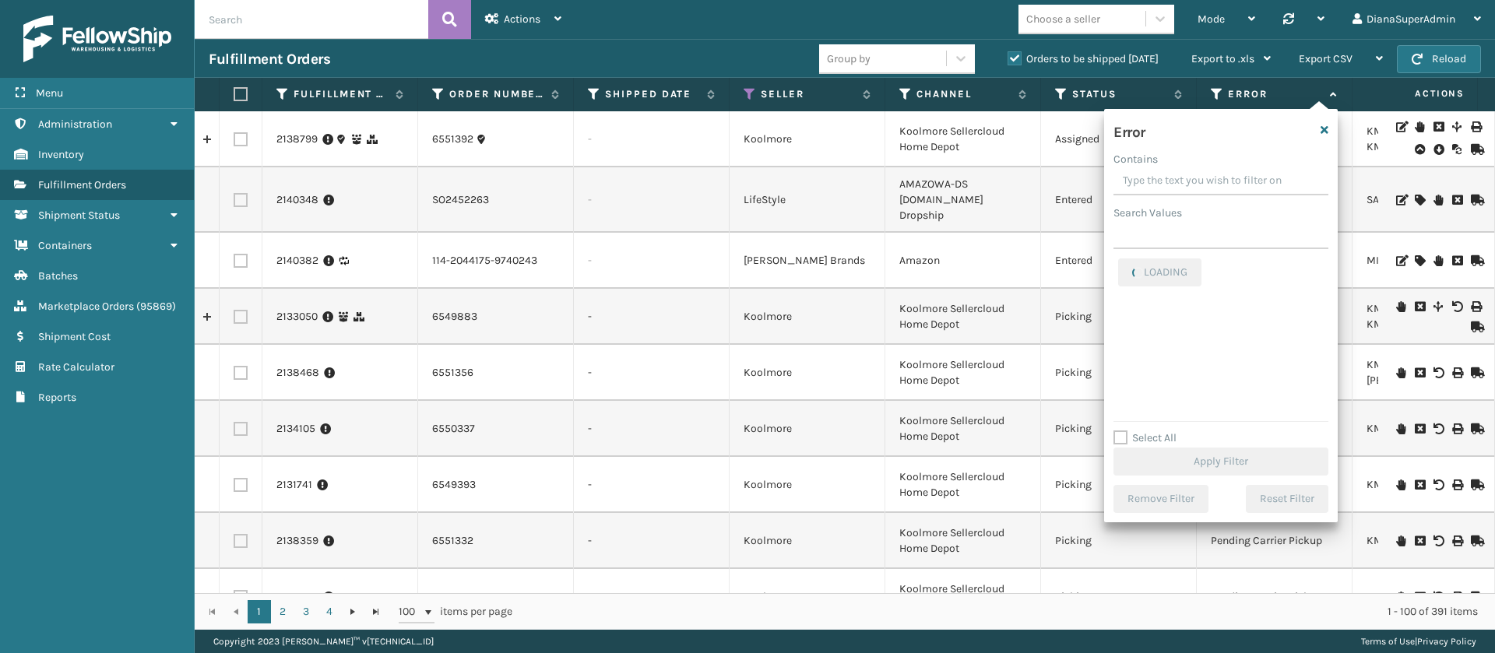
click at [1119, 441] on label "Select All" at bounding box center [1145, 437] width 63 height 13
click at [1119, 431] on input "Select All" at bounding box center [1231, 430] width 234 height 2
checkbox input "true"
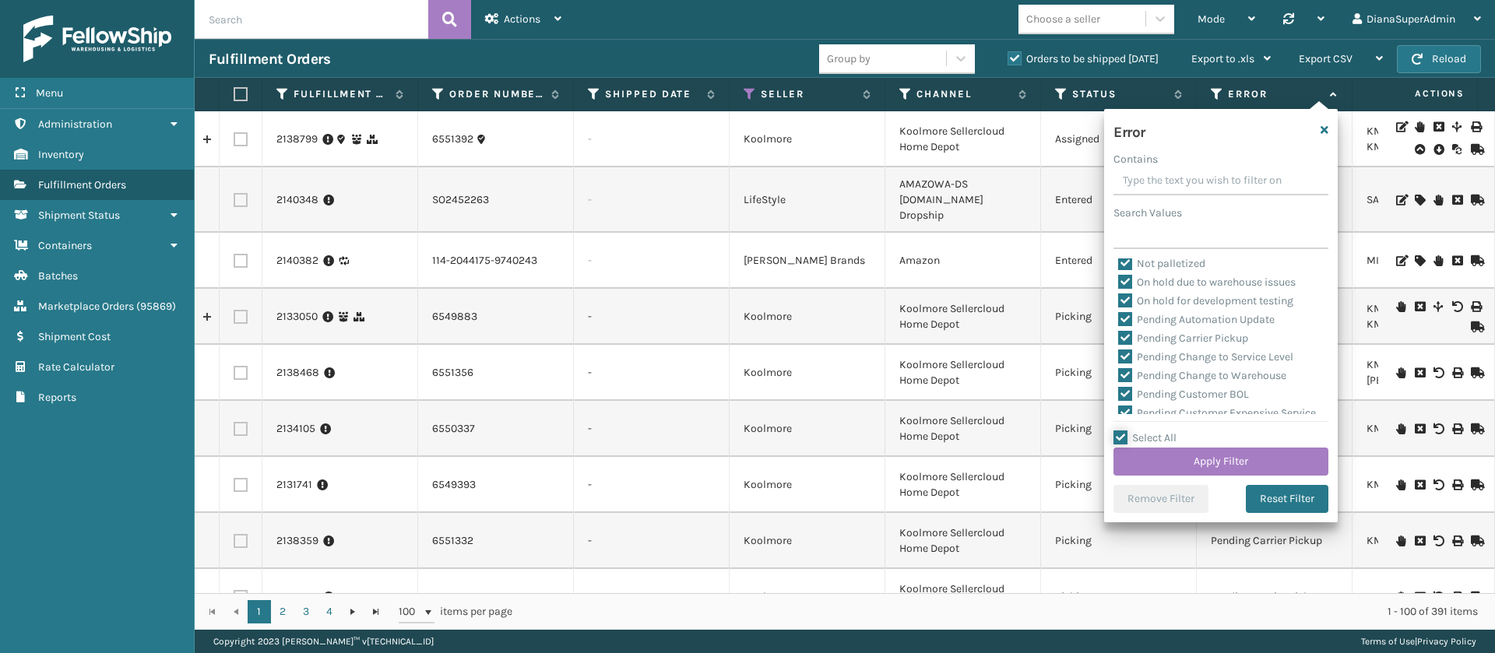
scroll to position [353, 0]
click at [1124, 322] on label "Pending Automation Update" at bounding box center [1196, 325] width 157 height 13
click at [1119, 322] on input "Pending Automation Update" at bounding box center [1118, 322] width 1 height 10
checkbox input "false"
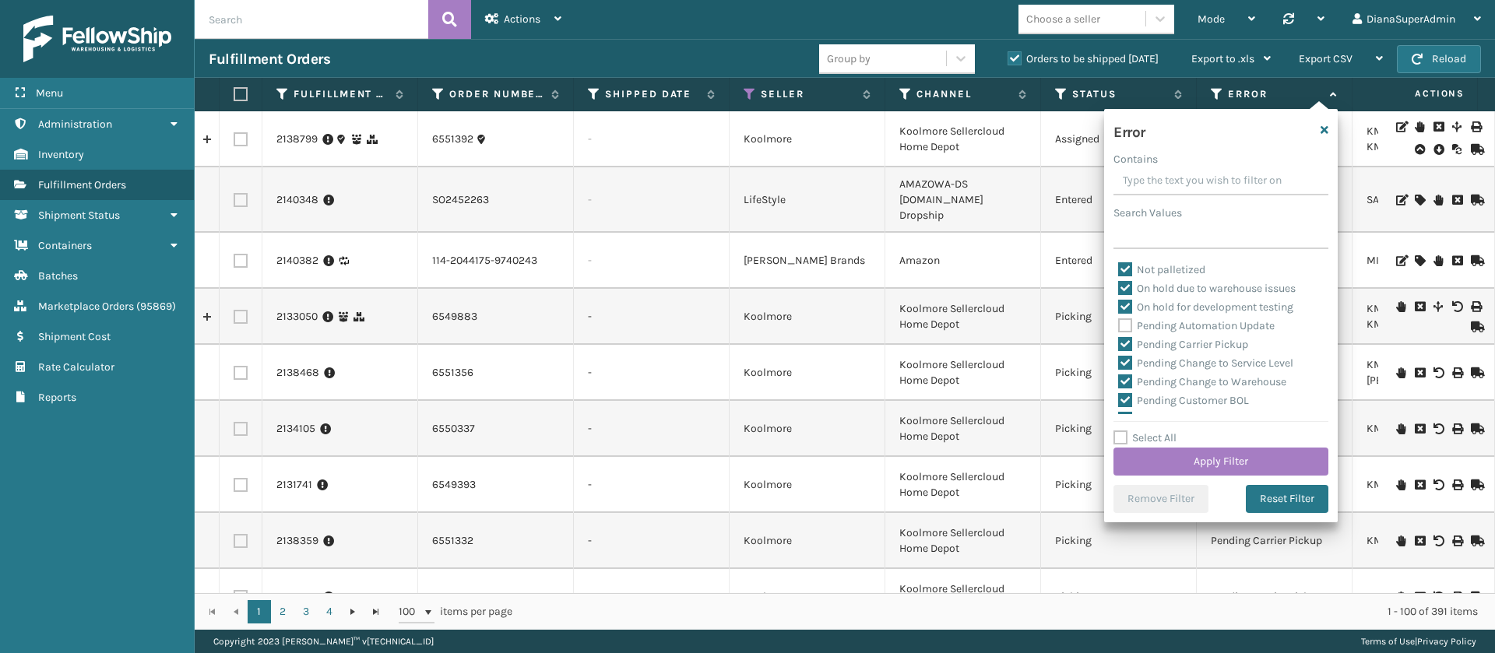
click at [1126, 348] on label "Pending Carrier Pickup" at bounding box center [1183, 344] width 130 height 13
click at [1119, 346] on input "Pending Carrier Pickup" at bounding box center [1118, 341] width 1 height 10
checkbox input "false"
click at [1126, 368] on label "Pending Change to Service Level" at bounding box center [1205, 363] width 175 height 13
click at [1119, 365] on input "Pending Change to Service Level" at bounding box center [1118, 359] width 1 height 10
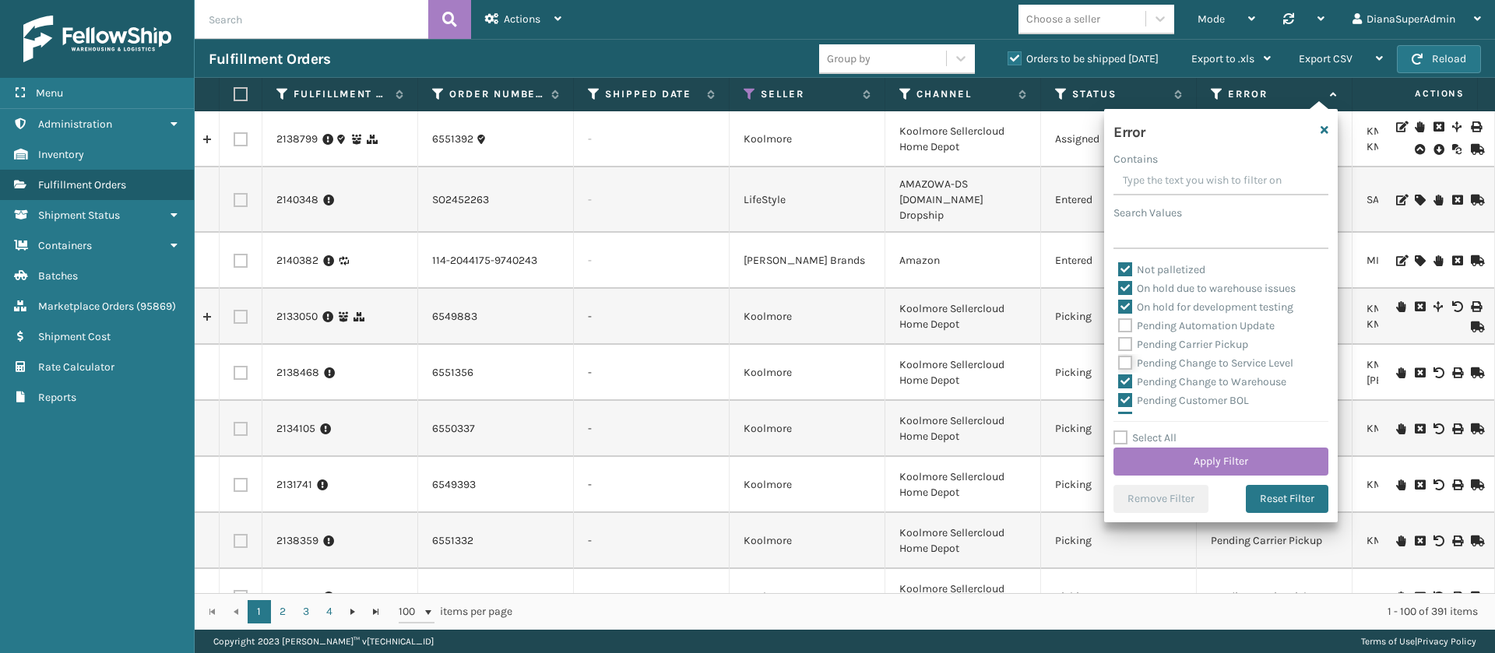
checkbox input "false"
click at [1127, 310] on label "Pending Change to Warehouse" at bounding box center [1202, 312] width 168 height 13
click at [1119, 310] on input "Pending Change to Warehouse" at bounding box center [1118, 309] width 1 height 10
checkbox input "false"
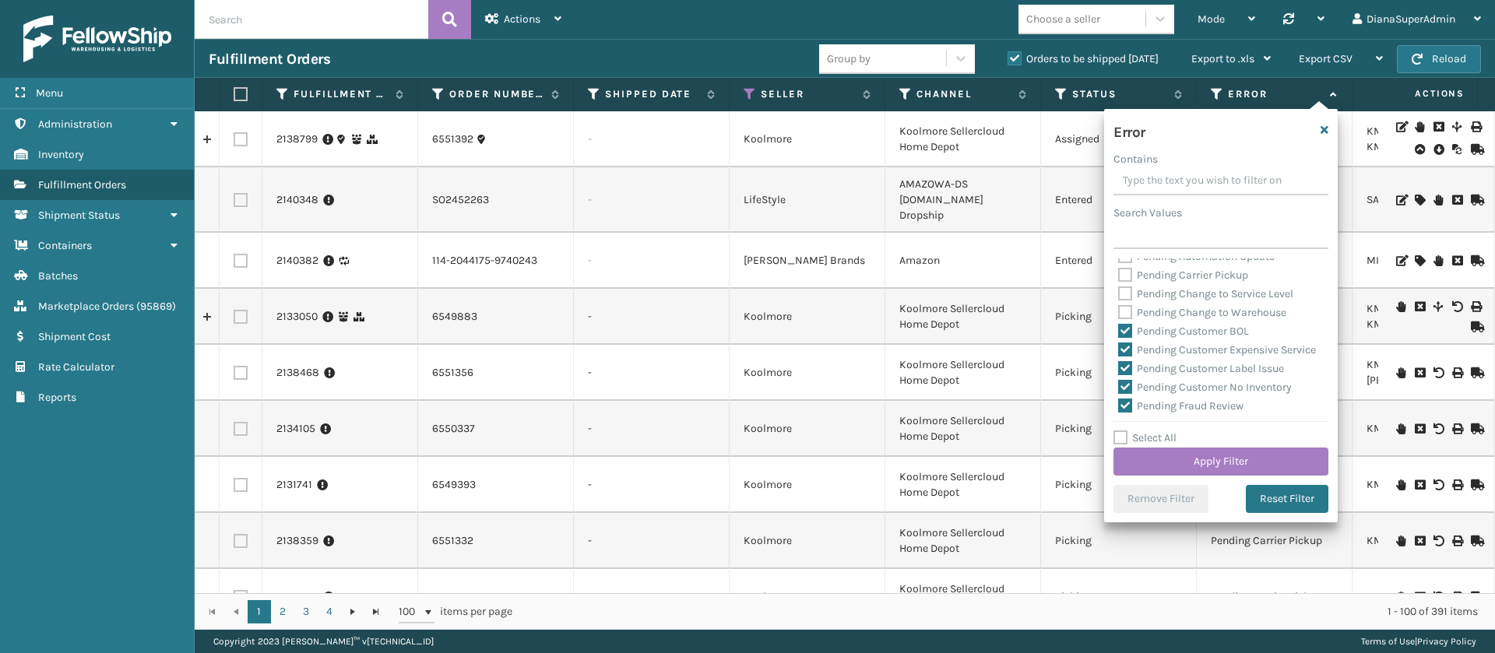
click at [1126, 329] on label "Pending Customer BOL" at bounding box center [1183, 331] width 131 height 13
click at [1119, 329] on input "Pending Customer BOL" at bounding box center [1118, 327] width 1 height 10
checkbox input "false"
click at [1126, 350] on label "Pending Customer Expensive Service" at bounding box center [1217, 349] width 198 height 13
click at [1119, 350] on input "Pending Customer Expensive Service" at bounding box center [1118, 346] width 1 height 10
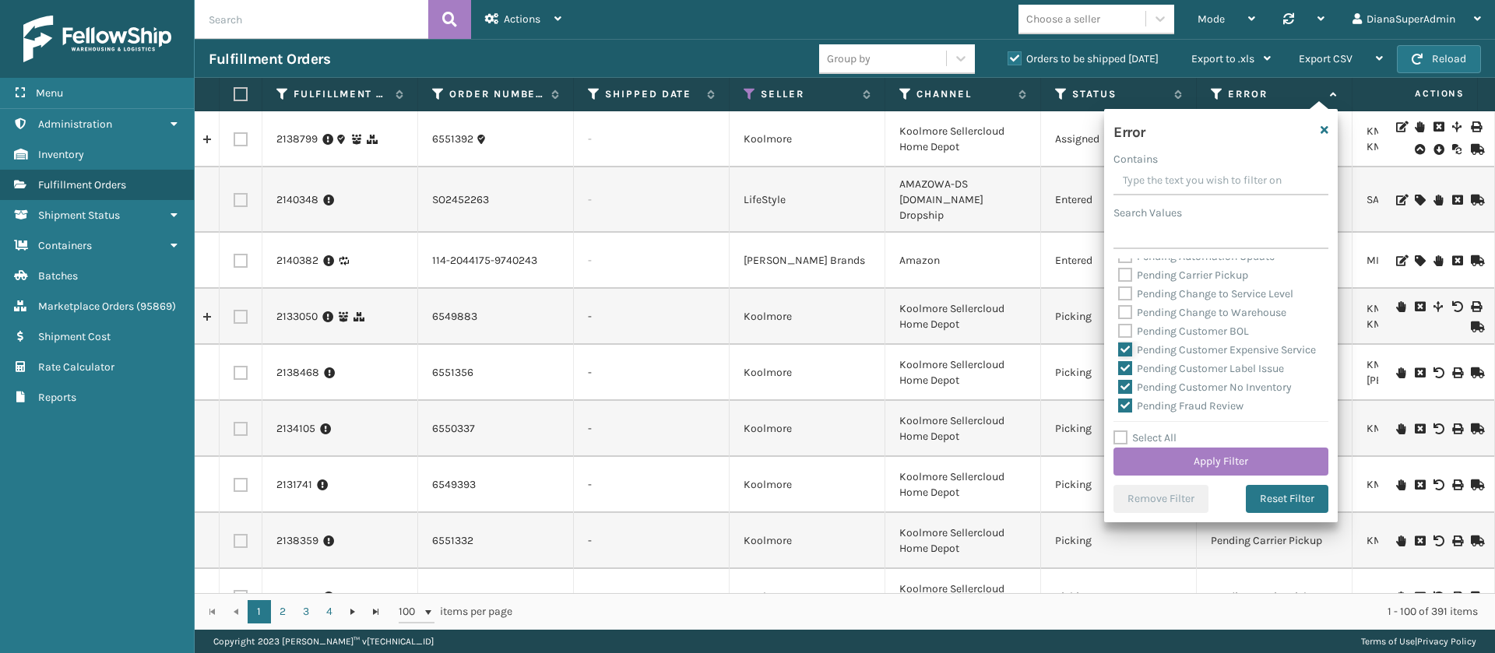
checkbox input "false"
click at [1129, 296] on label "Pending Customer Label Issue" at bounding box center [1201, 289] width 166 height 13
click at [1119, 291] on input "Pending Customer Label Issue" at bounding box center [1118, 285] width 1 height 10
checkbox input "false"
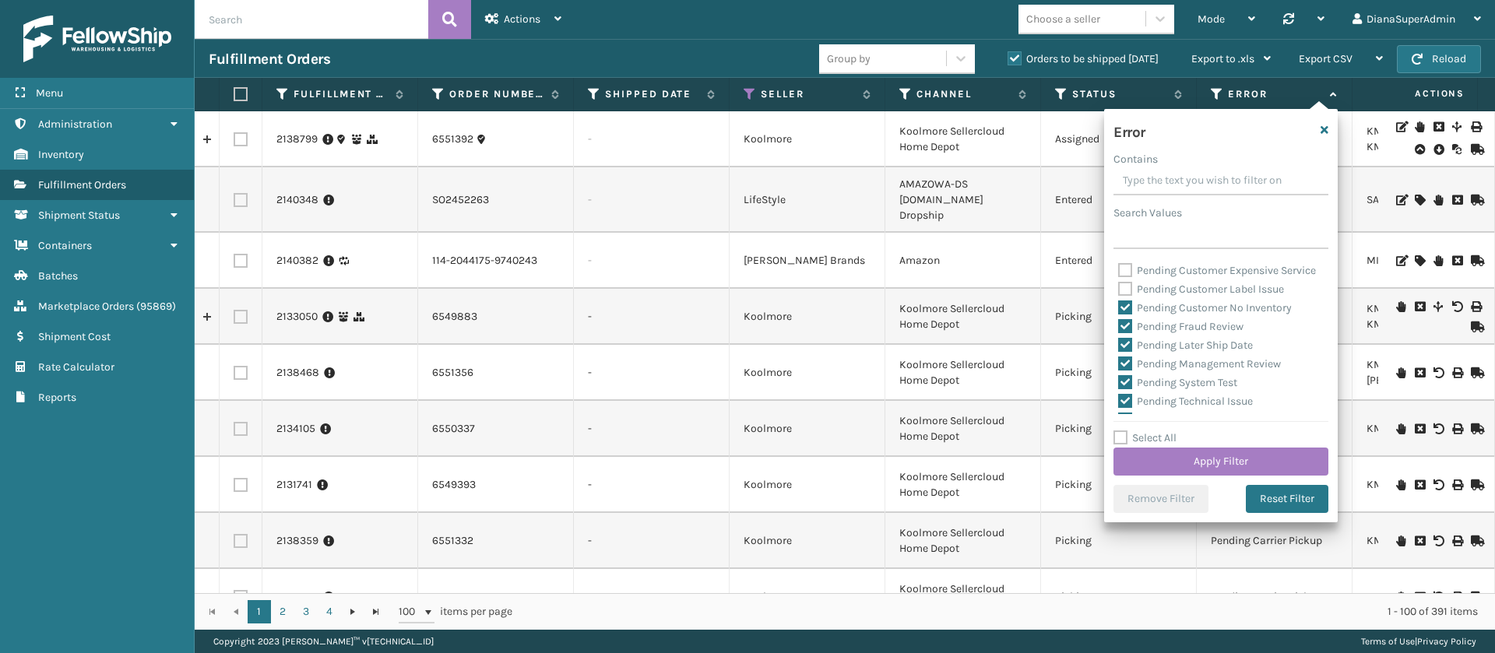
click at [1116, 345] on div "Amazon API error Calculating ship by date Carrier API error Carrier mapping err…" at bounding box center [1221, 337] width 215 height 156
click at [1129, 315] on label "Pending Customer No Inventory" at bounding box center [1205, 307] width 174 height 13
click at [1119, 309] on input "Pending Customer No Inventory" at bounding box center [1118, 304] width 1 height 10
checkbox input "false"
click at [1129, 333] on label "Pending Fraud Review" at bounding box center [1180, 326] width 125 height 13
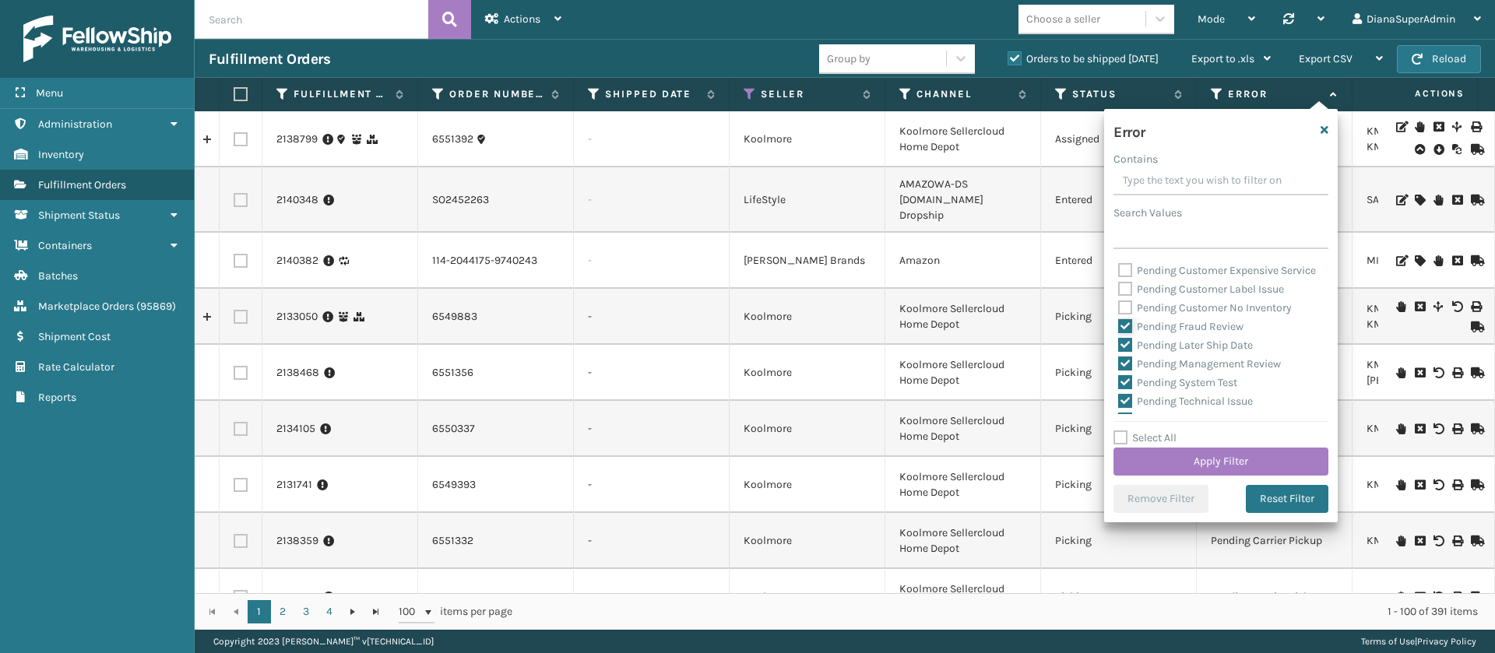
click at [1119, 328] on input "Pending Fraud Review" at bounding box center [1118, 323] width 1 height 10
checkbox input "false"
click at [1129, 352] on label "Pending Later Ship Date" at bounding box center [1185, 345] width 135 height 13
click at [1119, 347] on input "Pending Later Ship Date" at bounding box center [1118, 341] width 1 height 10
checkbox input "false"
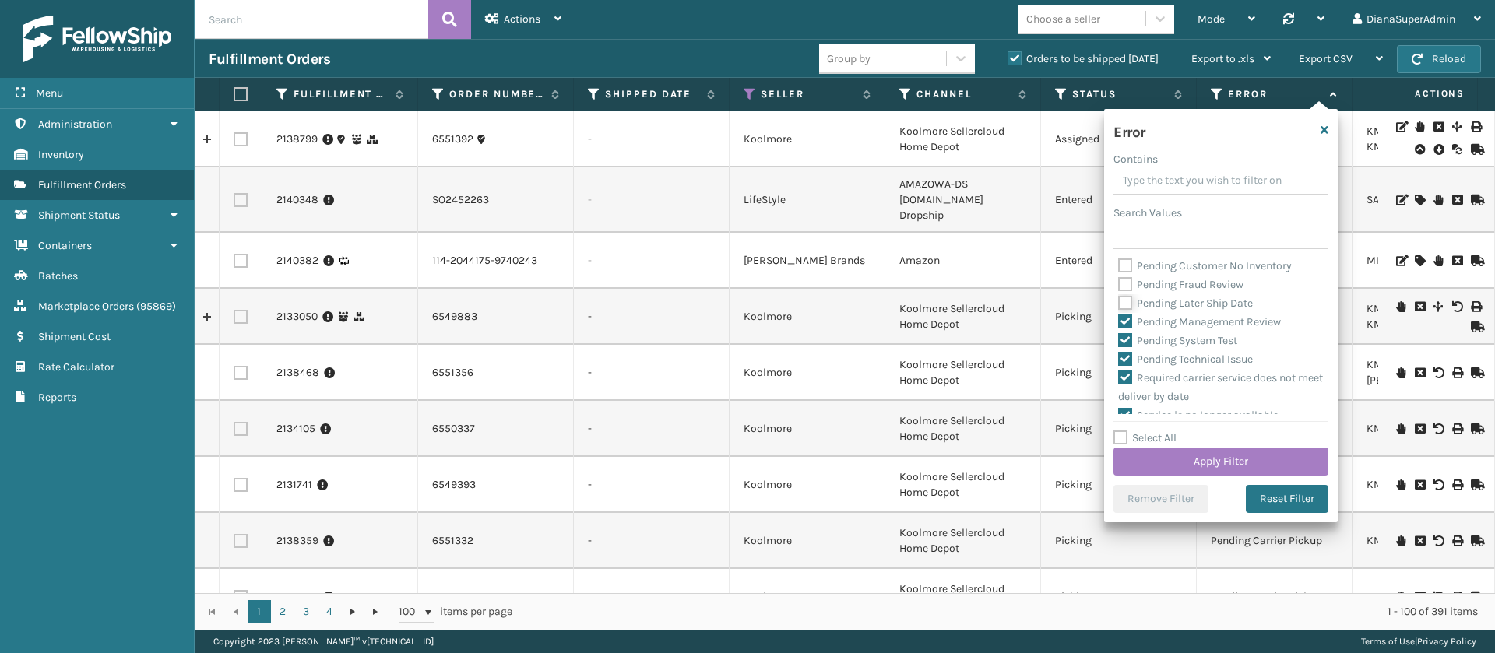
scroll to position [544, 0]
click at [1129, 328] on label "Pending Management Review" at bounding box center [1199, 321] width 163 height 13
click at [1119, 322] on input "Pending Management Review" at bounding box center [1118, 317] width 1 height 10
checkbox input "false"
click at [1129, 347] on label "Pending System Test" at bounding box center [1177, 339] width 119 height 13
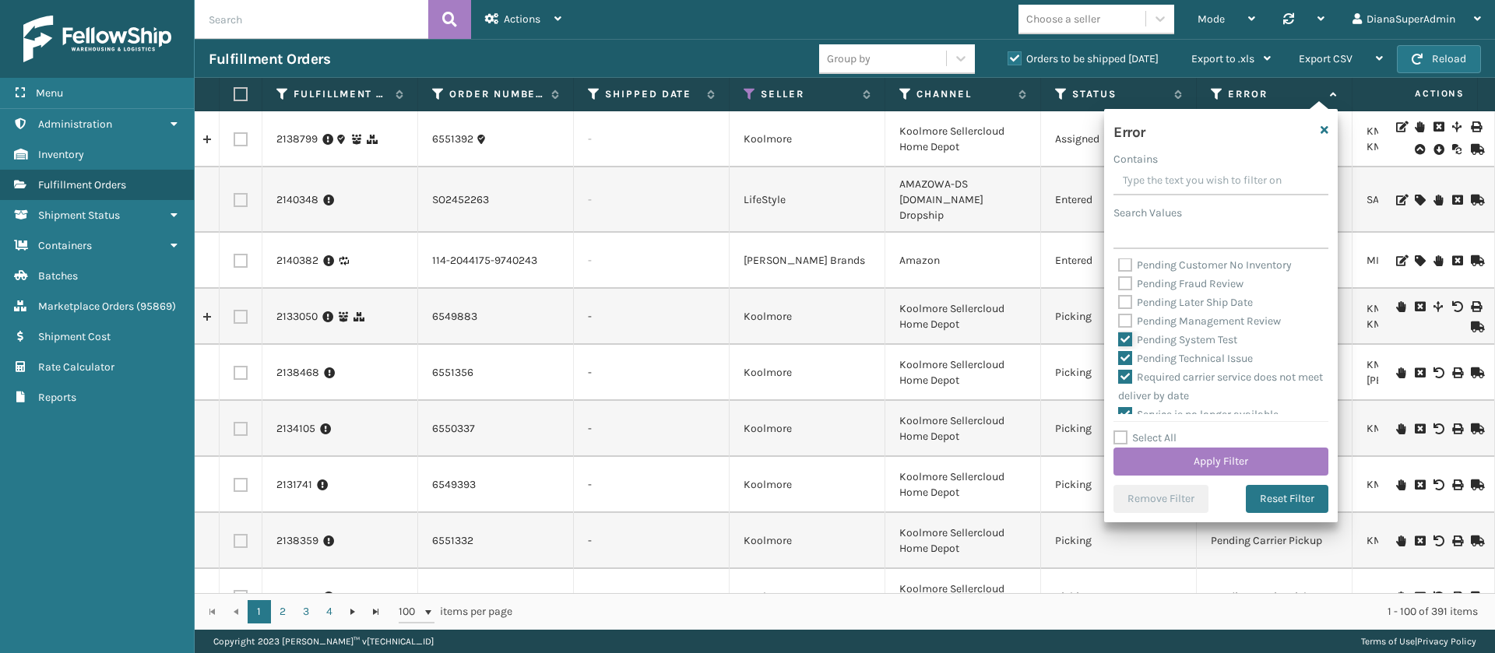
click at [1119, 341] on input "Pending System Test" at bounding box center [1118, 336] width 1 height 10
checkbox input "false"
click at [1127, 365] on label "Pending Technical Issue" at bounding box center [1185, 358] width 135 height 13
click at [1119, 360] on input "Pending Technical Issue" at bounding box center [1118, 355] width 1 height 10
checkbox input "false"
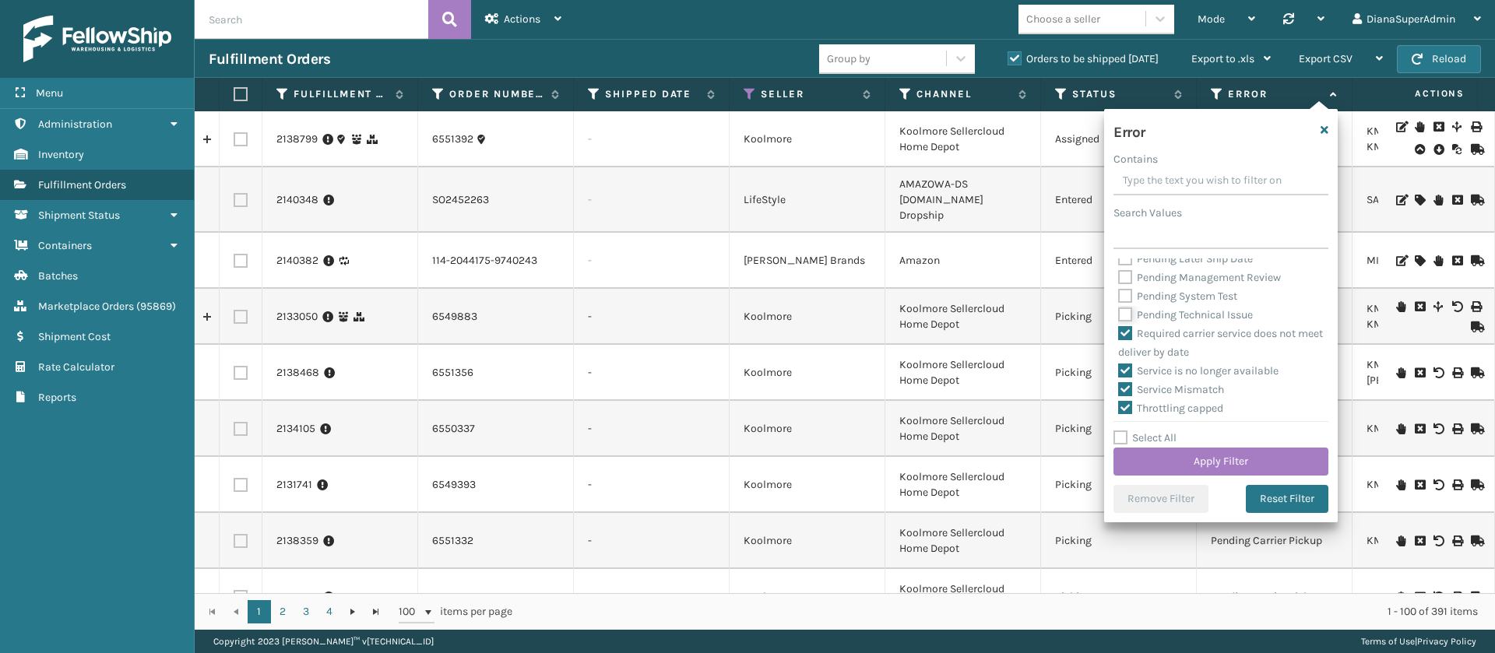
scroll to position [589, 0]
click at [1207, 454] on button "Apply Filter" at bounding box center [1221, 462] width 215 height 28
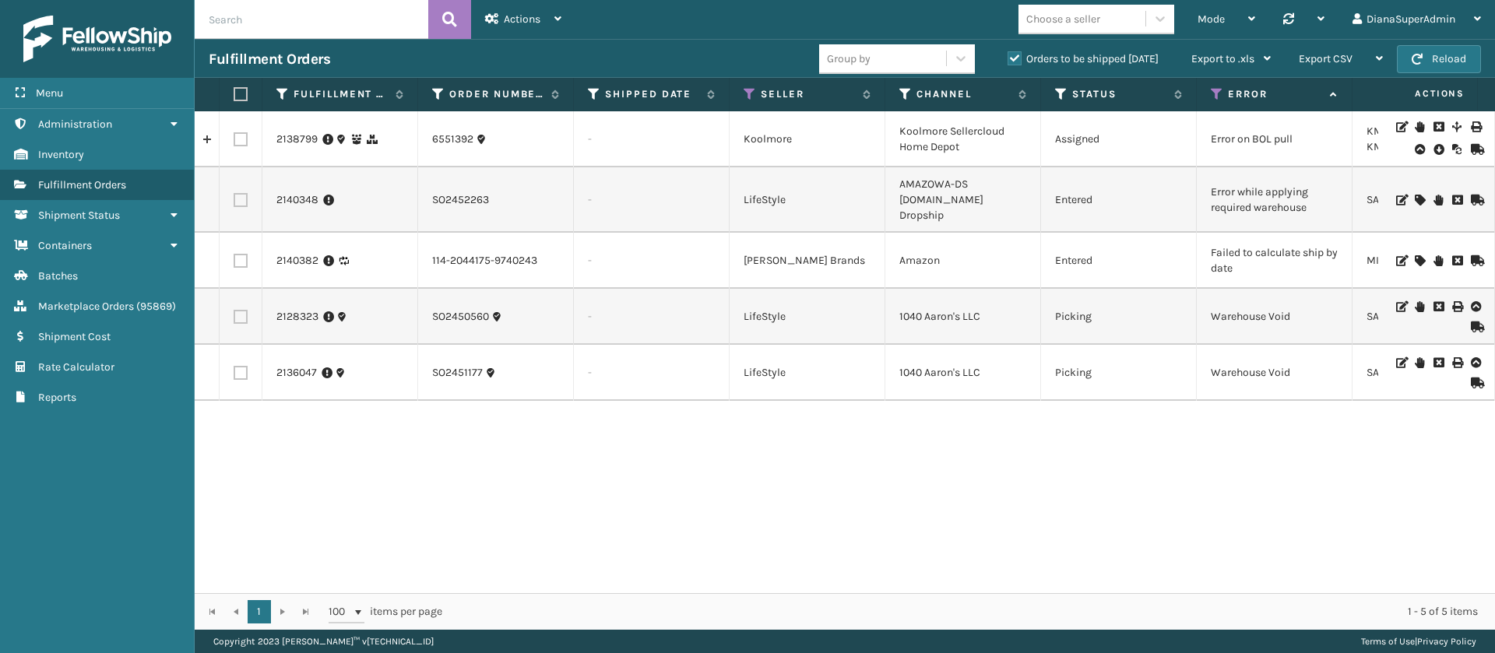
click at [1415, 195] on icon at bounding box center [1419, 200] width 9 height 11
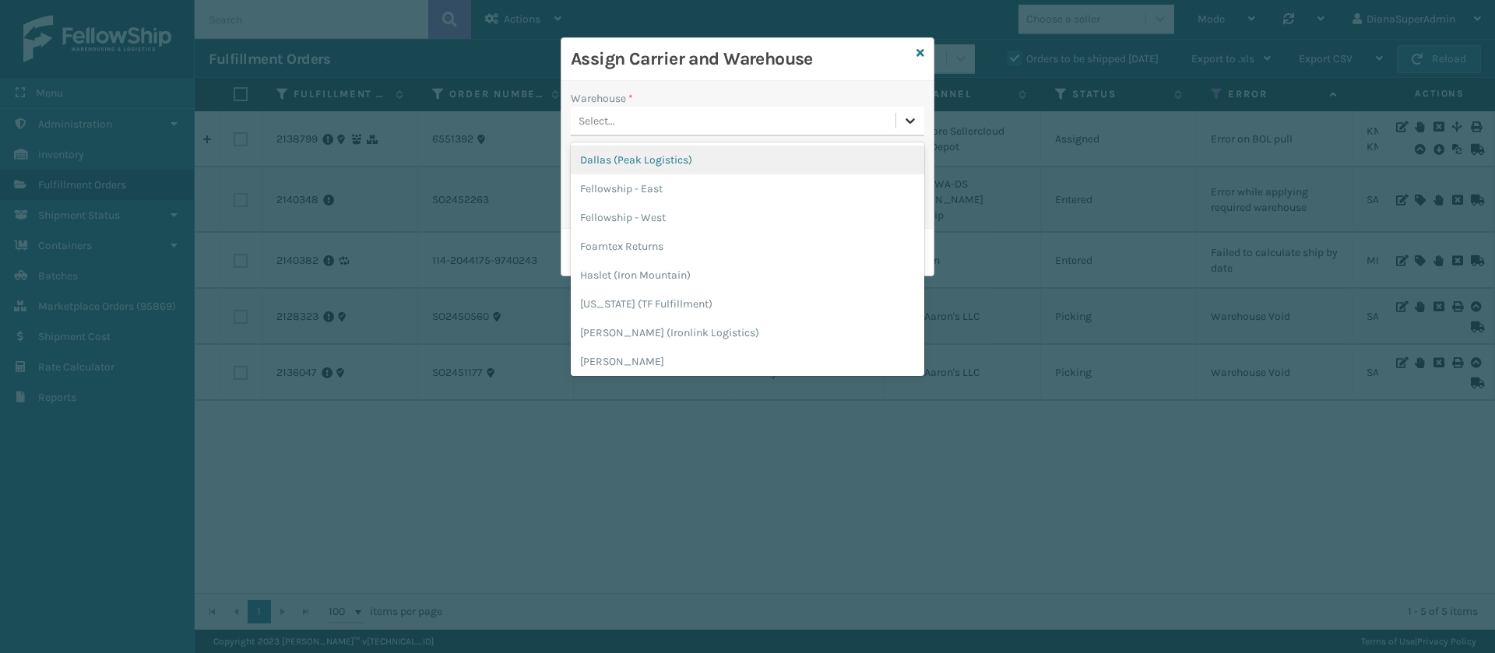
click at [903, 118] on icon at bounding box center [911, 121] width 16 height 16
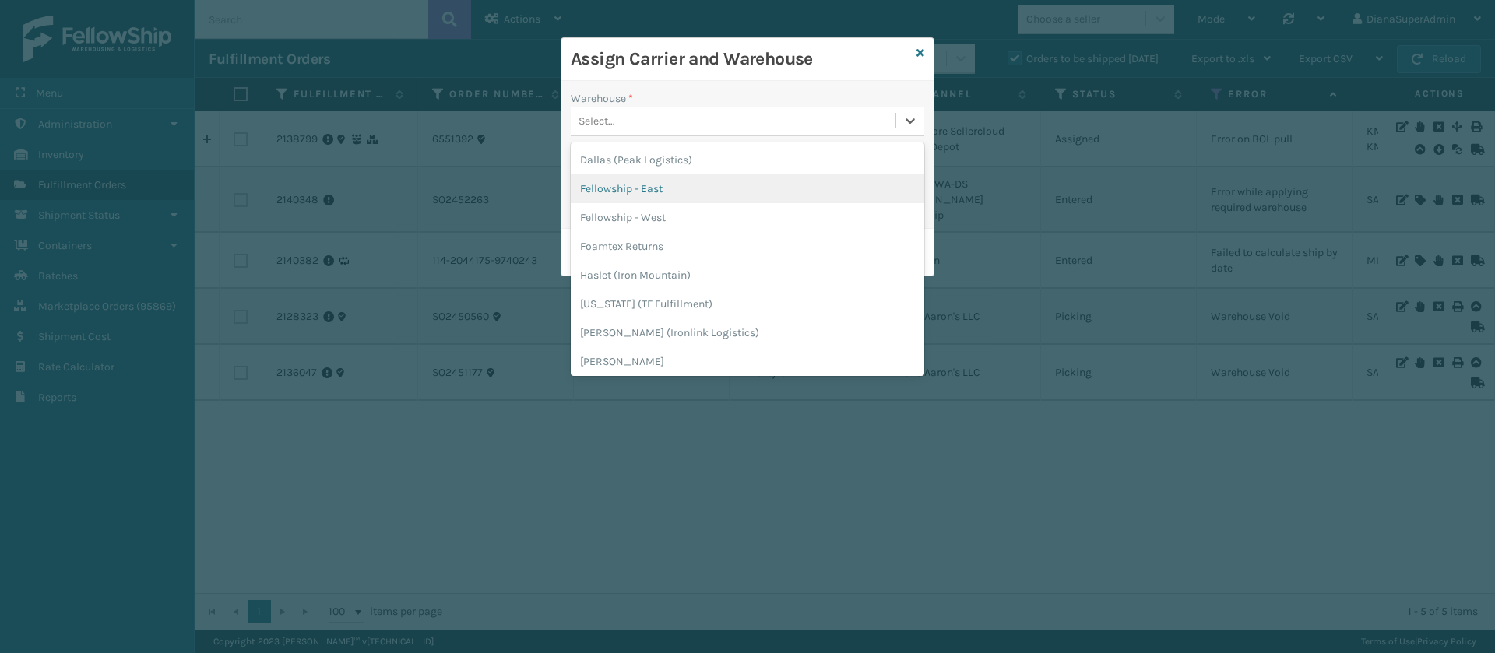
click at [769, 181] on div "Fellowship - East" at bounding box center [748, 188] width 354 height 29
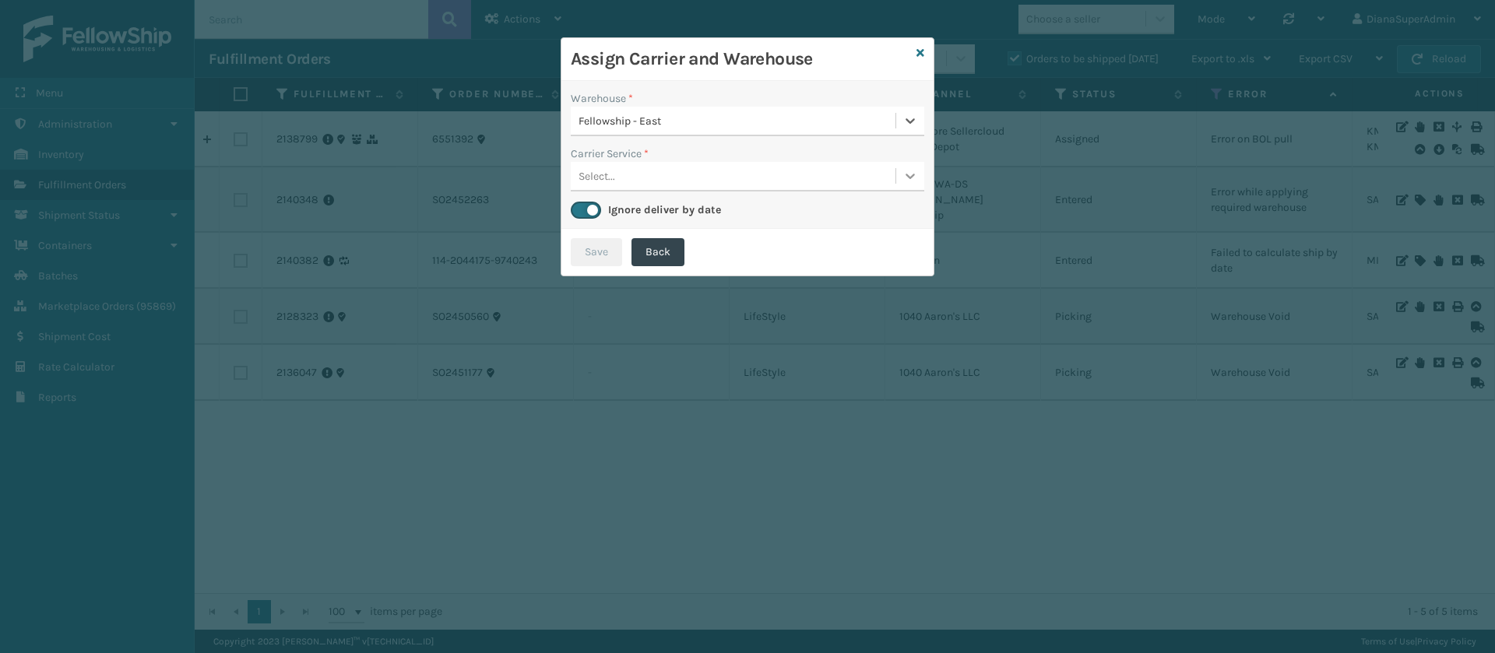
click at [905, 176] on icon at bounding box center [911, 176] width 16 height 16
click at [839, 204] on div "LTL" at bounding box center [748, 215] width 354 height 29
click at [594, 254] on button "Save" at bounding box center [596, 252] width 51 height 28
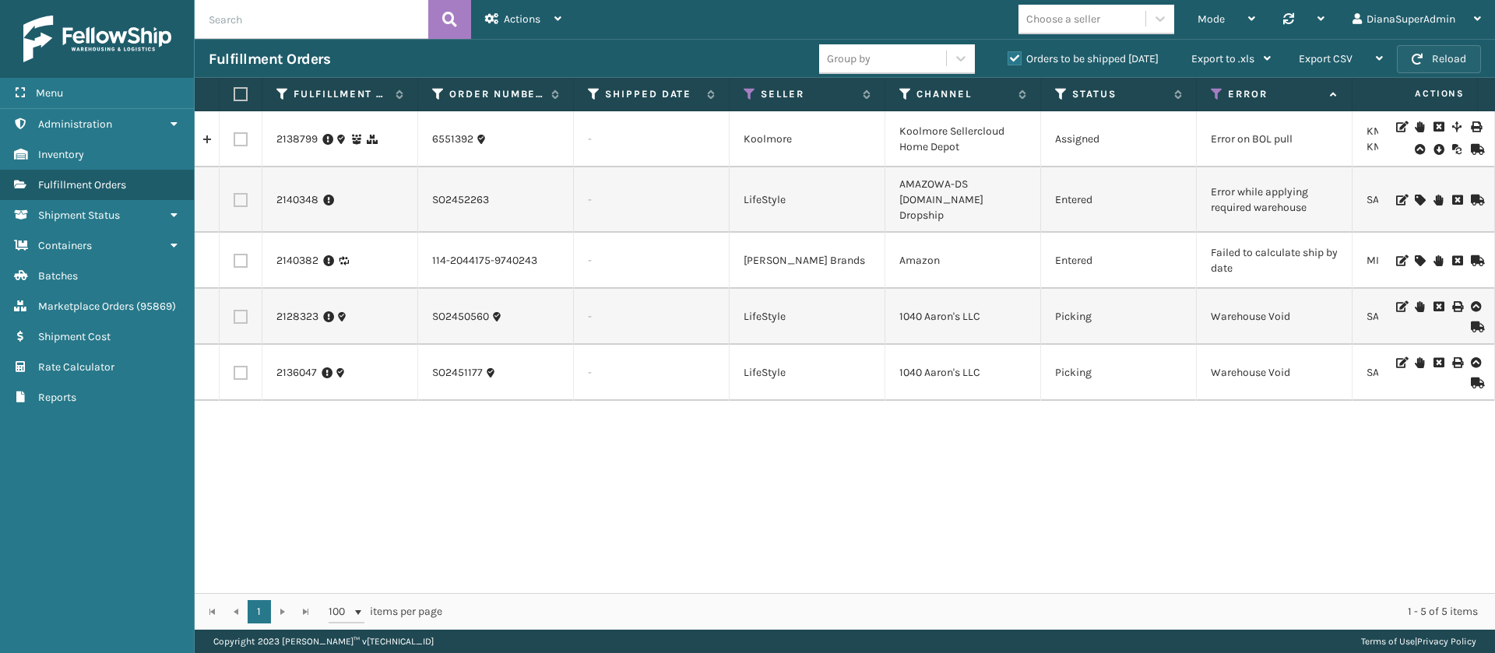
click at [1428, 49] on button "Reload" at bounding box center [1439, 59] width 84 height 28
click at [1446, 49] on button "Reload" at bounding box center [1439, 59] width 84 height 28
click at [1442, 65] on button "Reload" at bounding box center [1439, 59] width 84 height 28
click at [1453, 62] on button "Reload" at bounding box center [1439, 59] width 84 height 28
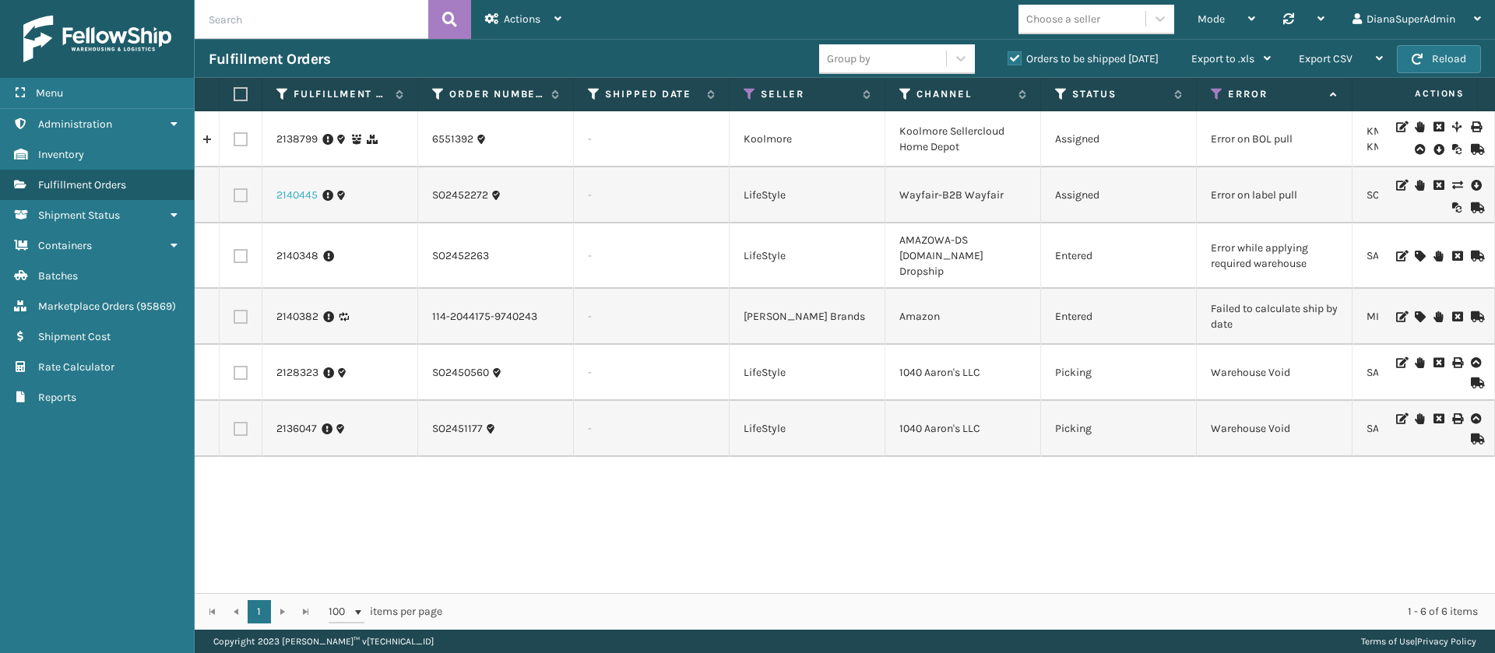
click at [303, 197] on link "2140445" at bounding box center [296, 196] width 41 height 16
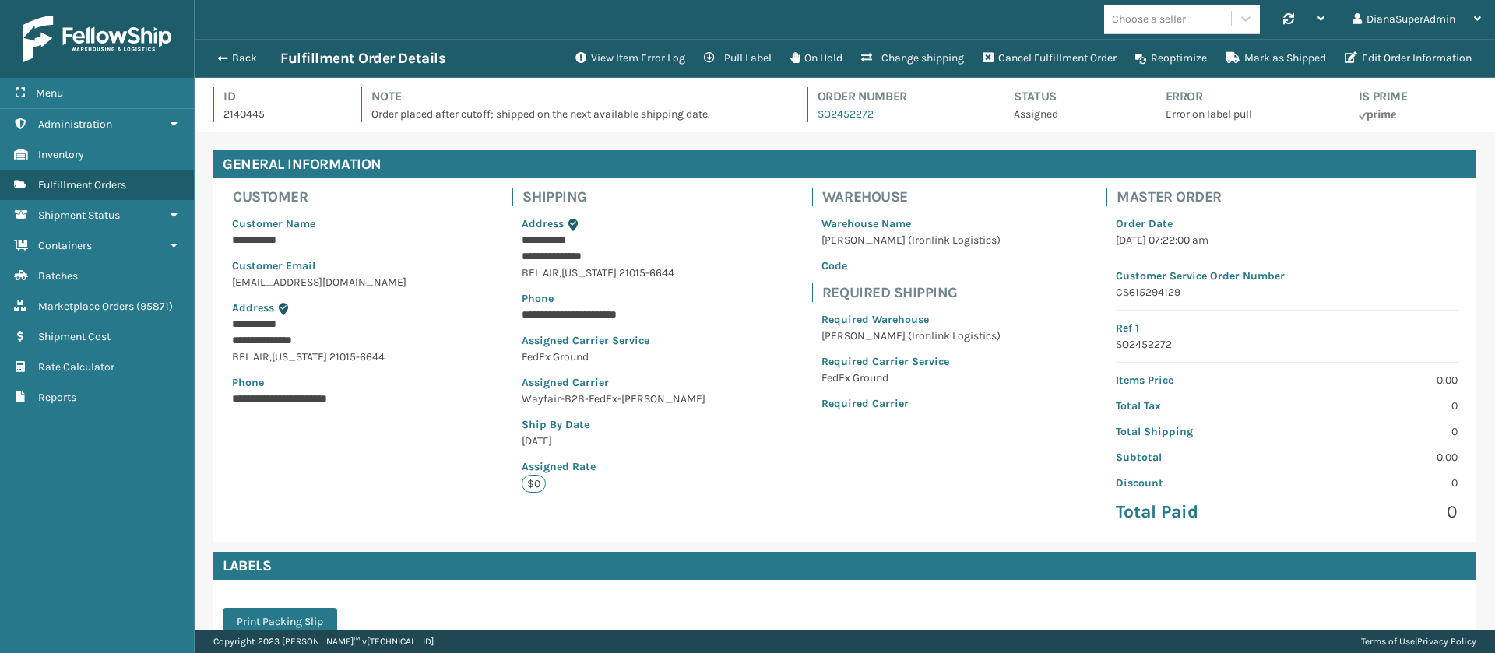
scroll to position [37, 1301]
click at [622, 56] on button "View Item Error Log" at bounding box center [630, 58] width 129 height 31
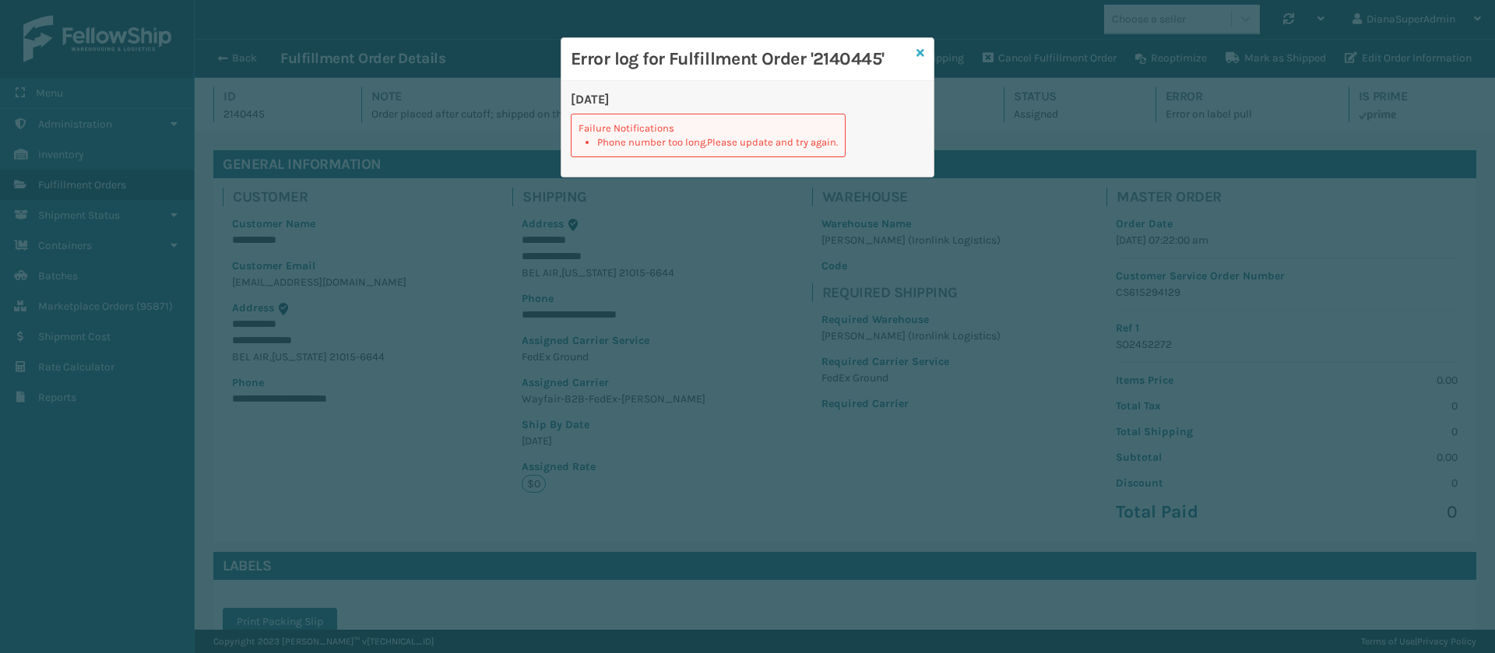
click at [923, 52] on icon at bounding box center [921, 53] width 8 height 11
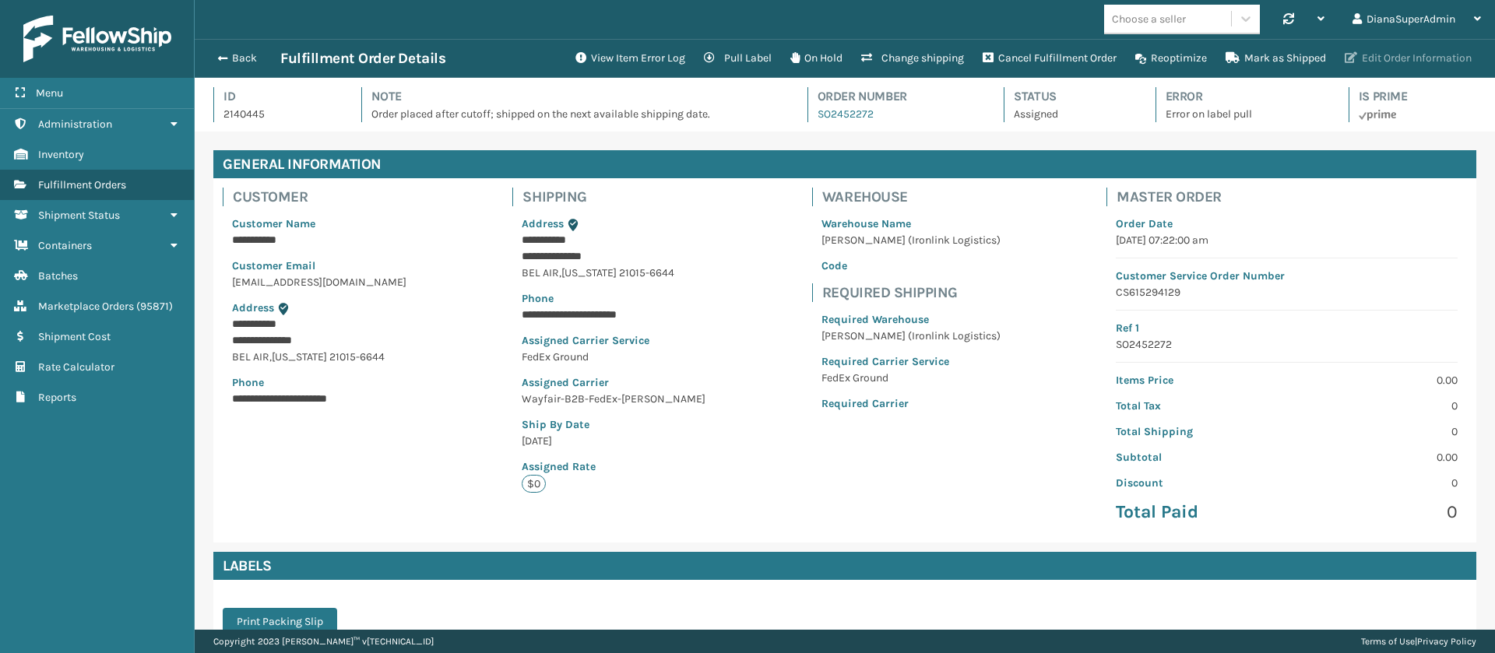
click at [1404, 56] on button "Edit Order Information" at bounding box center [1409, 58] width 146 height 31
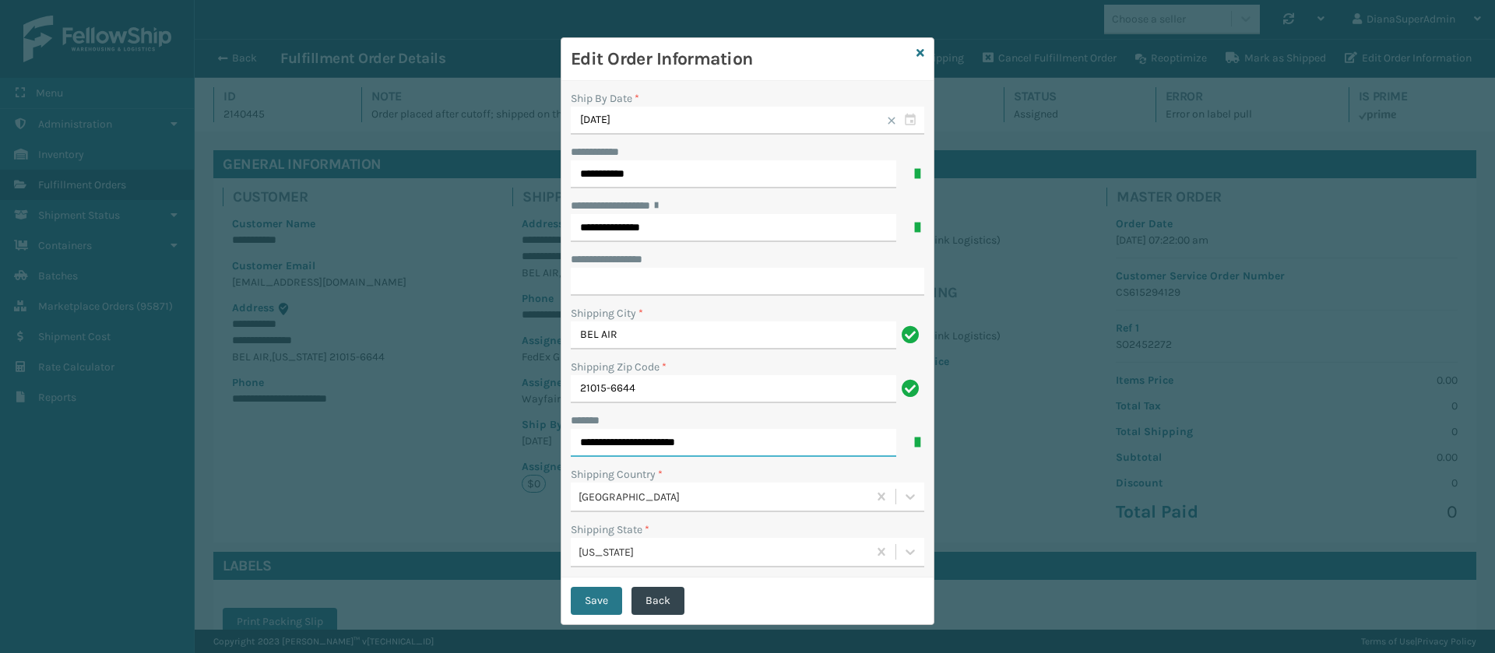
click at [777, 429] on input "**********" at bounding box center [734, 443] width 326 height 28
type input "**********"
click at [706, 281] on input "**********" at bounding box center [748, 282] width 354 height 28
paste input "**********"
type input "**********"
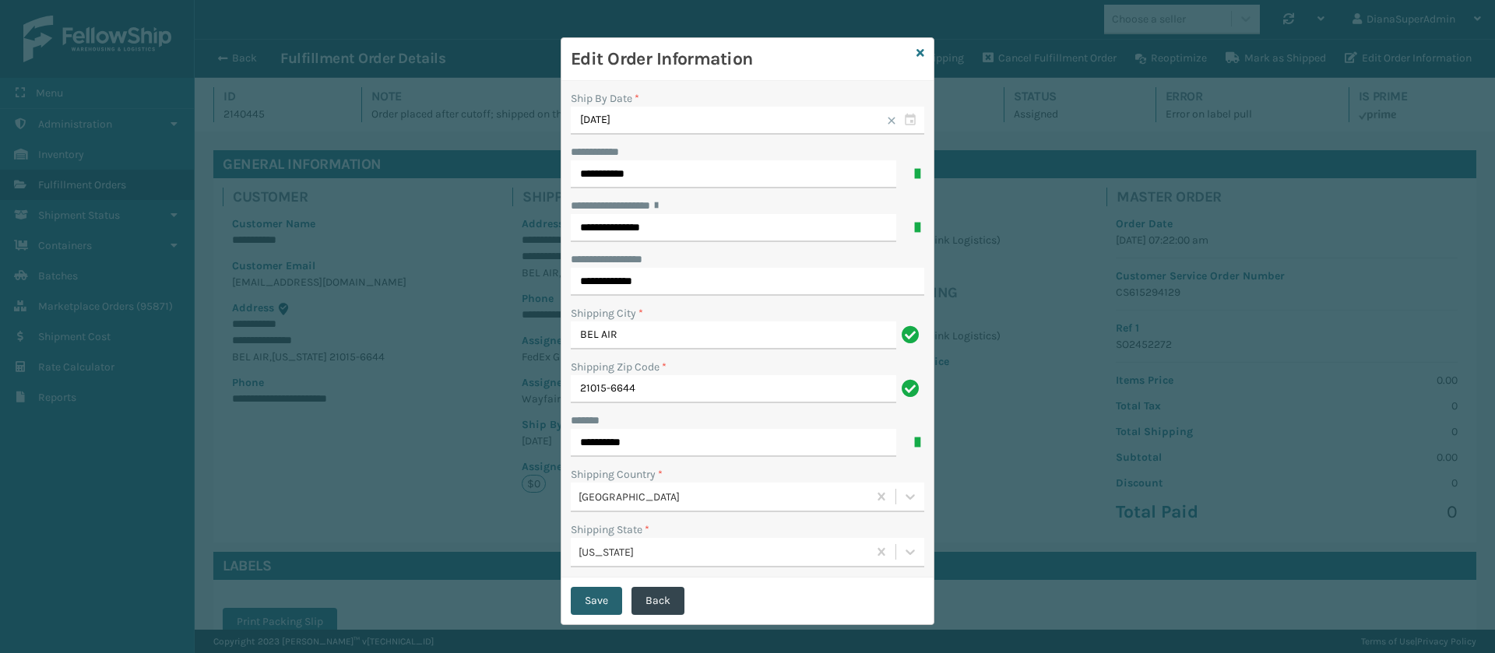
click at [594, 593] on button "Save" at bounding box center [596, 601] width 51 height 28
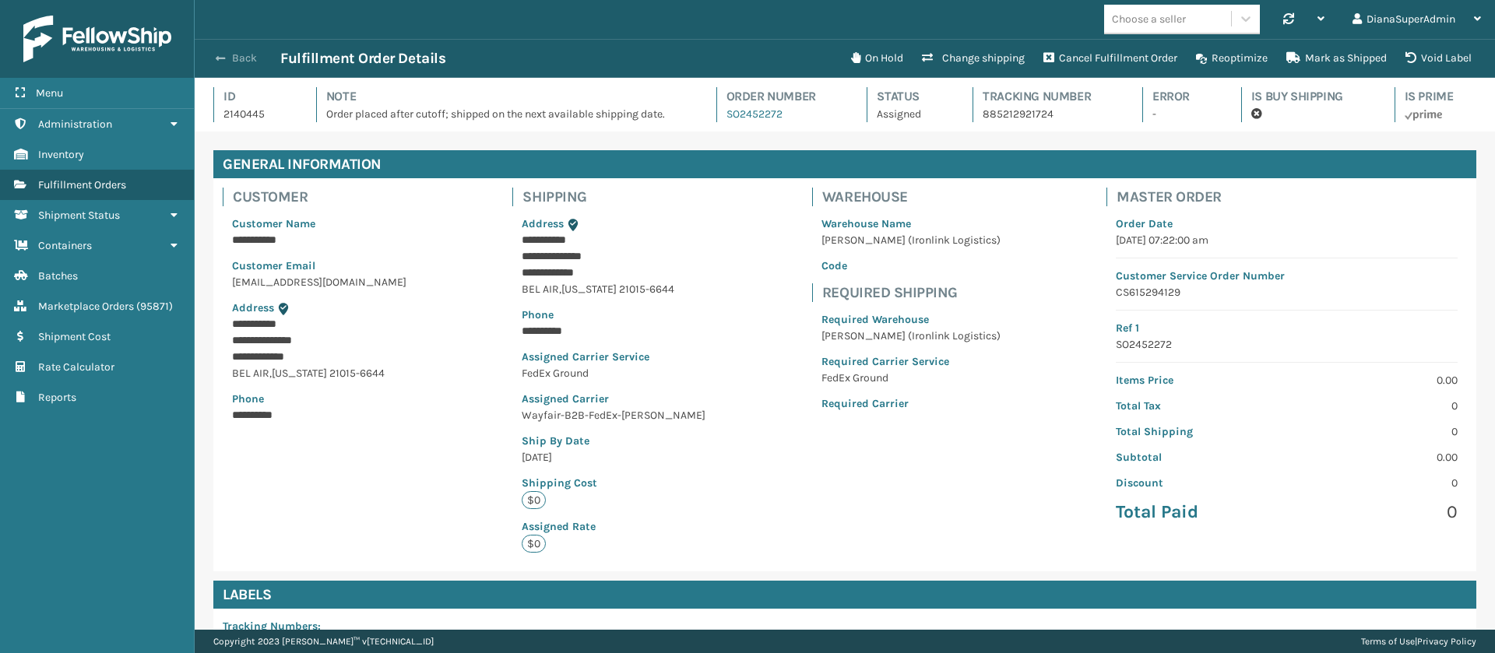
click at [224, 56] on span "button" at bounding box center [220, 58] width 9 height 11
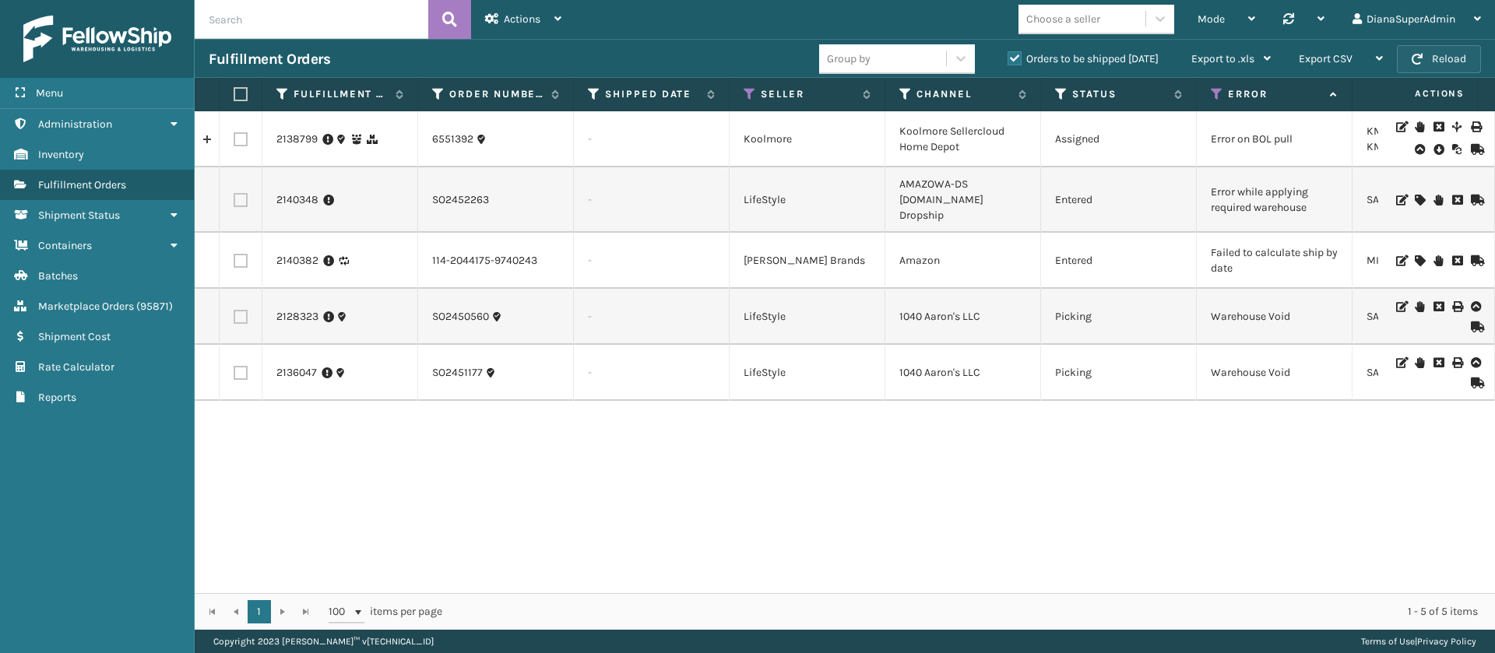
click at [1429, 59] on button "Reload" at bounding box center [1439, 59] width 84 height 28
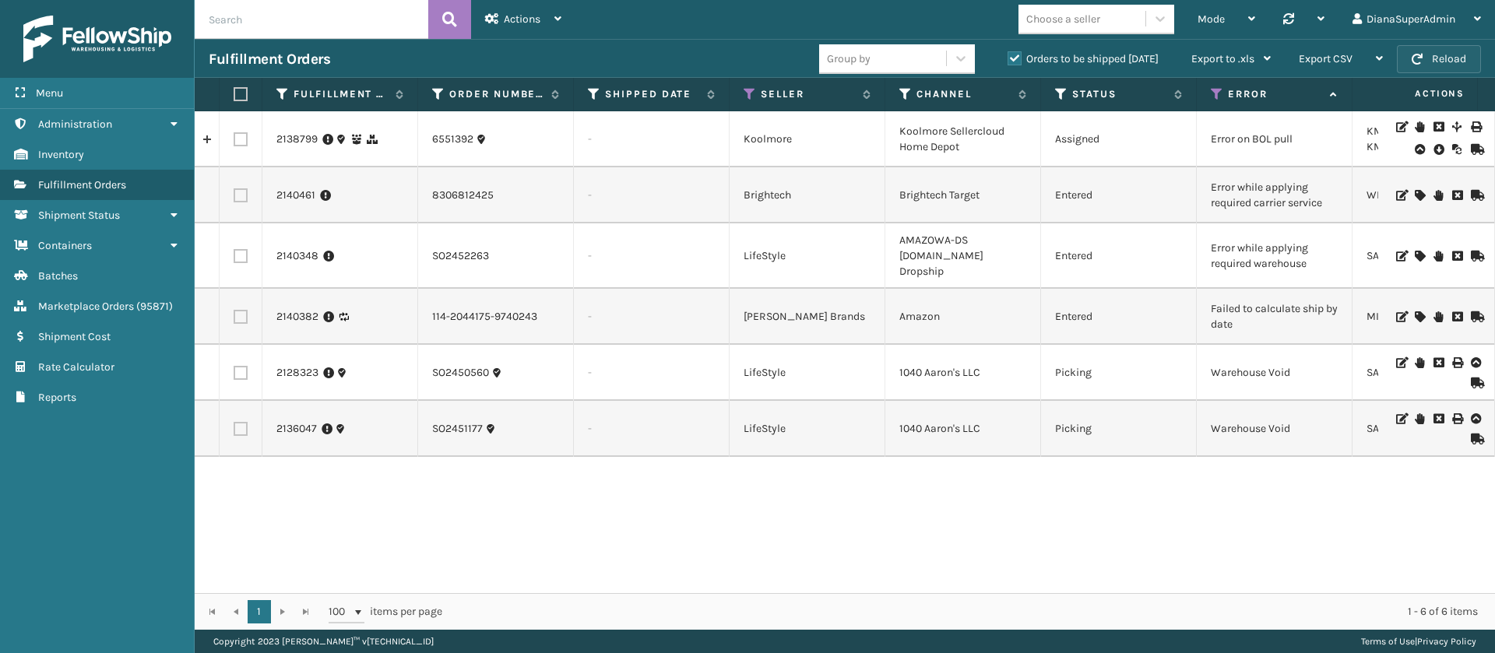
click at [1429, 59] on button "Reload" at bounding box center [1439, 59] width 84 height 28
click at [1415, 251] on icon at bounding box center [1419, 256] width 9 height 11
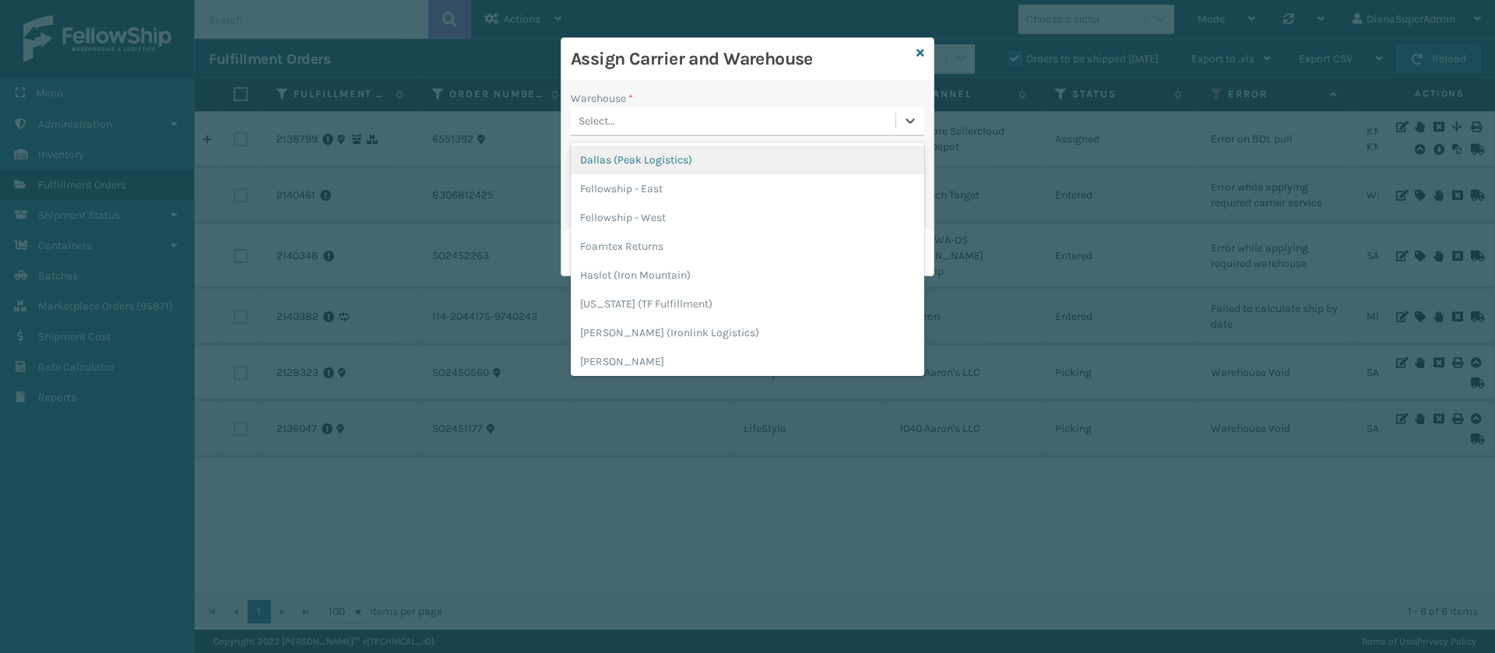
click at [901, 118] on div at bounding box center [910, 121] width 28 height 28
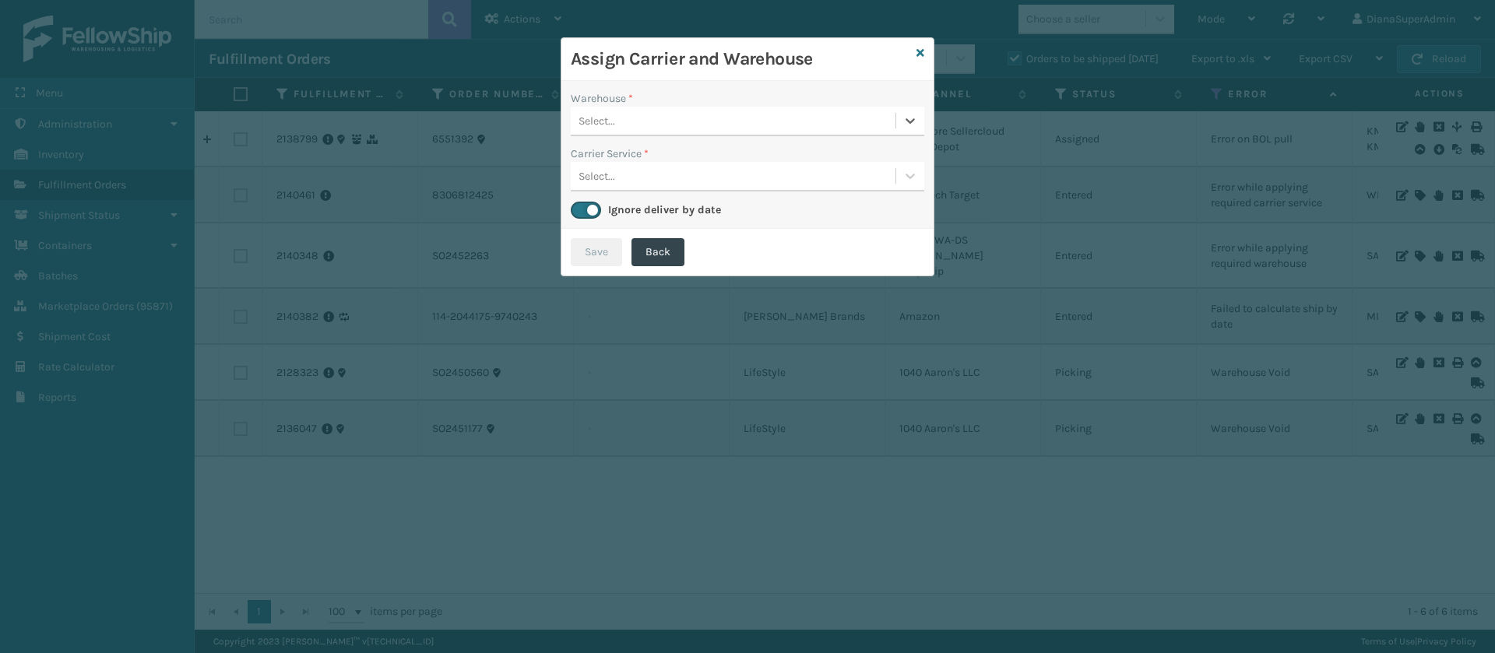
click at [901, 118] on div at bounding box center [910, 121] width 28 height 28
click at [921, 51] on icon at bounding box center [921, 53] width 8 height 11
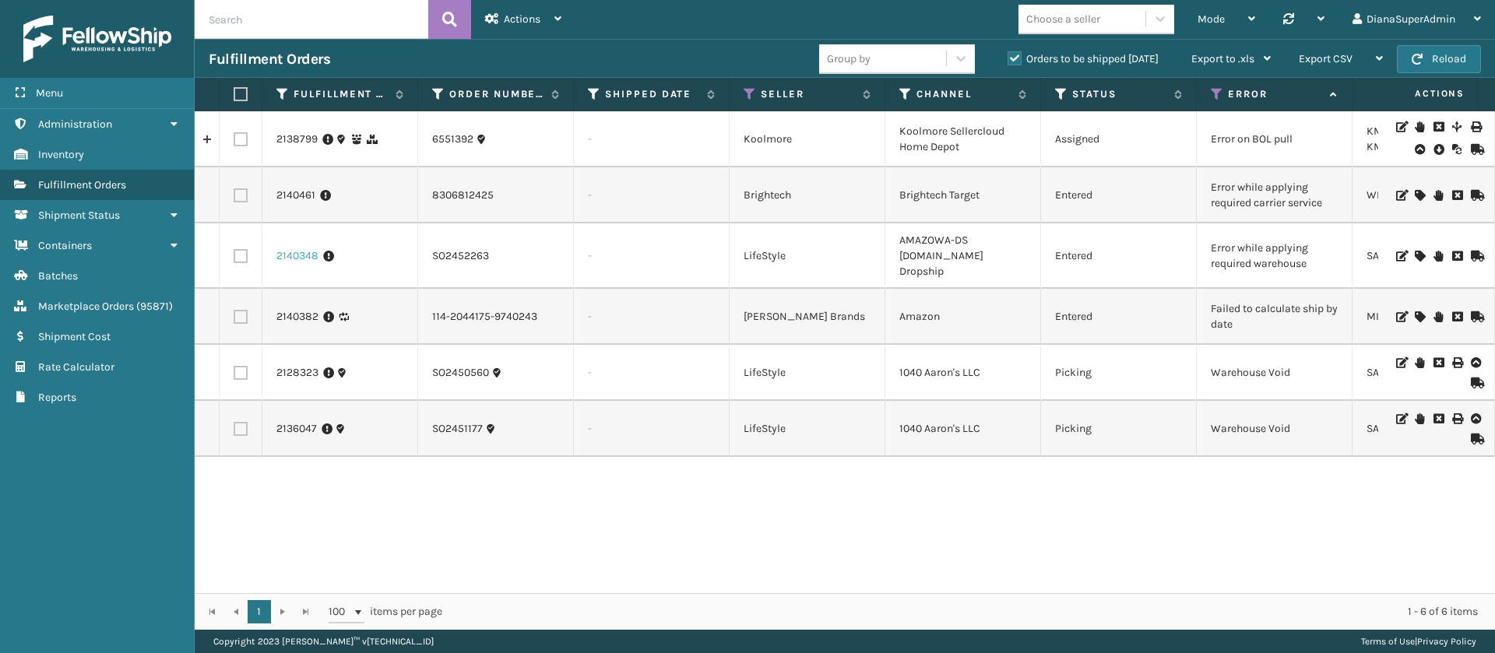
click at [301, 249] on link "2140348" at bounding box center [297, 256] width 42 height 16
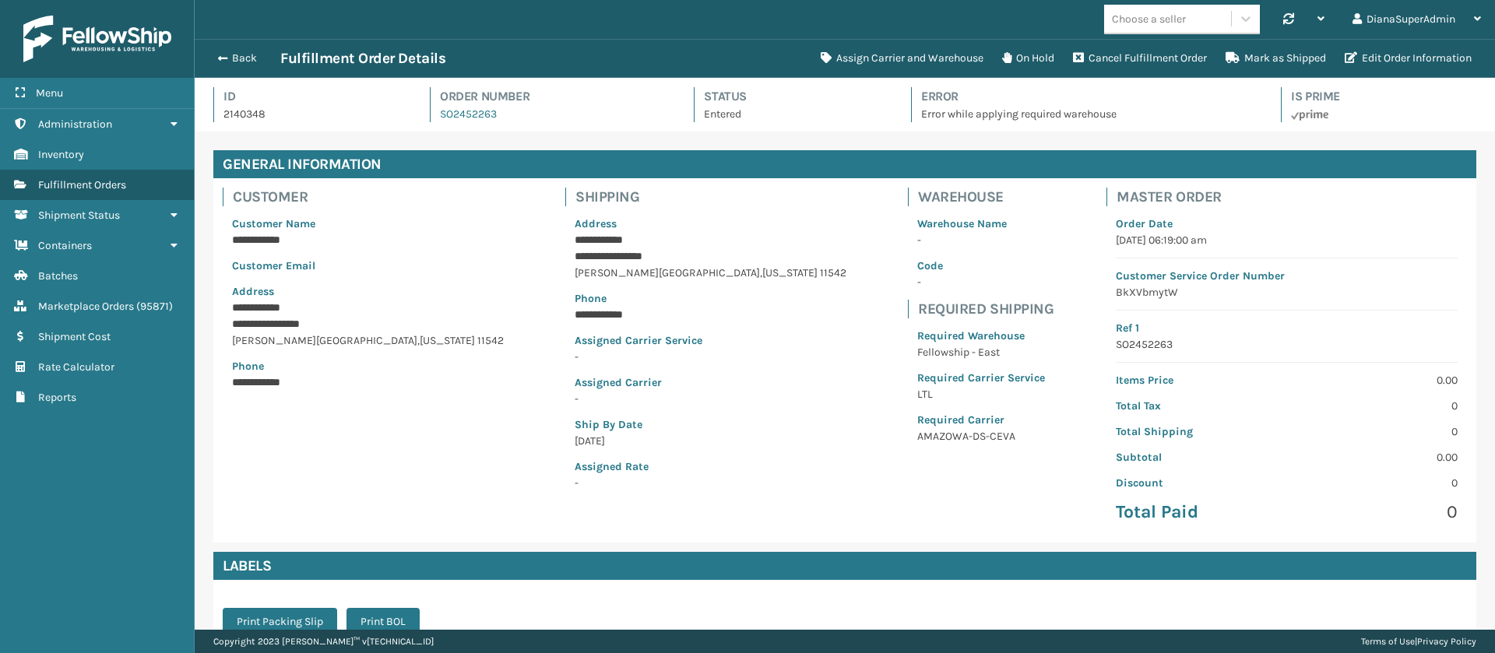
scroll to position [37, 1301]
click at [881, 64] on button "Assign Carrier and Warehouse" at bounding box center [902, 58] width 181 height 31
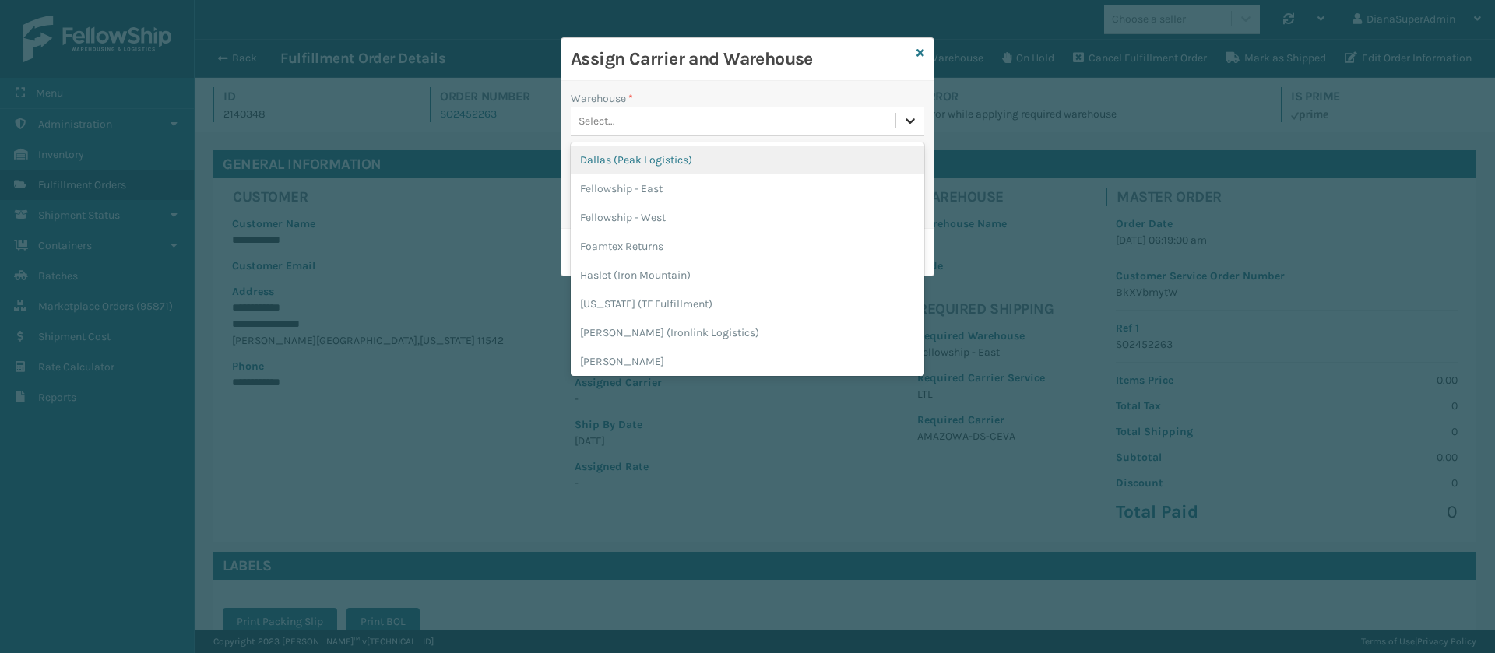
click at [915, 118] on icon at bounding box center [911, 121] width 16 height 16
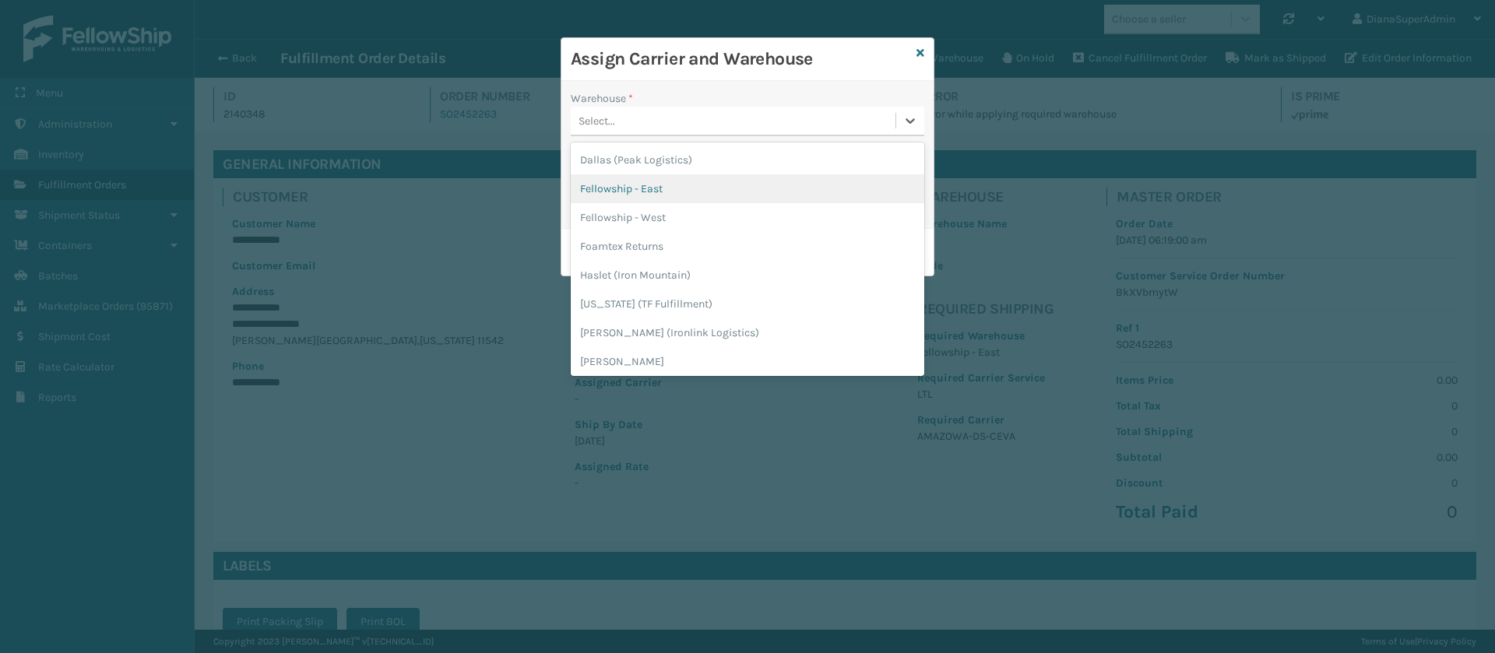
click at [822, 178] on div "Fellowship - East" at bounding box center [748, 188] width 354 height 29
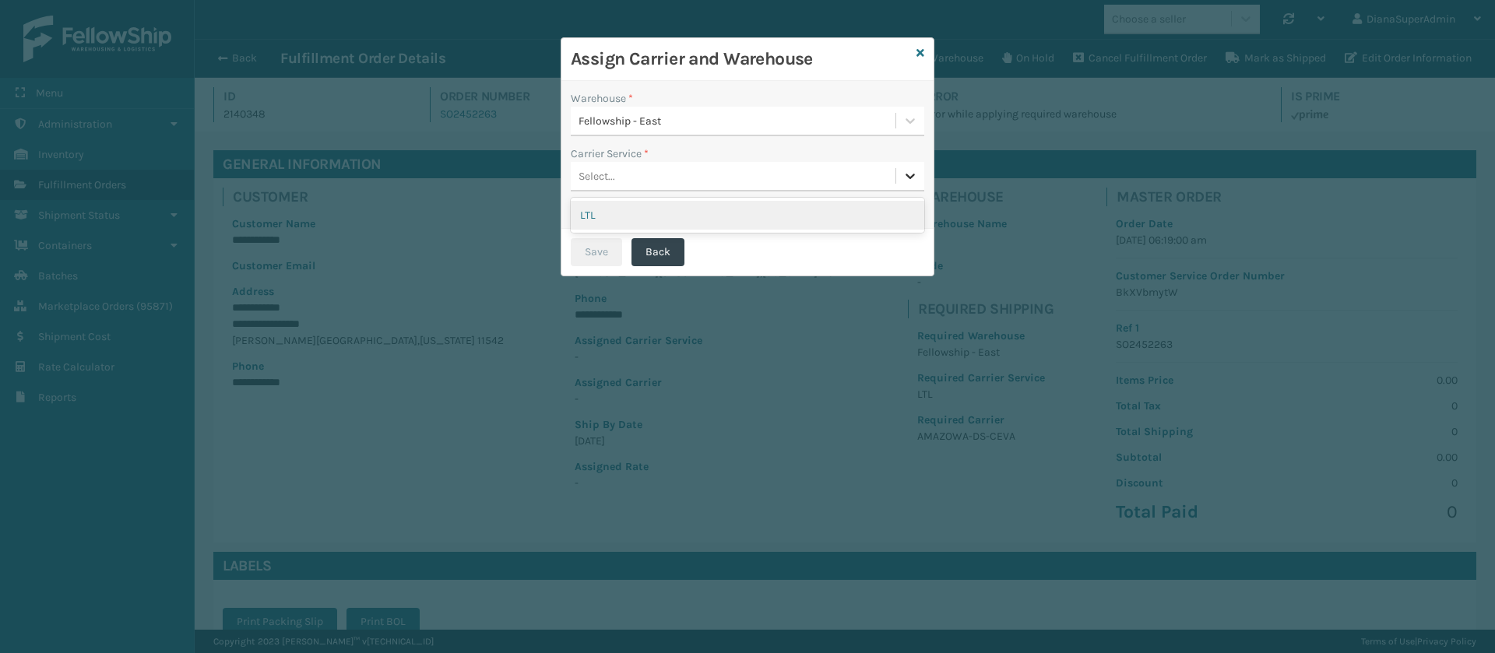
click at [896, 180] on div at bounding box center [910, 176] width 28 height 28
click at [780, 212] on div "LTL" at bounding box center [748, 215] width 354 height 29
click at [597, 259] on button "Save" at bounding box center [596, 252] width 51 height 28
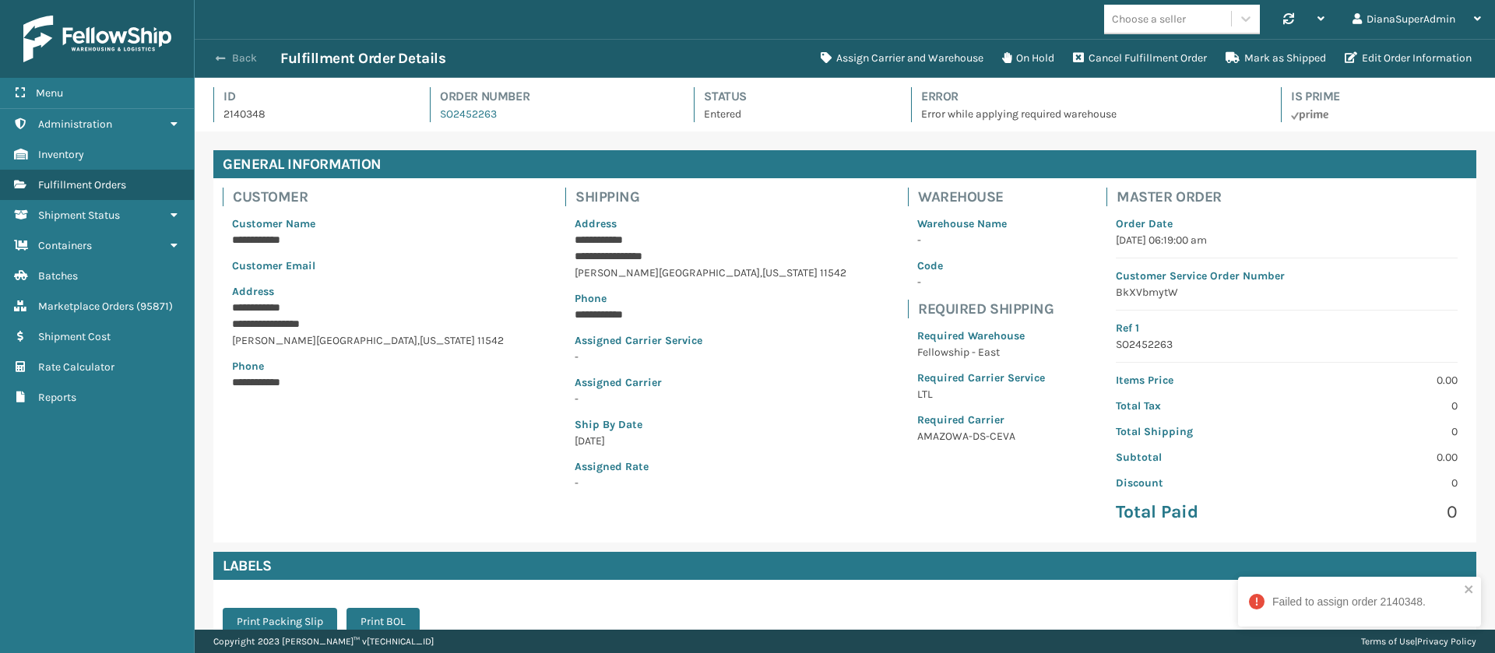
click at [244, 61] on button "Back" at bounding box center [245, 58] width 72 height 14
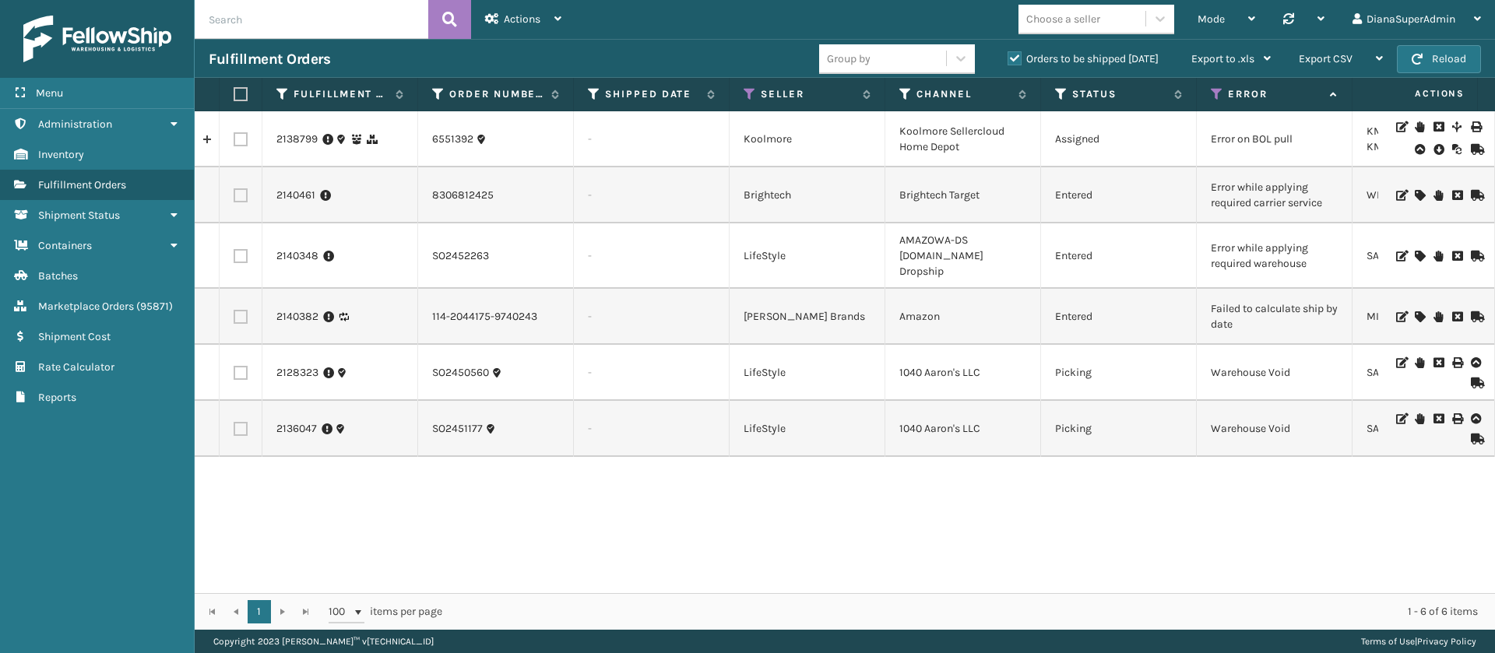
click at [1415, 193] on icon at bounding box center [1419, 195] width 9 height 11
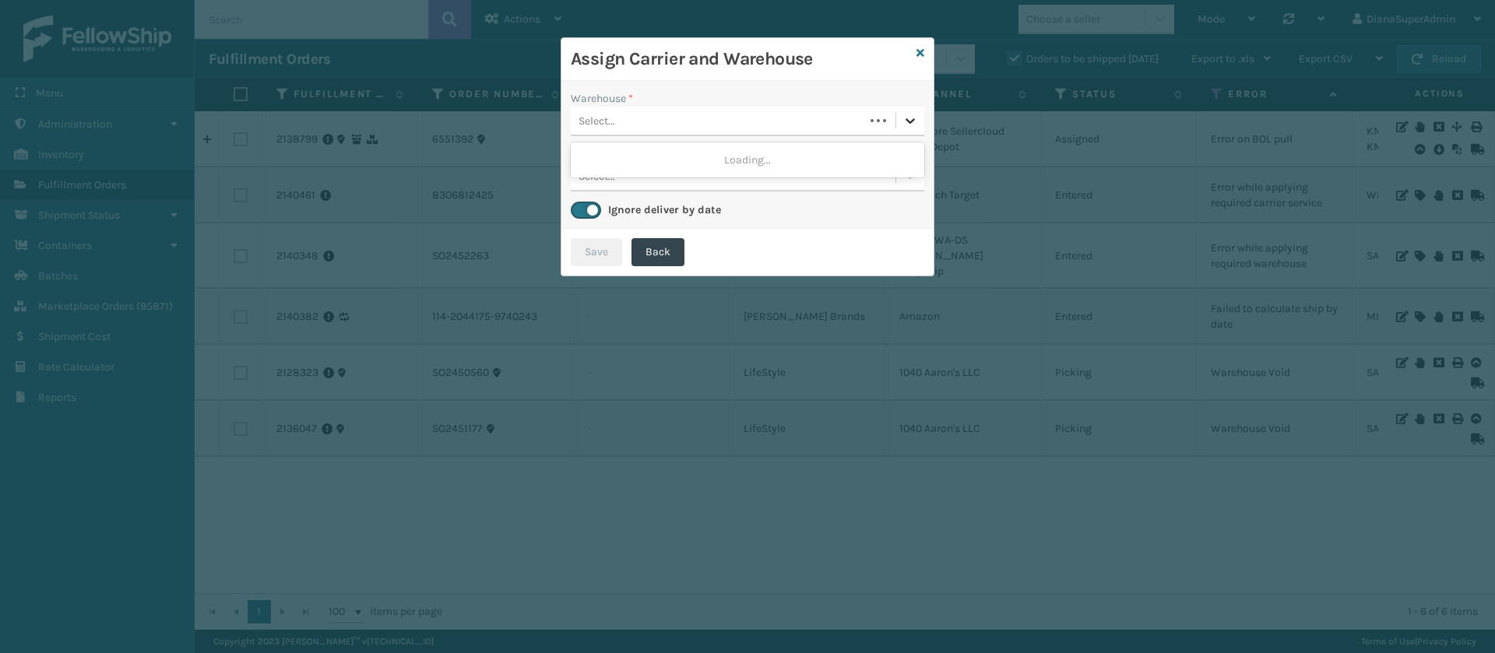
click at [907, 118] on icon at bounding box center [911, 121] width 16 height 16
click at [879, 148] on div "Fellowship - West" at bounding box center [748, 160] width 354 height 29
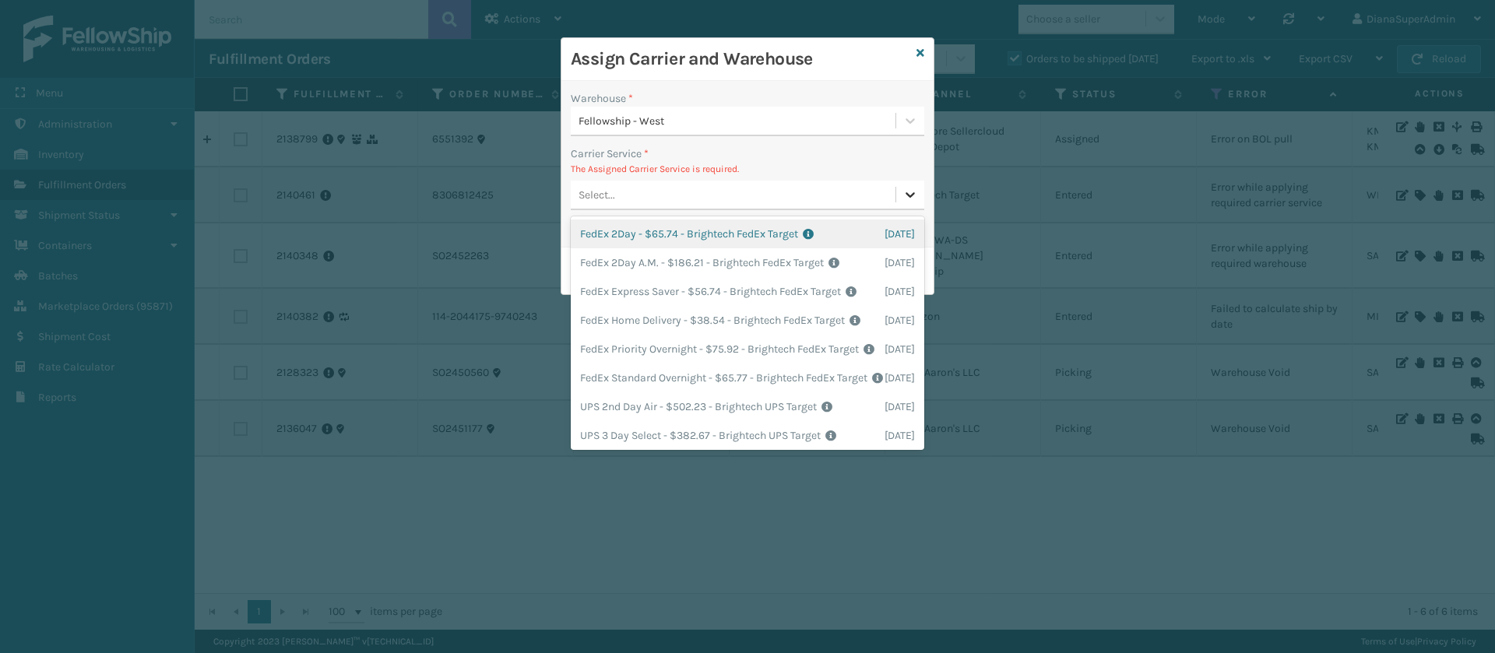
click at [908, 195] on icon at bounding box center [910, 194] width 9 height 5
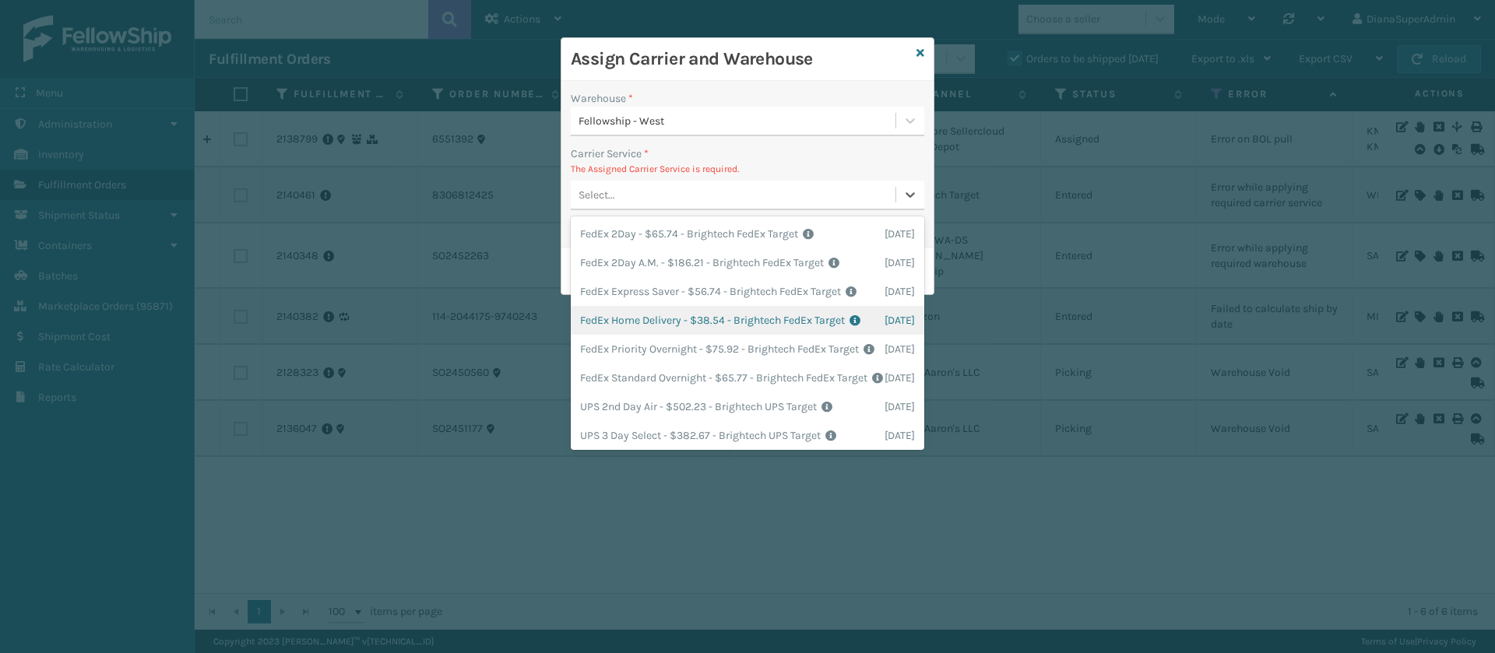
click at [671, 335] on div "FedEx Home Delivery - $38.54 - Brightech FedEx Target Shipping Cost $38.54 Surp…" at bounding box center [748, 320] width 354 height 29
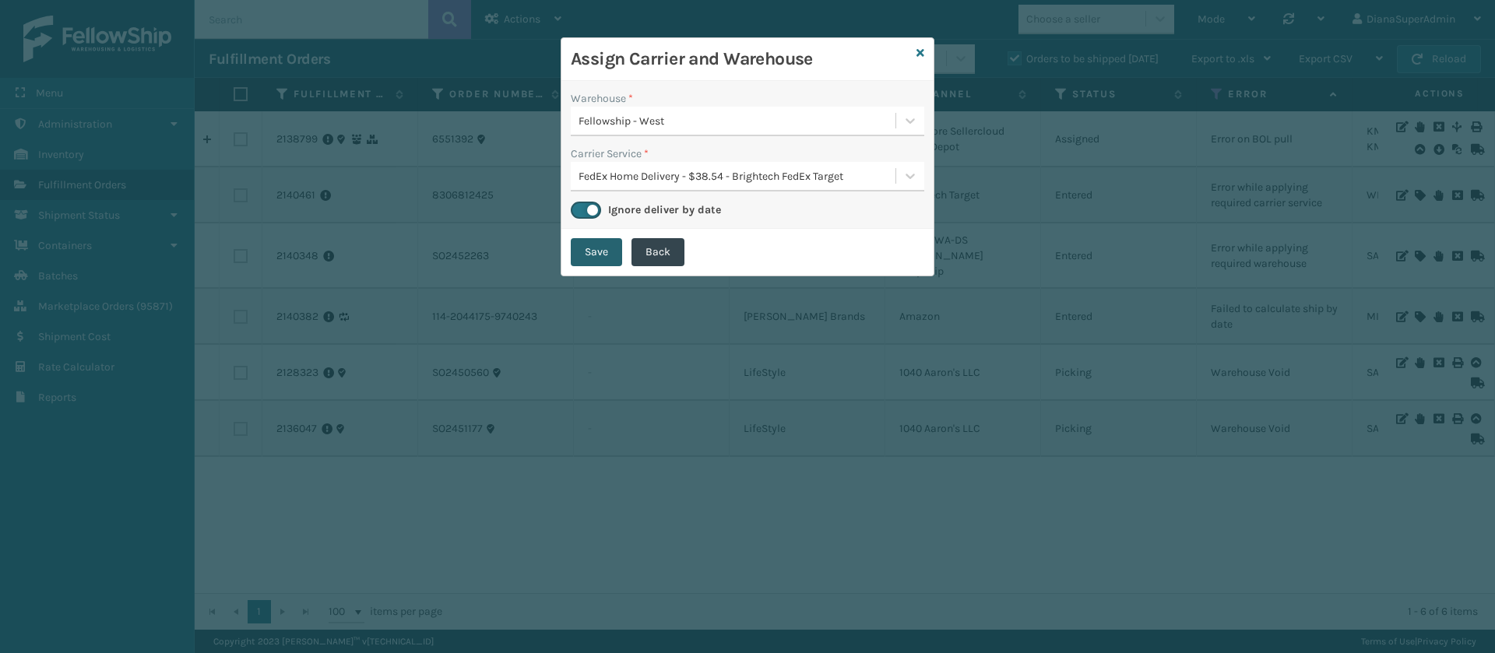
click at [609, 253] on button "Save" at bounding box center [596, 252] width 51 height 28
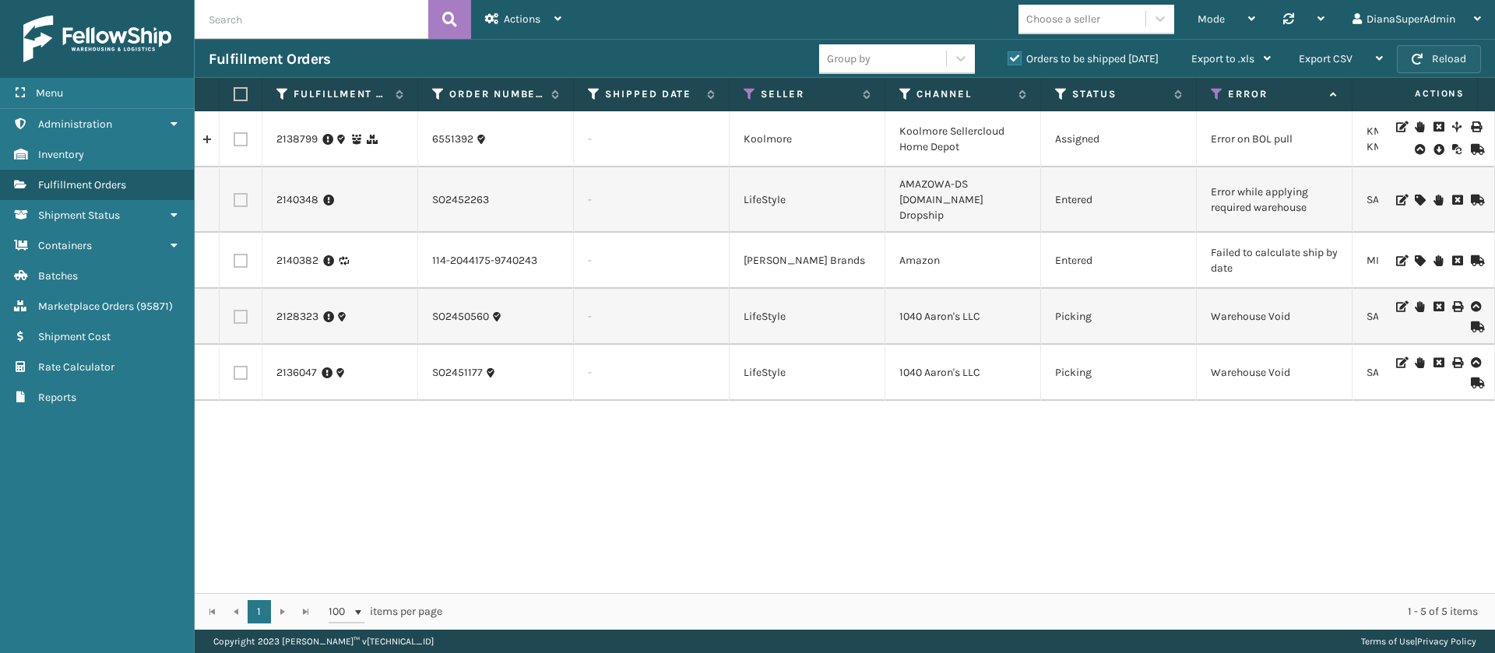
click at [1438, 62] on button "Reload" at bounding box center [1439, 59] width 84 height 28
click at [1456, 48] on button "Reload" at bounding box center [1439, 59] width 84 height 28
click at [1456, 58] on button "Reload" at bounding box center [1439, 59] width 84 height 28
